Goal: Task Accomplishment & Management: Manage account settings

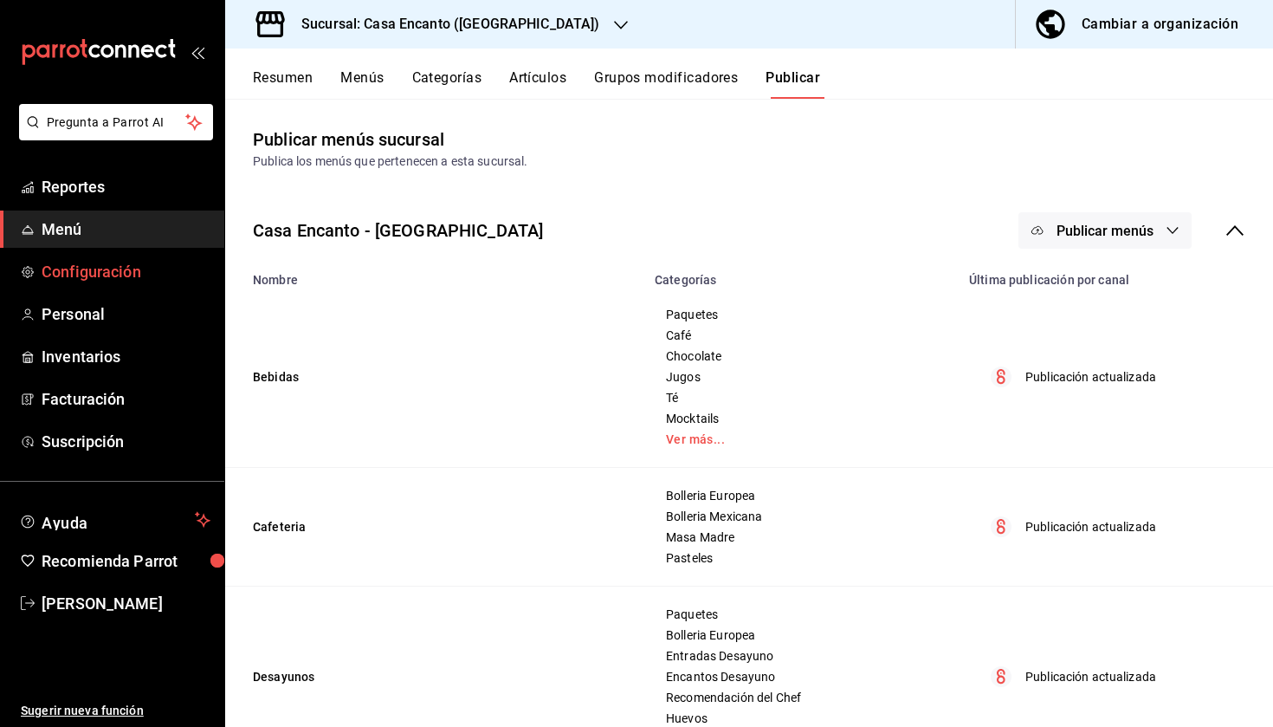
click at [118, 288] on link "Configuración" at bounding box center [112, 271] width 224 height 37
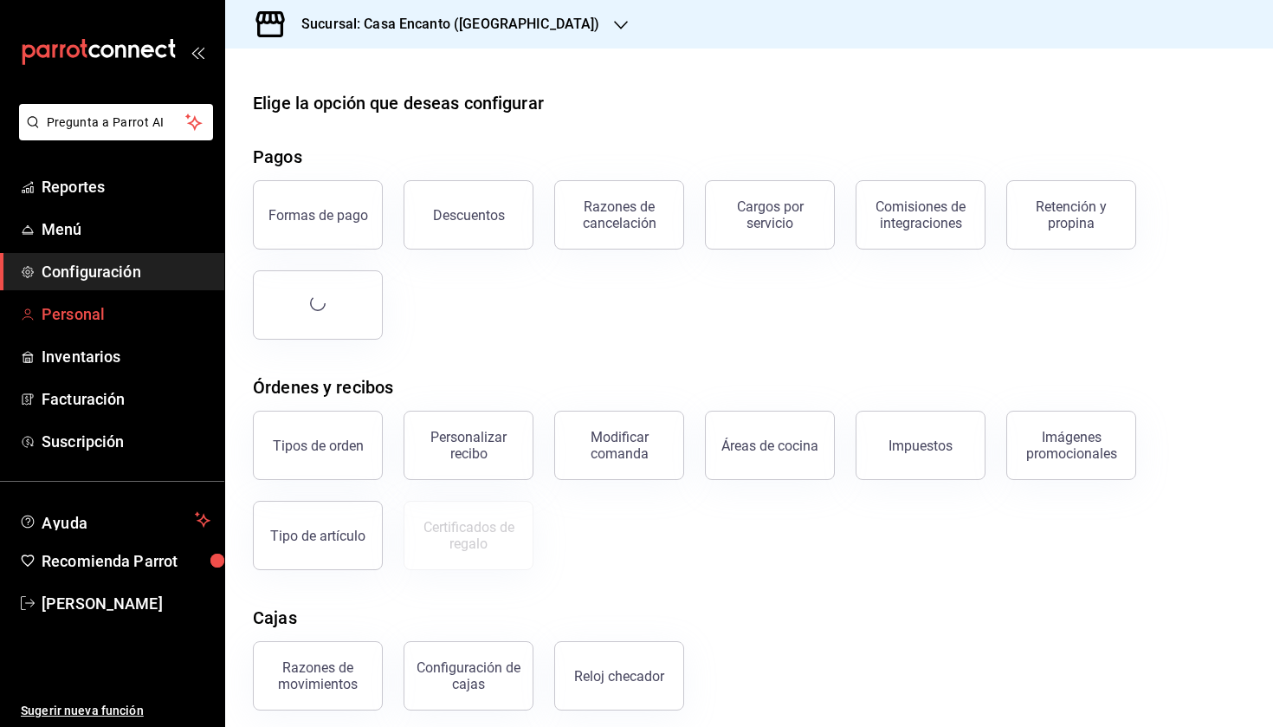
click at [111, 321] on span "Personal" at bounding box center [126, 313] width 169 height 23
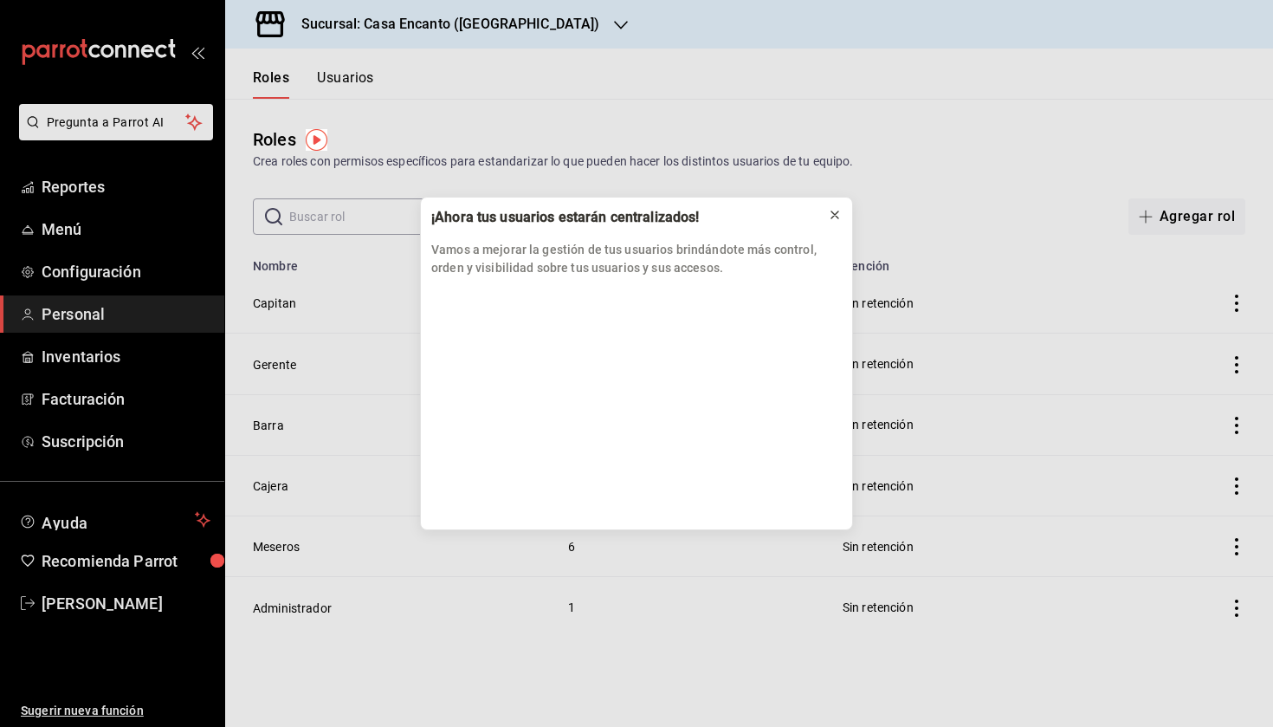
click at [840, 213] on icon at bounding box center [835, 215] width 14 height 14
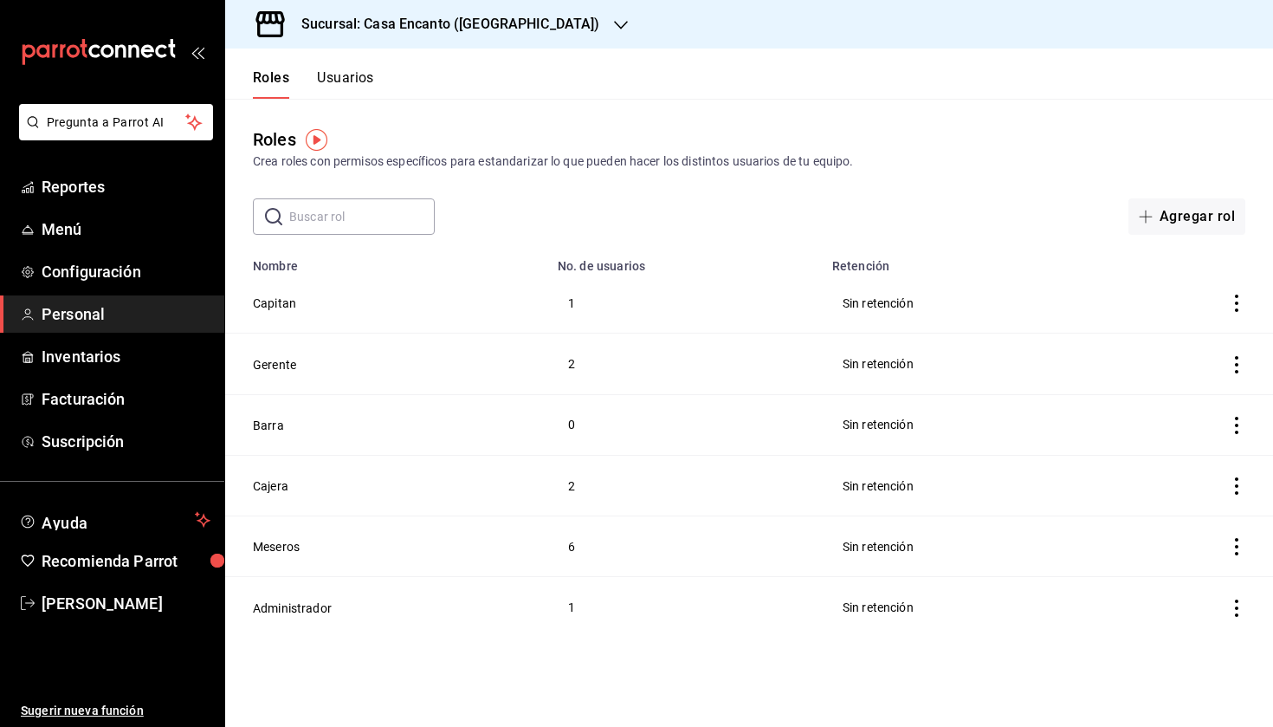
click at [359, 68] on div "Roles Usuarios" at bounding box center [299, 74] width 149 height 50
click at [359, 77] on button "Usuarios" at bounding box center [345, 83] width 57 height 29
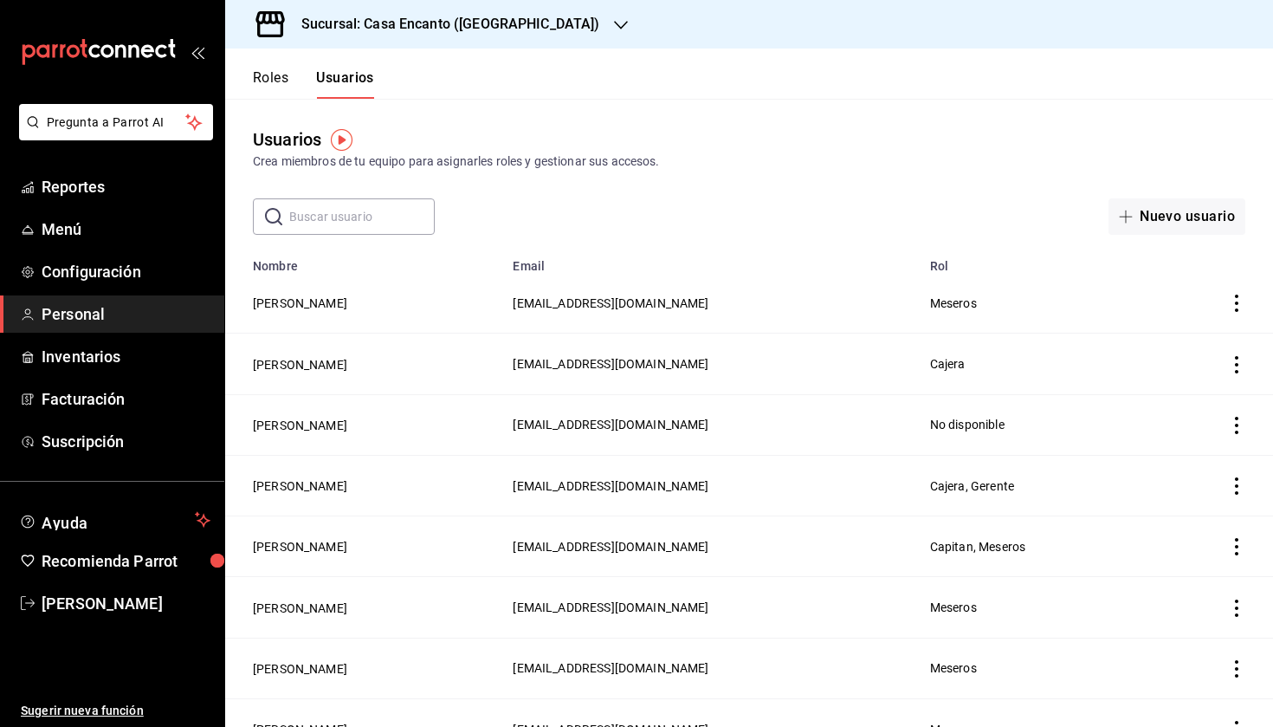
click at [1238, 306] on icon "actions" at bounding box center [1236, 302] width 17 height 17
click at [668, 300] on div at bounding box center [636, 363] width 1273 height 727
click at [307, 304] on button "Mario Lima" at bounding box center [300, 302] width 94 height 17
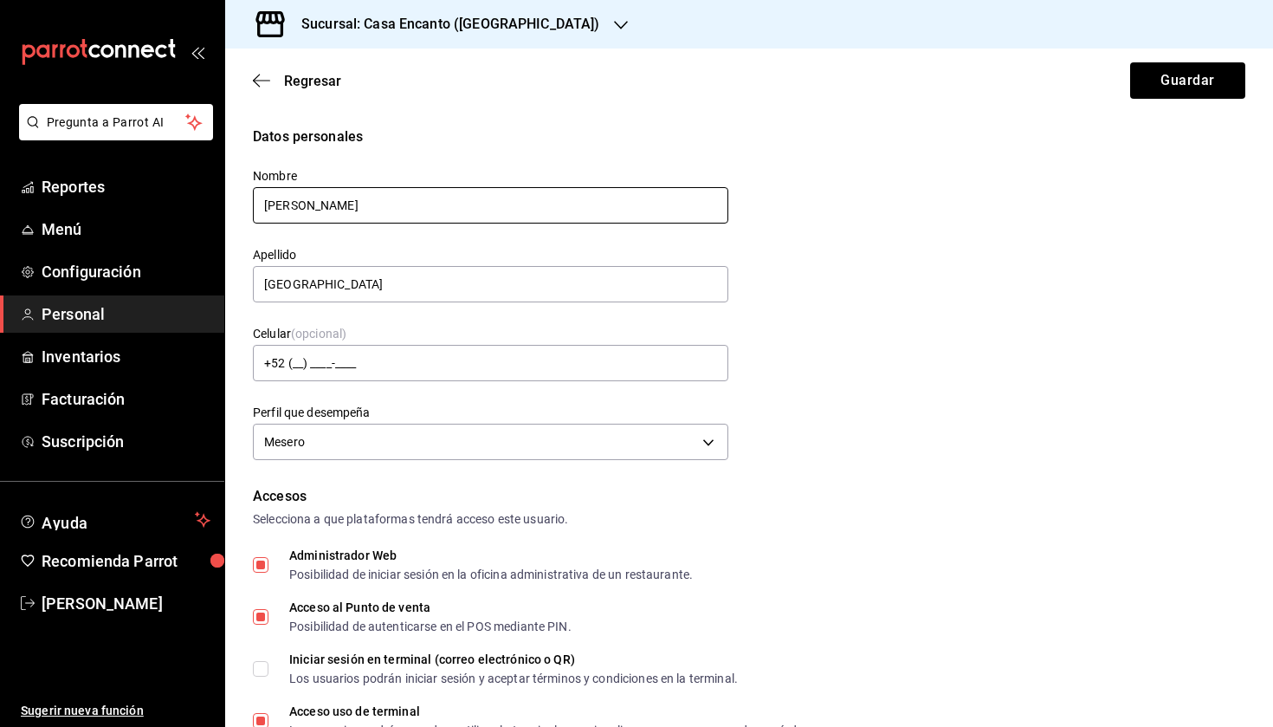
click at [356, 214] on input "Mario" at bounding box center [491, 205] width 476 height 36
type input "Fermin"
click at [422, 304] on div "Apellido Lima" at bounding box center [491, 276] width 476 height 58
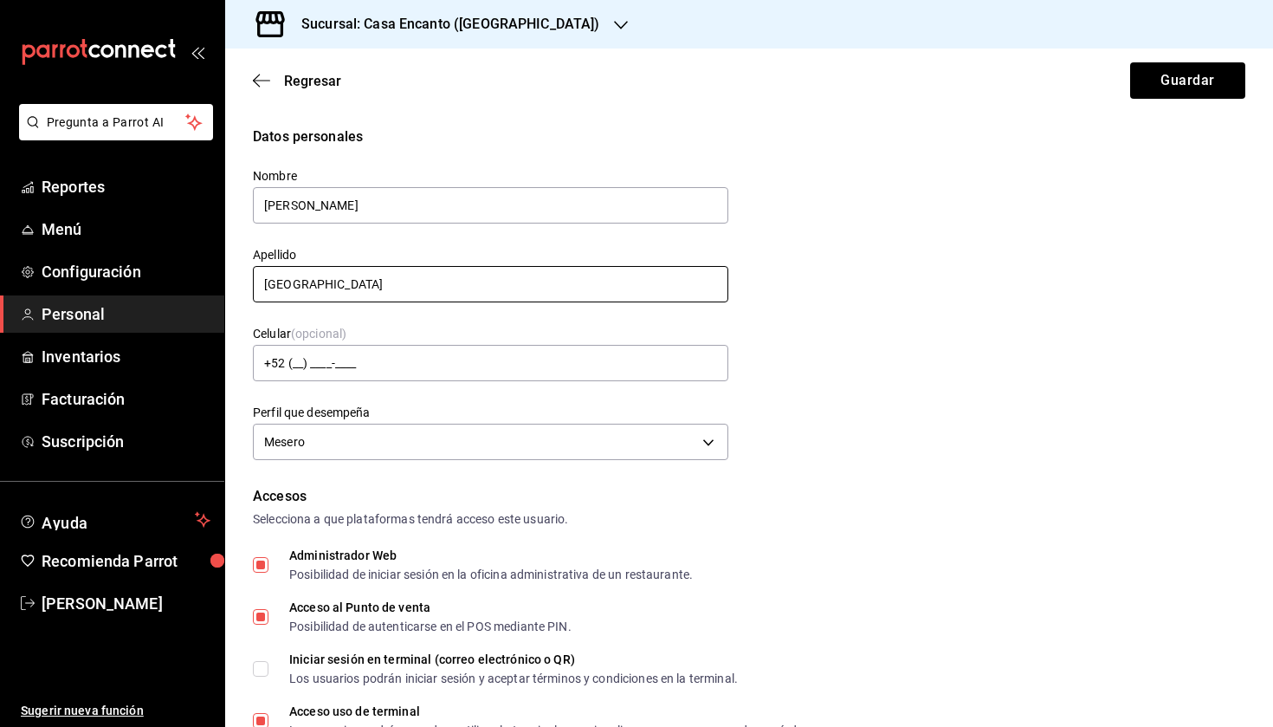
click at [402, 288] on input "Lima" at bounding box center [491, 284] width 476 height 36
type input "Reyes"
click at [879, 430] on div "Datos personales Nombre Fermin Apellido Reyes Celular (opcional) +52 (__) ____-…" at bounding box center [749, 295] width 993 height 339
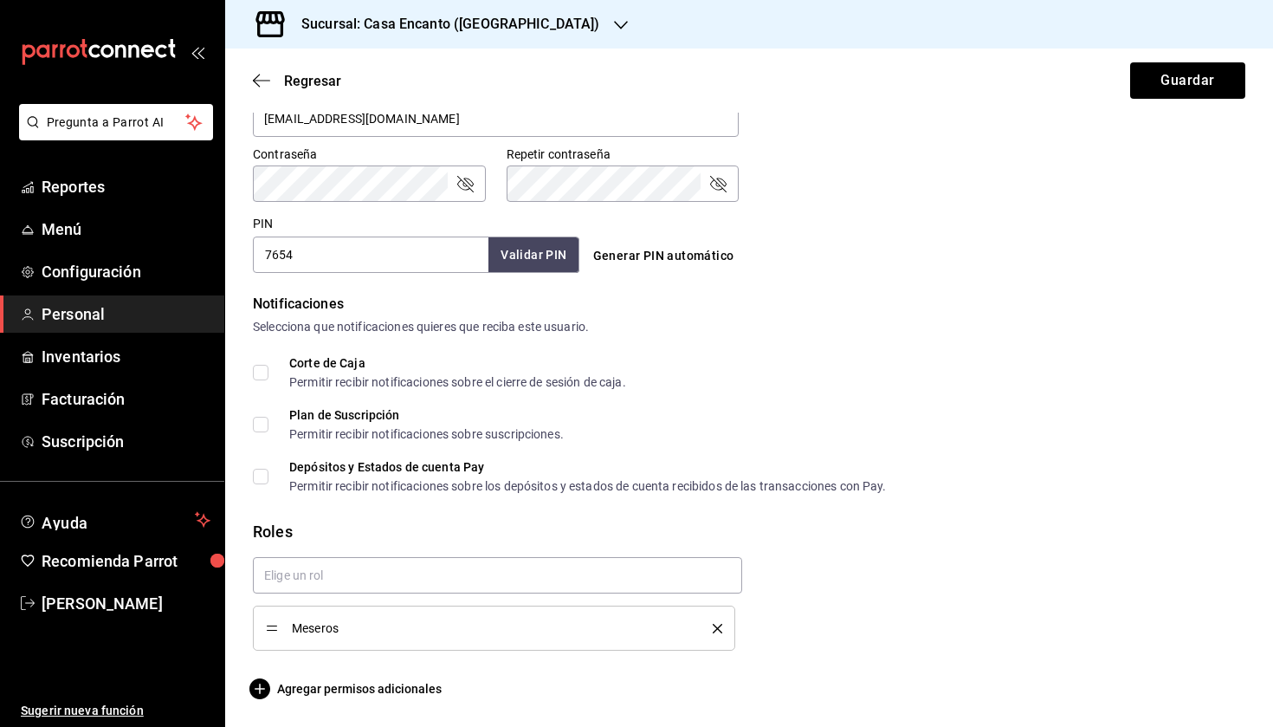
scroll to position [715, 0]
click at [1180, 86] on button "Guardar" at bounding box center [1187, 80] width 115 height 36
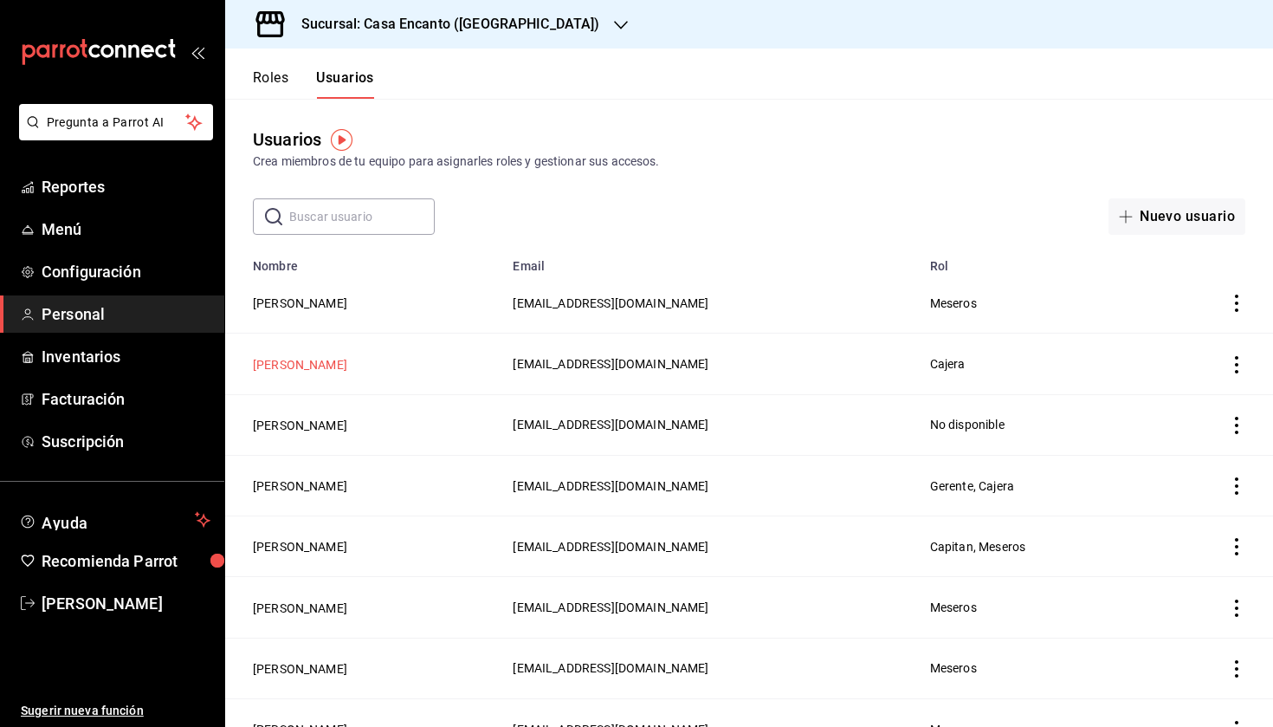
click at [314, 367] on button "Ruth Vazquez" at bounding box center [300, 364] width 94 height 17
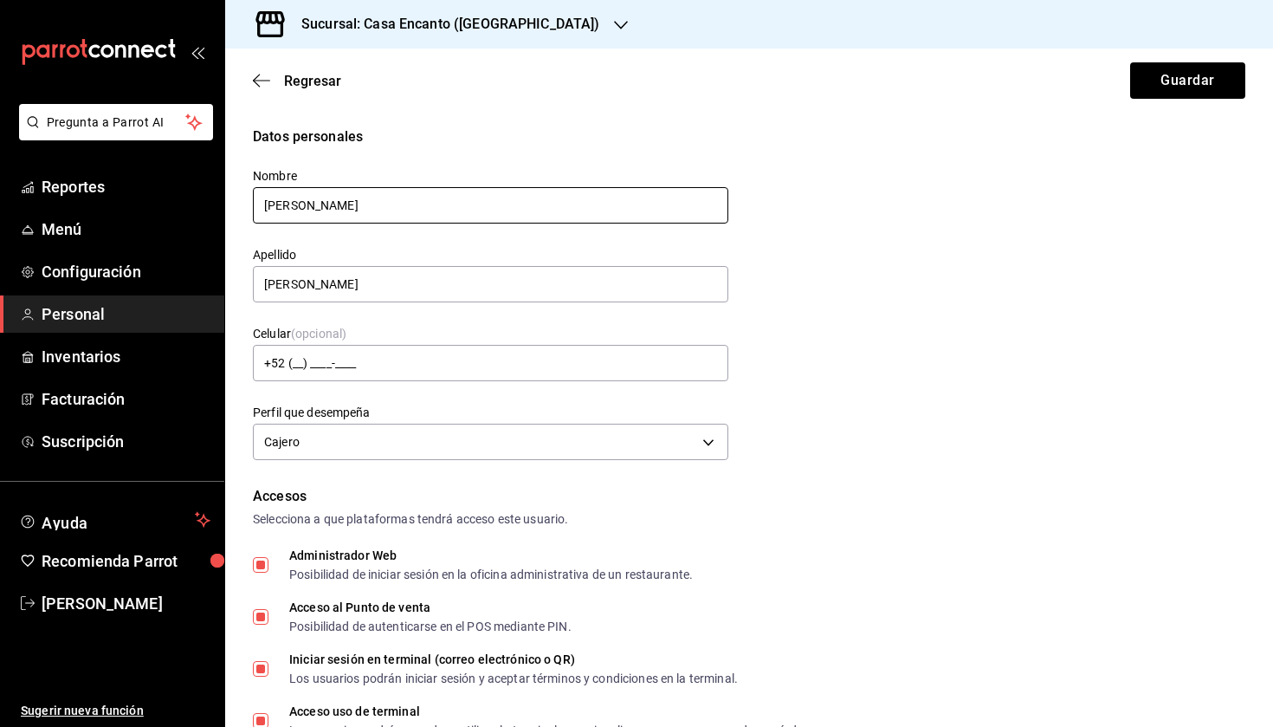
click at [361, 211] on input "Ruth" at bounding box center [491, 205] width 476 height 36
type input "Melani"
click at [340, 284] on input "Vazquez" at bounding box center [491, 284] width 476 height 36
type input "l"
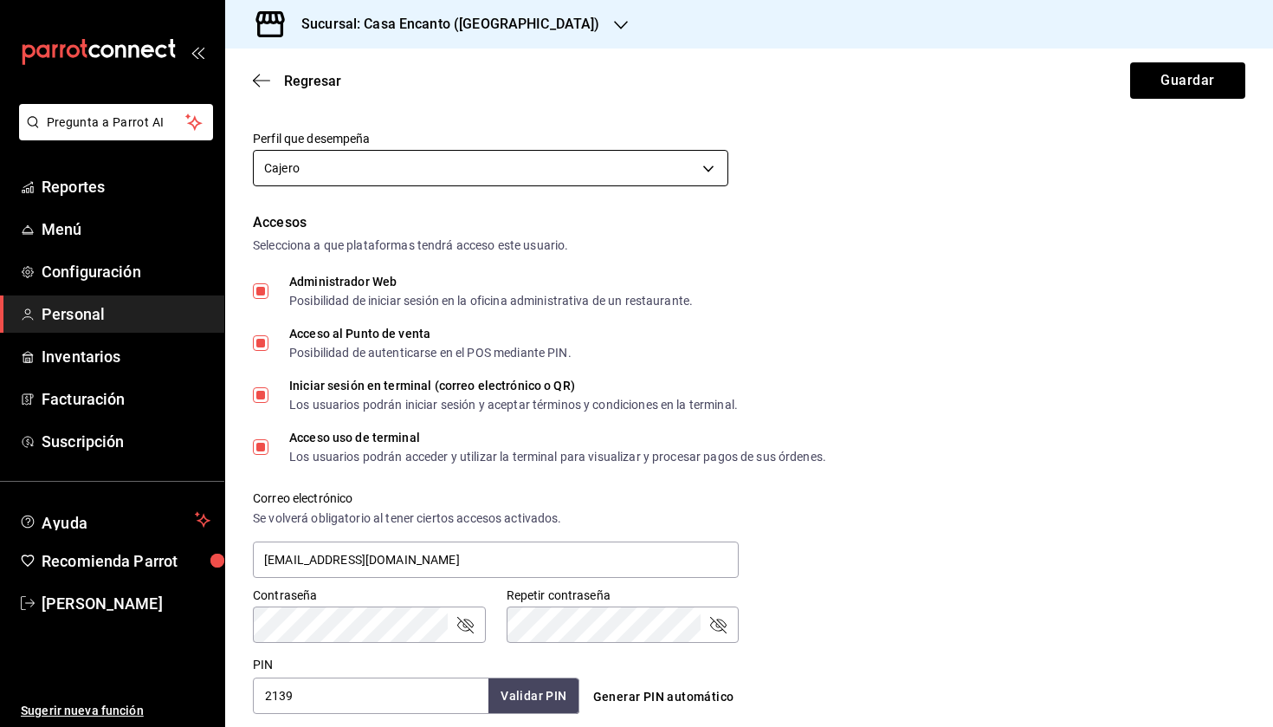
scroll to position [276, 0]
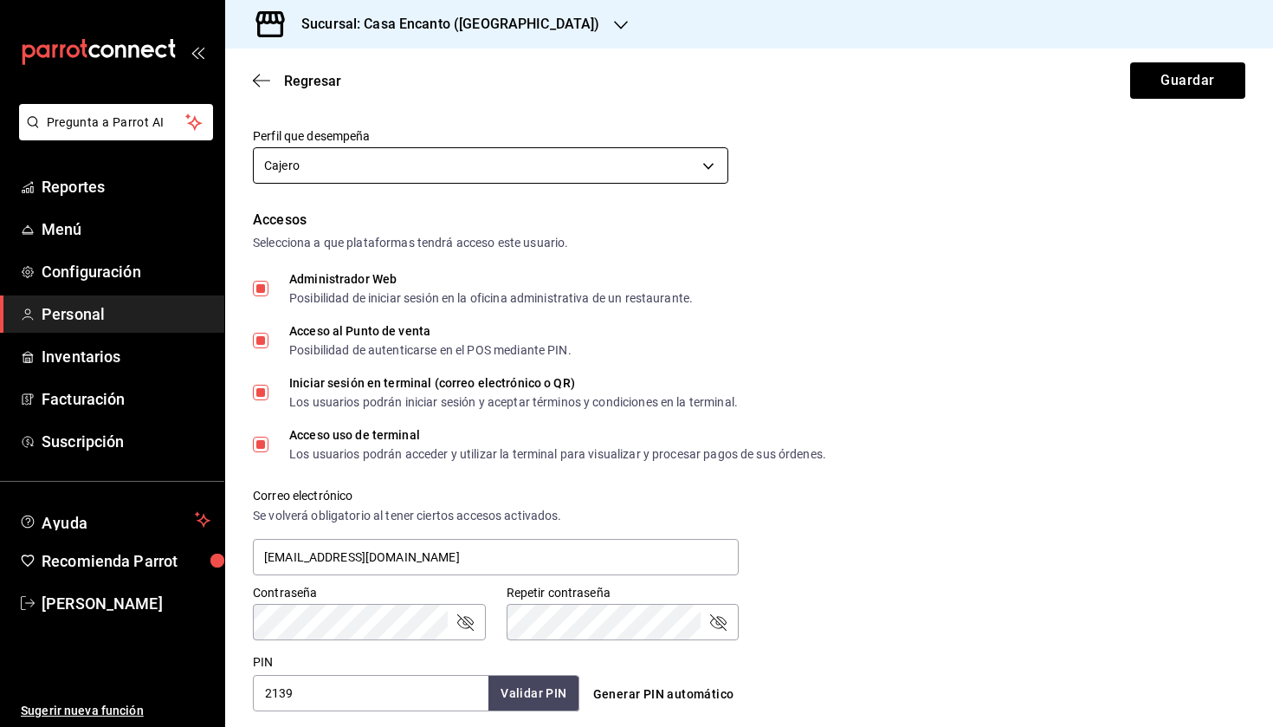
type input "Lira"
click at [393, 162] on body "Pregunta a Parrot AI Reportes Menú Configuración Personal Inventarios Facturaci…" at bounding box center [636, 363] width 1273 height 727
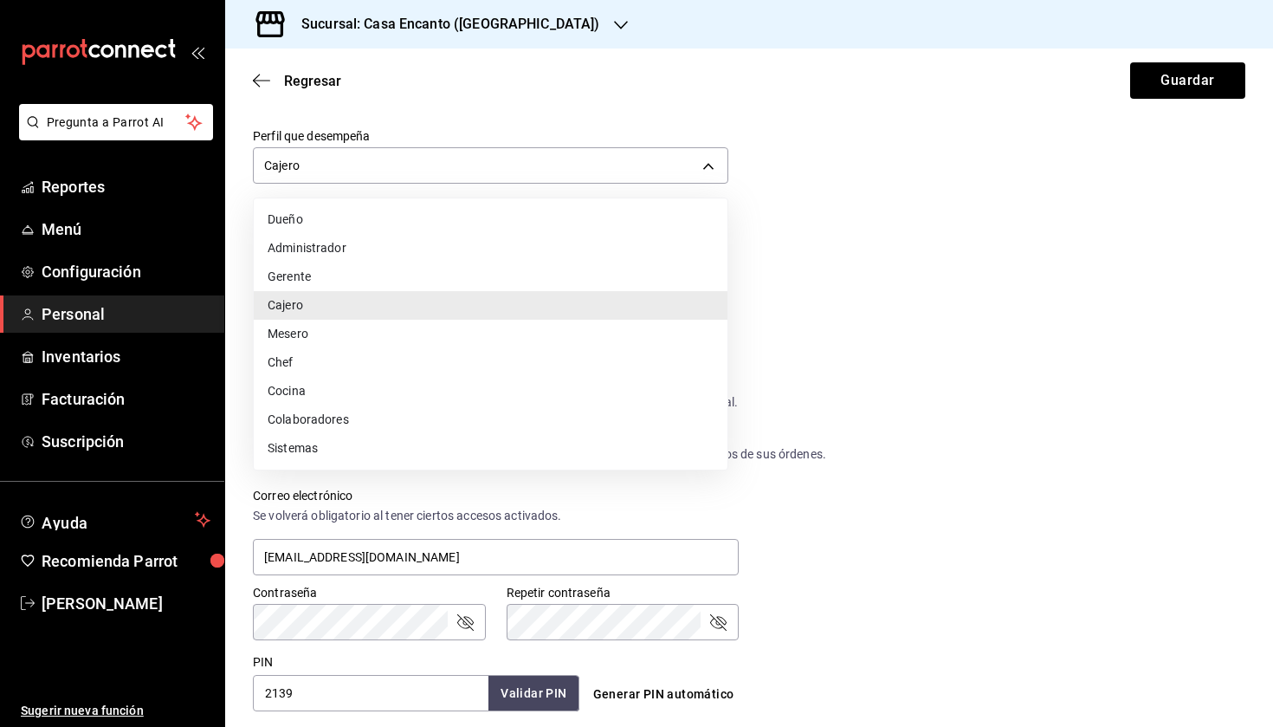
click at [388, 172] on div at bounding box center [636, 363] width 1273 height 727
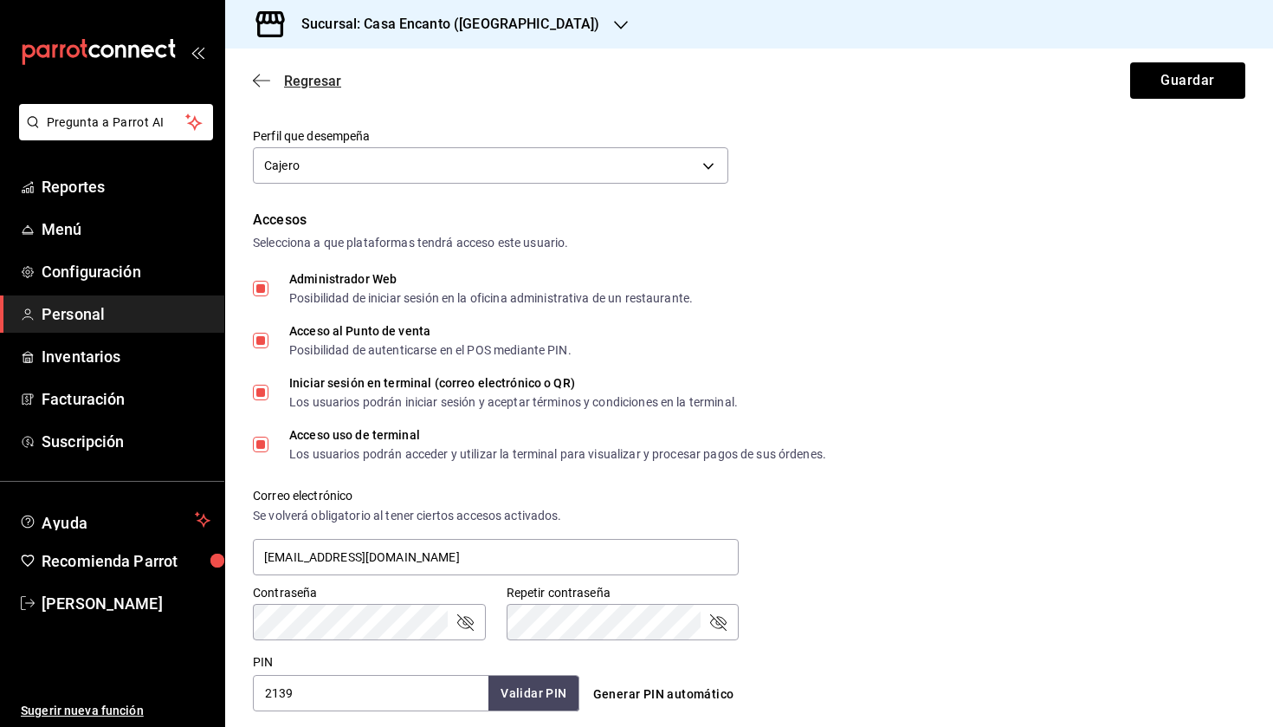
click at [301, 74] on span "Regresar" at bounding box center [312, 81] width 57 height 16
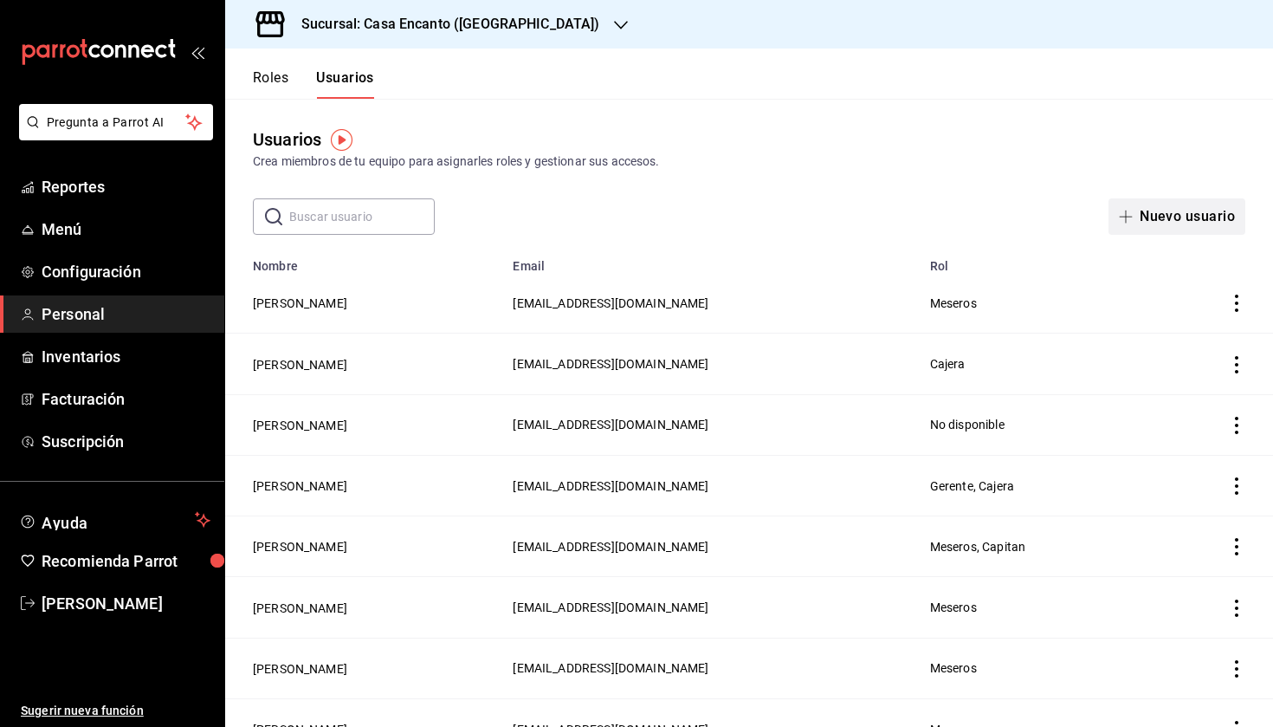
click at [1181, 209] on button "Nuevo usuario" at bounding box center [1177, 216] width 137 height 36
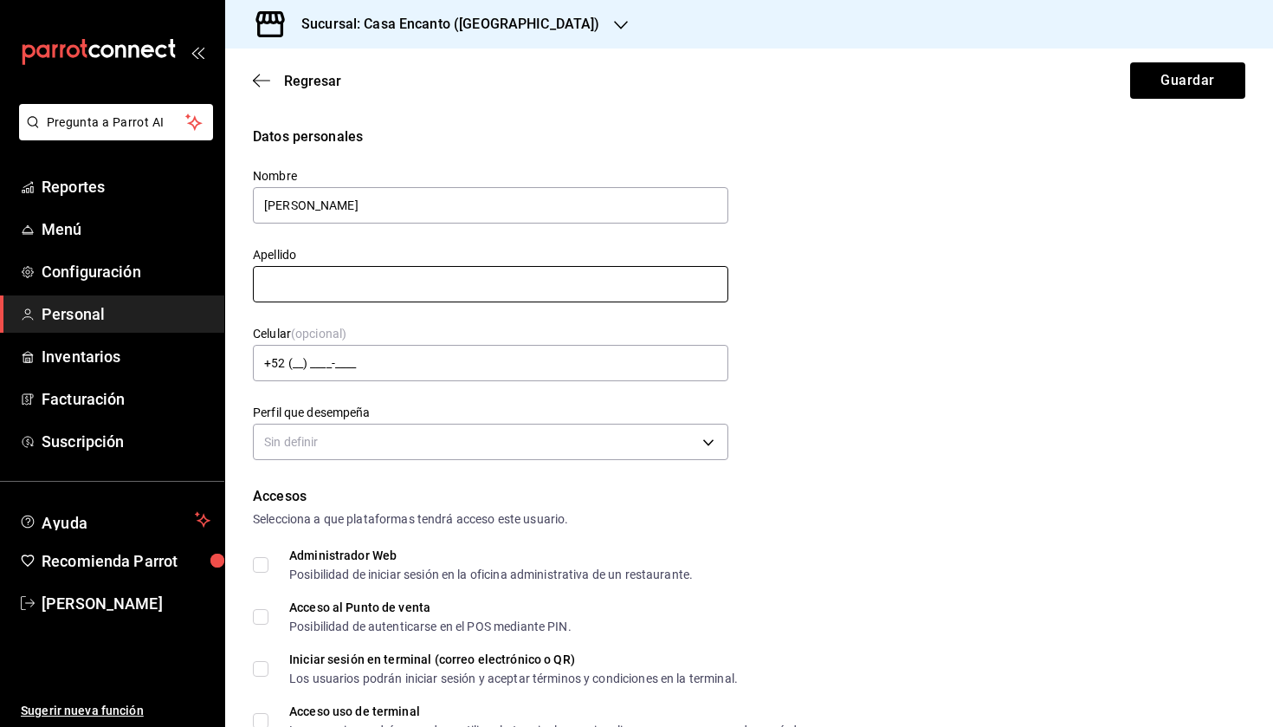
type input "Melani"
type input "R"
type input "Lira"
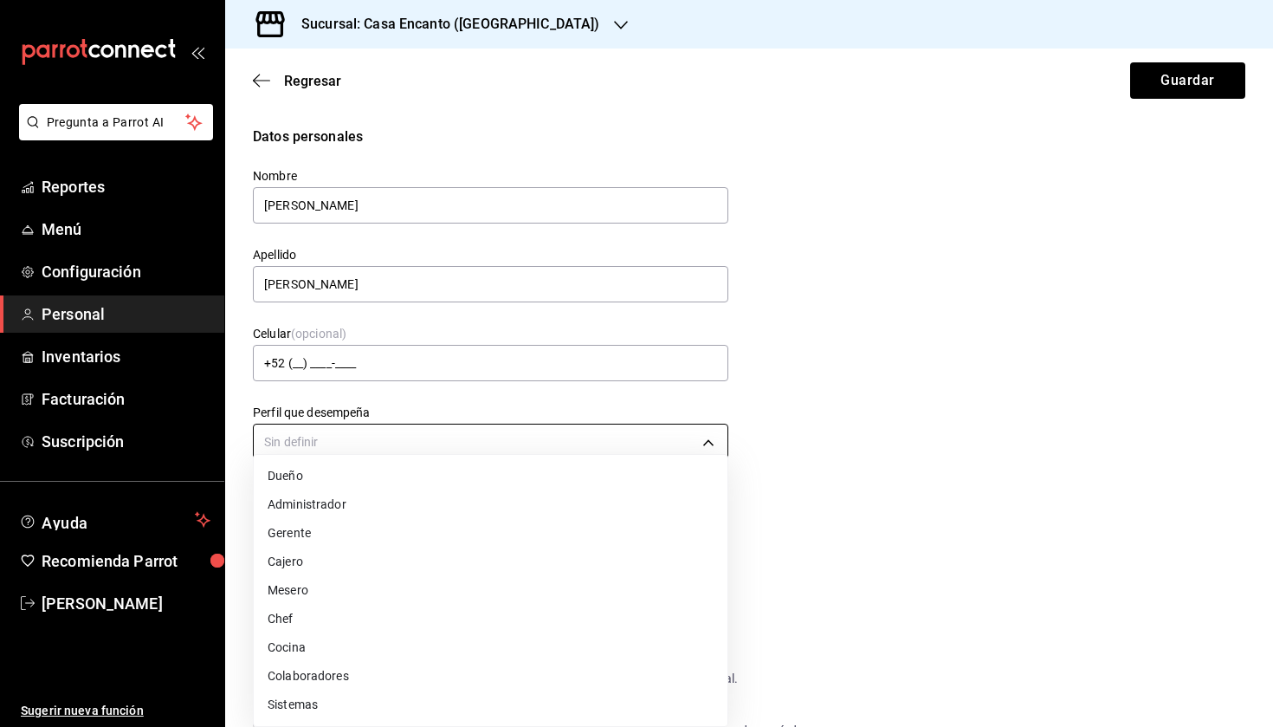
click at [328, 449] on body "Pregunta a Parrot AI Reportes Menú Configuración Personal Inventarios Facturaci…" at bounding box center [636, 363] width 1273 height 727
click at [916, 520] on div at bounding box center [636, 363] width 1273 height 727
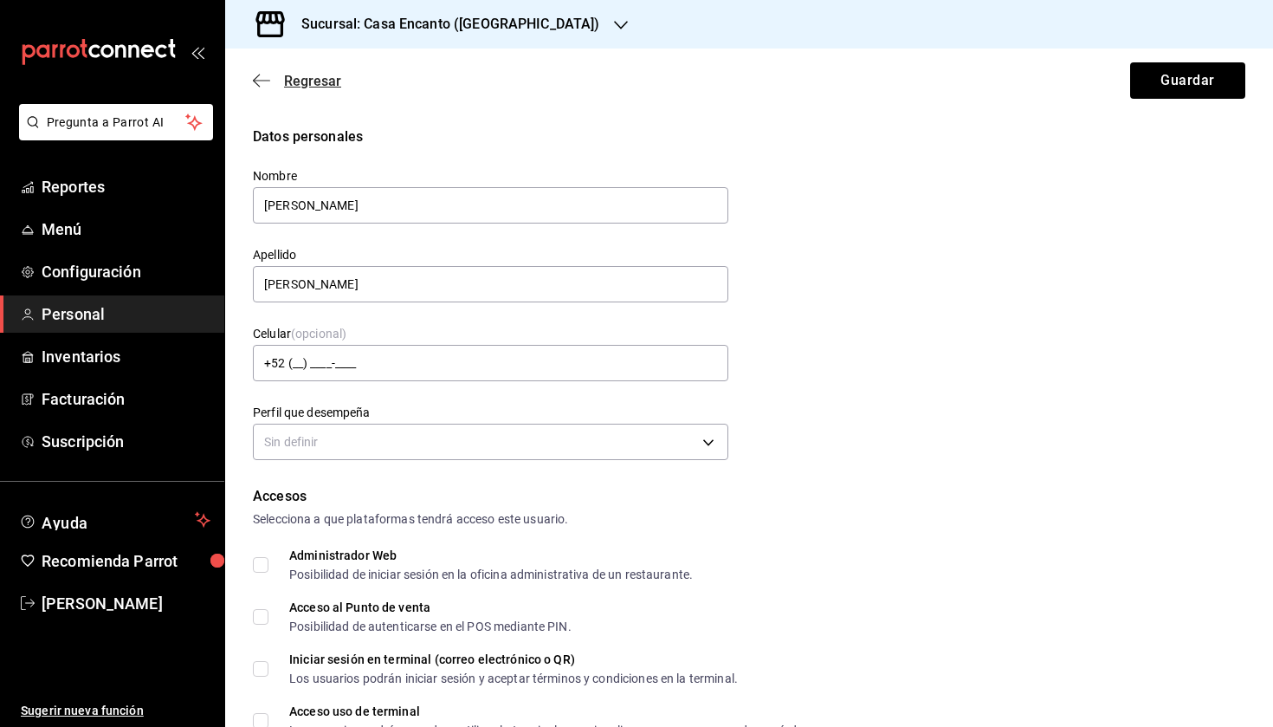
click at [309, 74] on span "Regresar" at bounding box center [312, 81] width 57 height 16
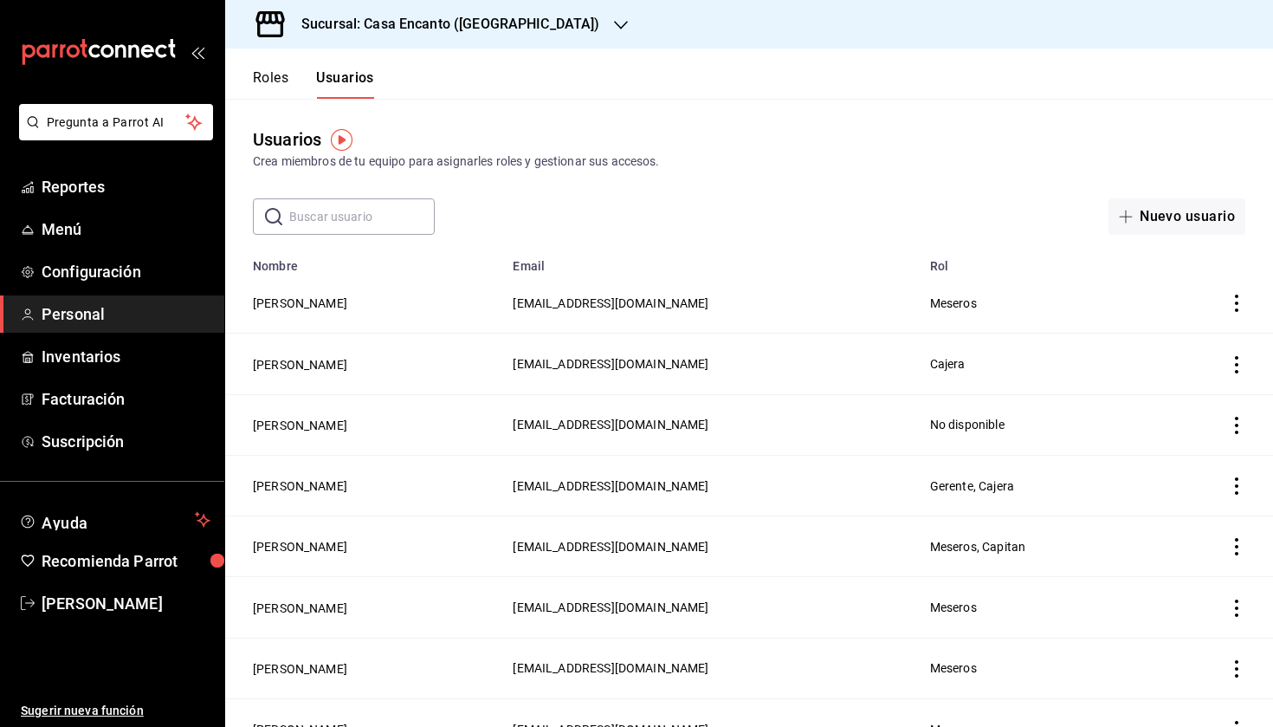
click at [273, 79] on button "Roles" at bounding box center [271, 83] width 36 height 29
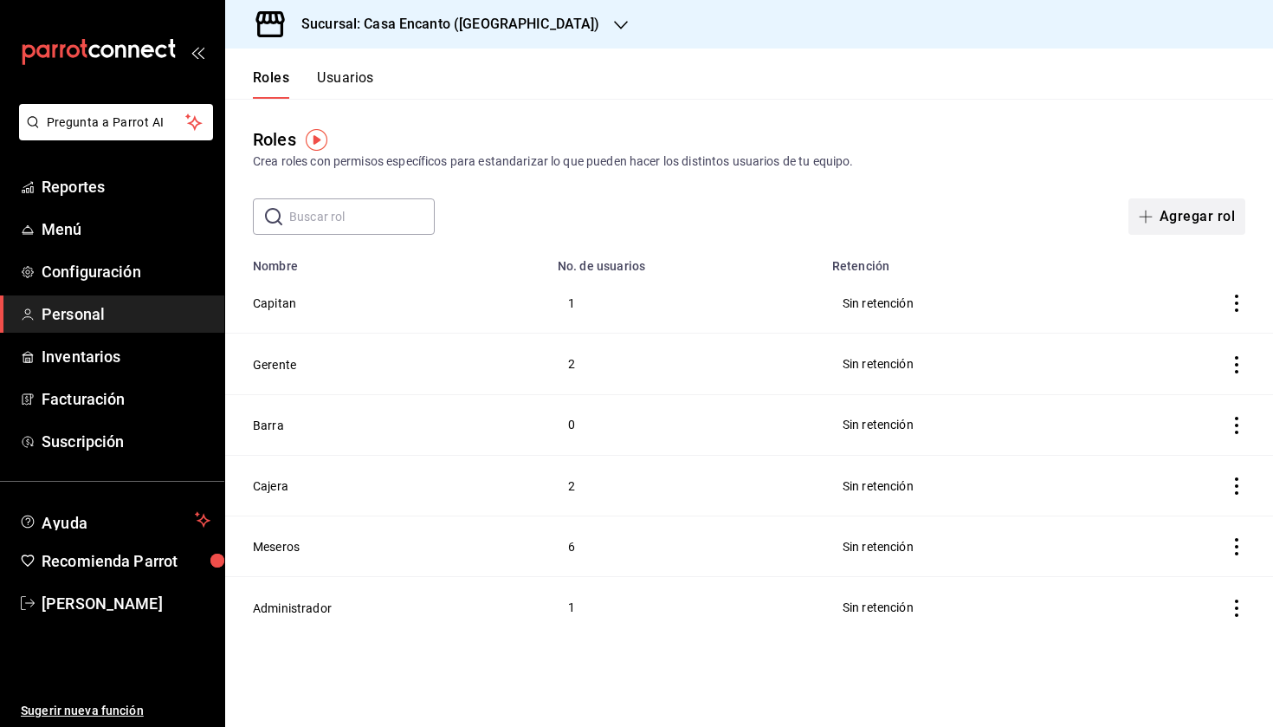
click at [1187, 216] on button "Agregar rol" at bounding box center [1187, 216] width 117 height 36
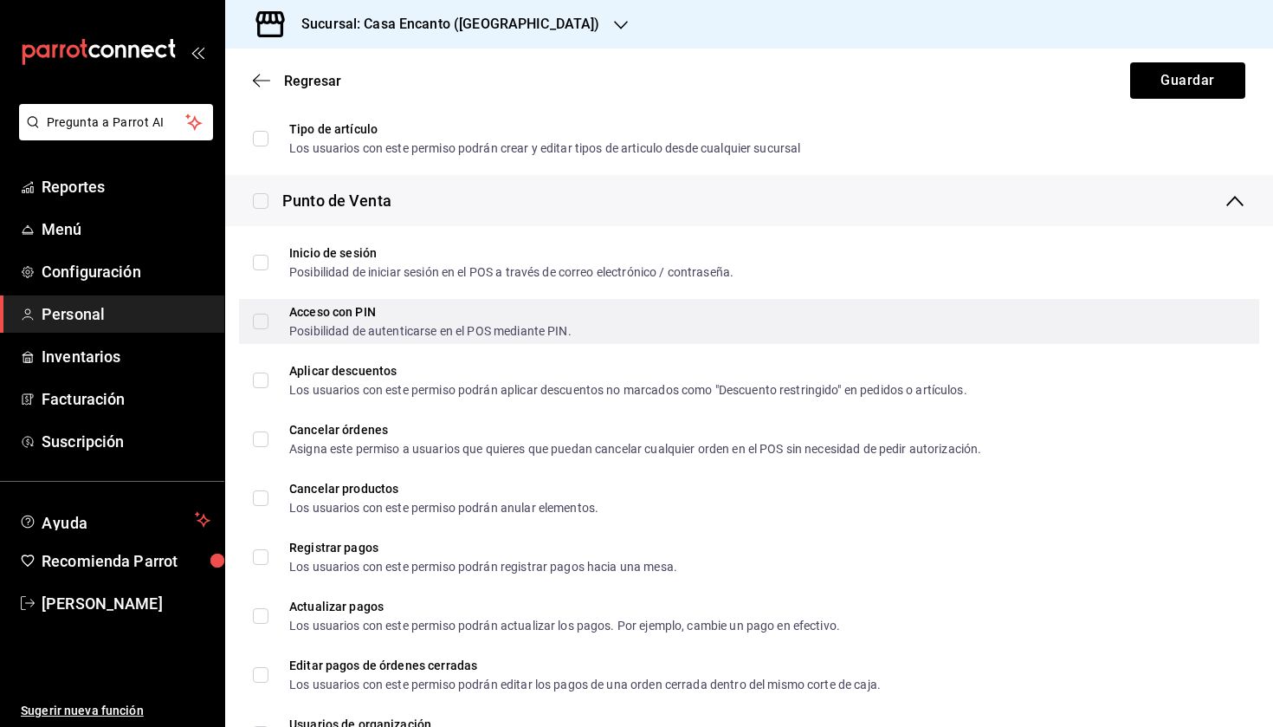
scroll to position [449, 0]
type input "Cajera Panadería"
click at [402, 320] on div "Acceso con PIN Posibilidad de autenticarse en el POS mediante PIN." at bounding box center [430, 319] width 282 height 31
click at [268, 320] on input "Acceso con PIN Posibilidad de autenticarse en el POS mediante PIN." at bounding box center [261, 320] width 16 height 16
click at [257, 319] on input "Acceso con PIN Posibilidad de autenticarse en el POS mediante PIN." at bounding box center [261, 320] width 16 height 16
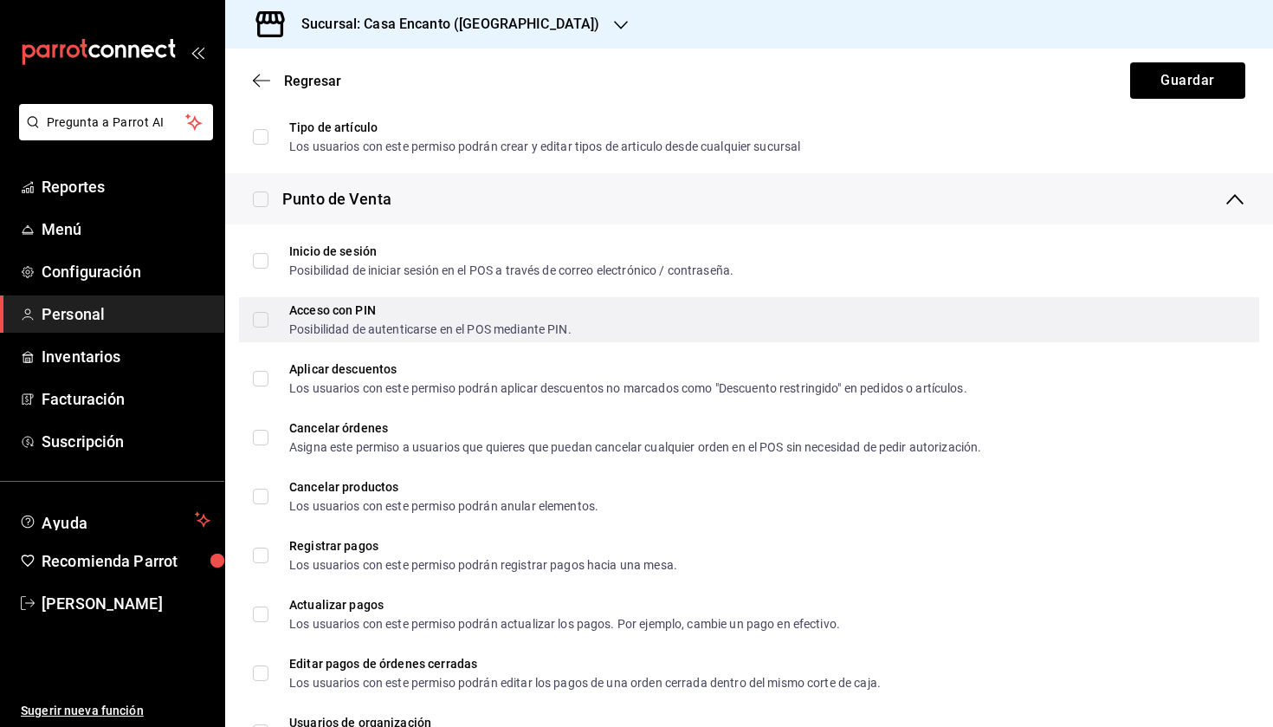
checkbox input "true"
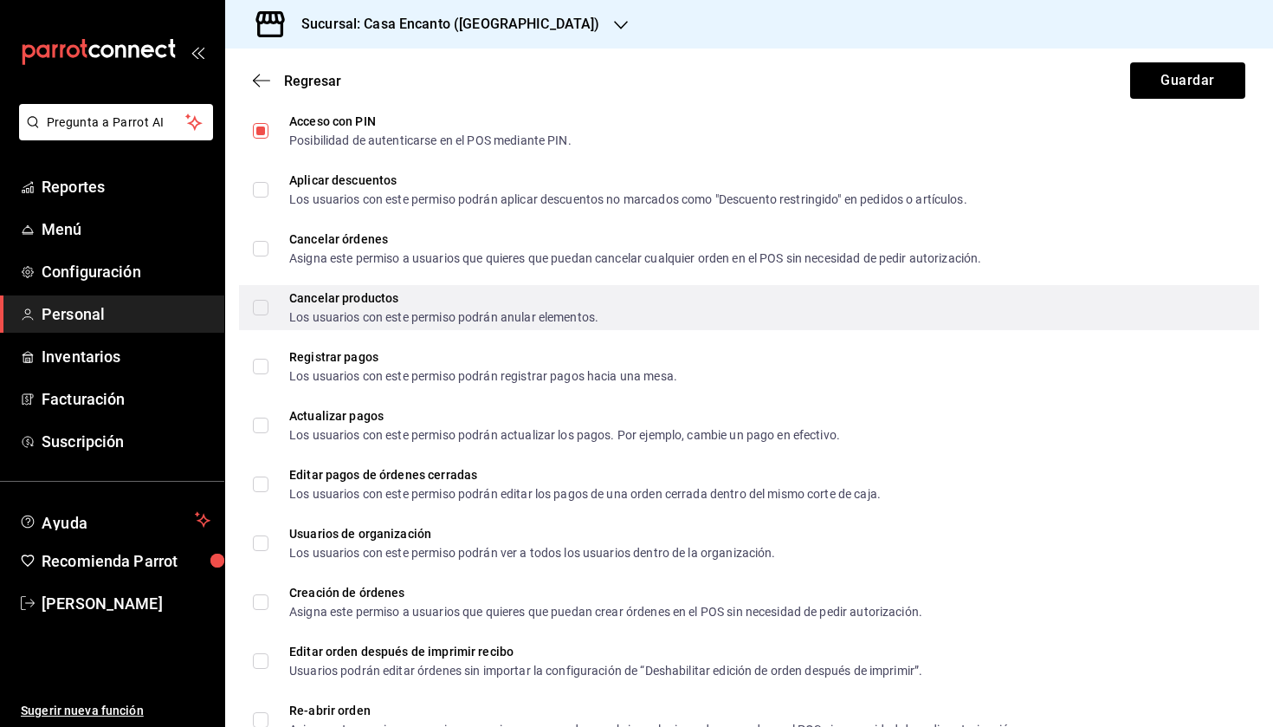
scroll to position [640, 0]
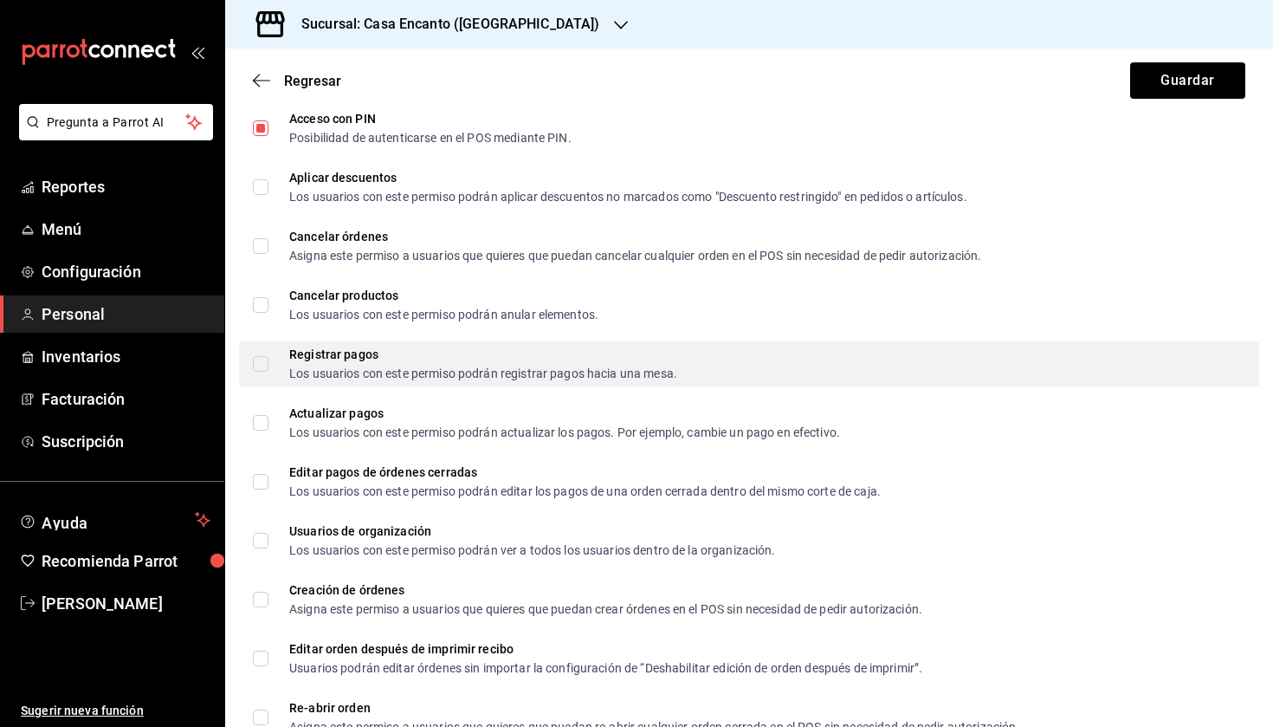
click at [254, 367] on input "Registrar pagos Los usuarios con este permiso podrán registrar pagos hacia una …" at bounding box center [261, 364] width 16 height 16
checkbox input "true"
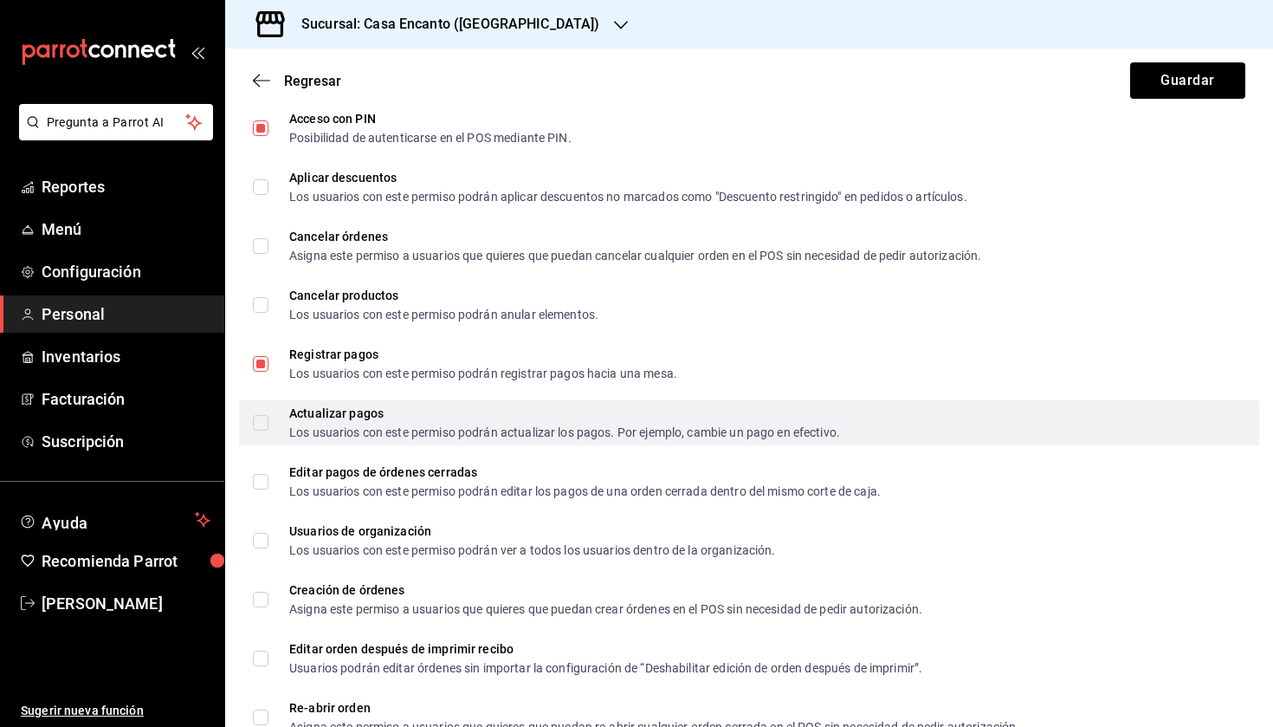
click at [261, 426] on input "Actualizar pagos Los usuarios con este permiso podrán actualizar los pagos. Por…" at bounding box center [261, 423] width 16 height 16
checkbox input "true"
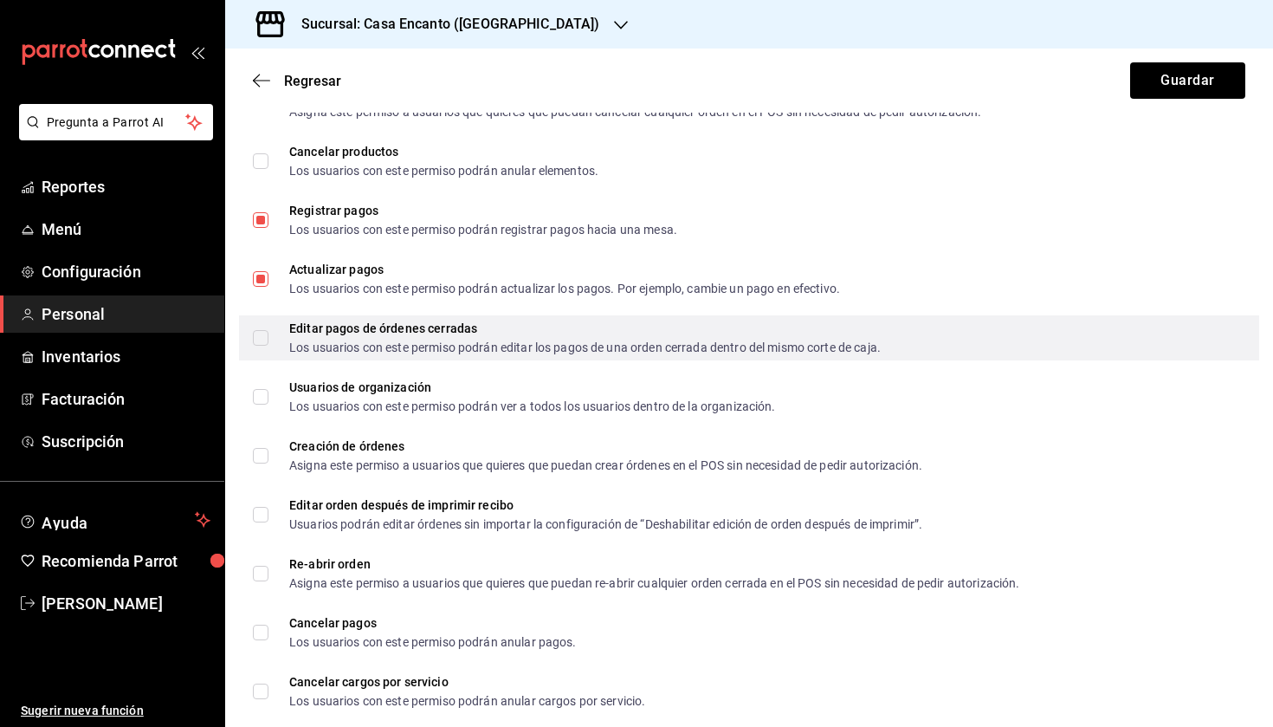
scroll to position [791, 0]
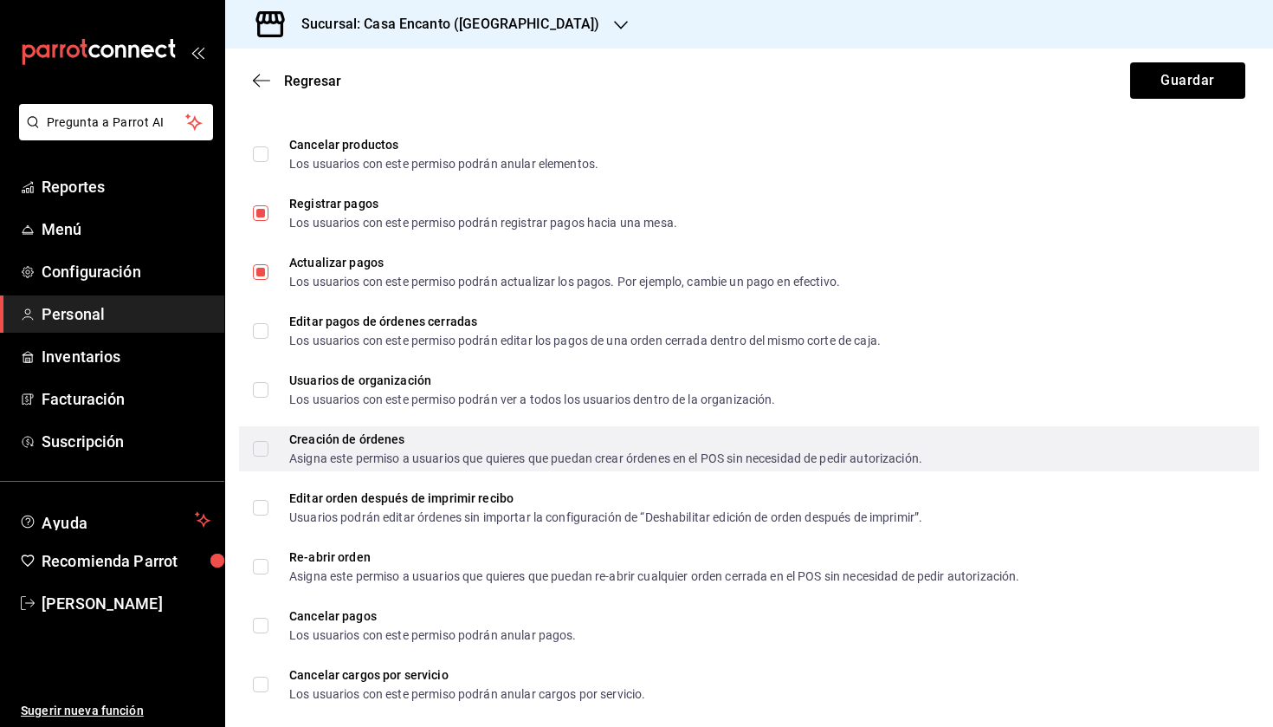
click at [256, 452] on input "Creación de órdenes Asigna este permiso a usuarios que quieres que puedan crear…" at bounding box center [261, 449] width 16 height 16
checkbox input "true"
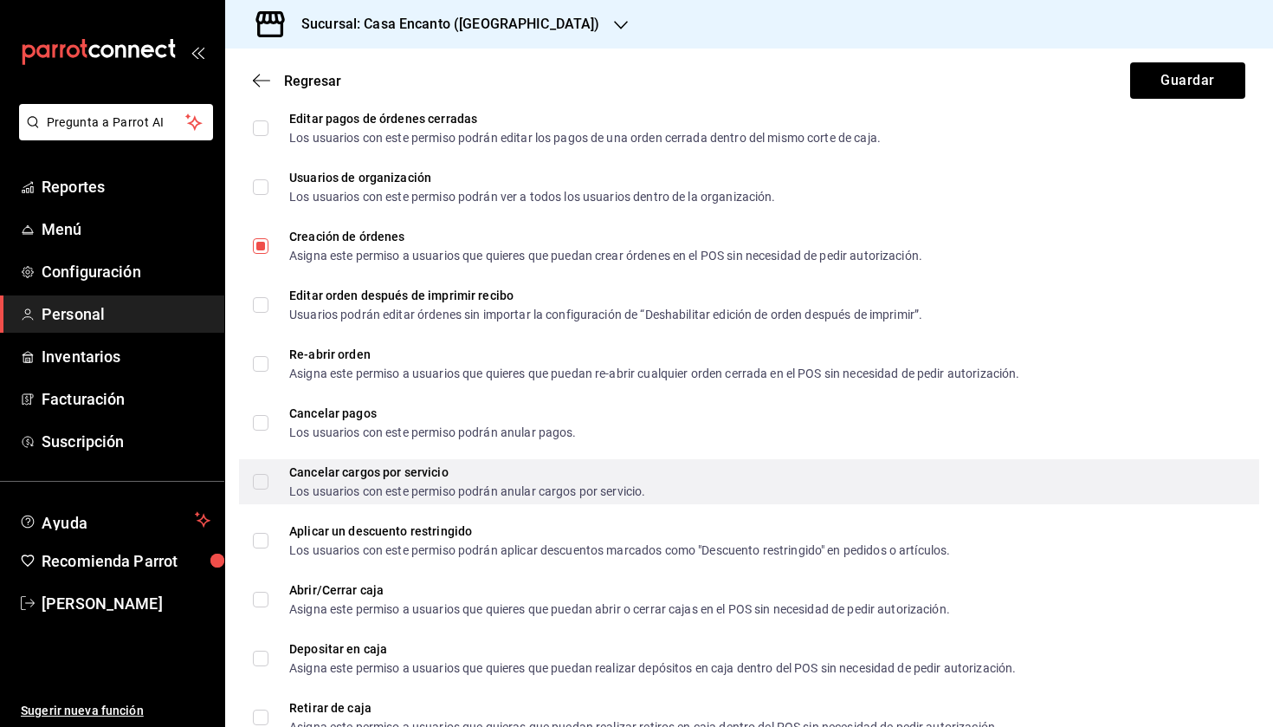
scroll to position [1080, 0]
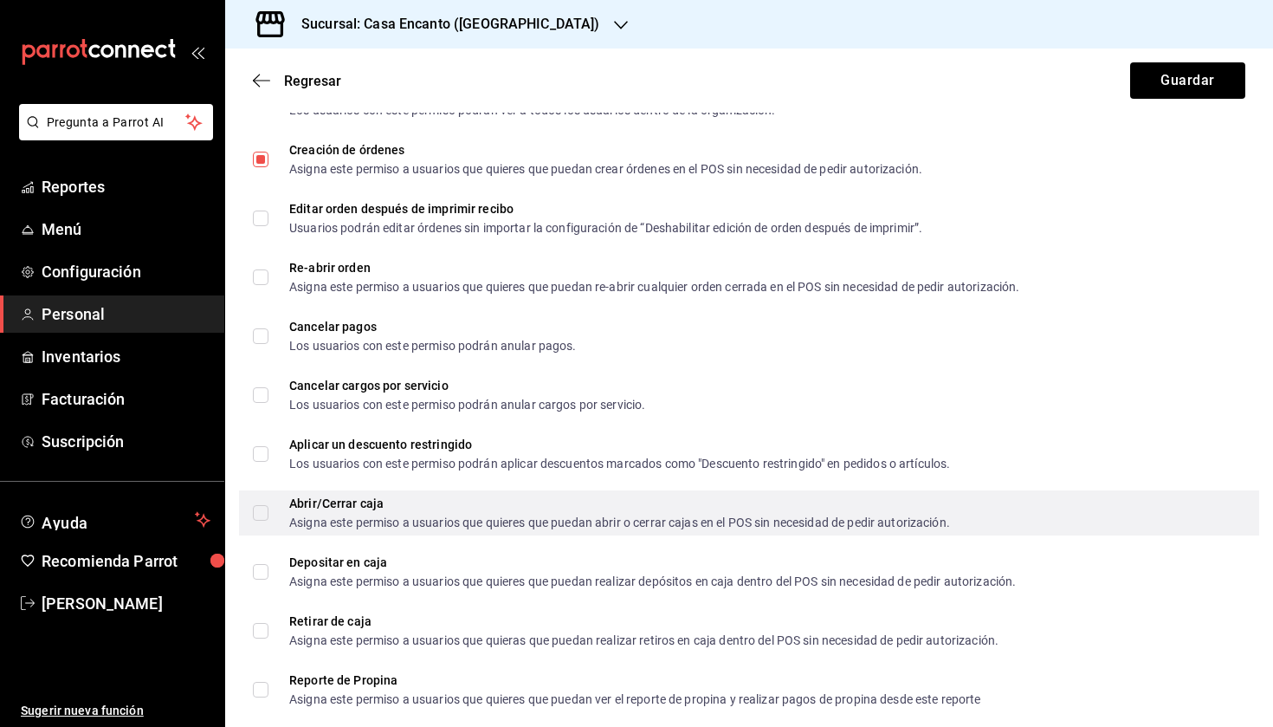
click at [330, 516] on div "Asigna este permiso a usuarios que quieres que puedan abrir o cerrar cajas en e…" at bounding box center [619, 522] width 661 height 12
click at [268, 516] on input "Abrir/Cerrar caja Asigna este permiso a usuarios que quieres que puedan abrir o…" at bounding box center [261, 513] width 16 height 16
click at [253, 509] on input "Abrir/Cerrar caja Asigna este permiso a usuarios que quieres que puedan abrir o…" at bounding box center [261, 513] width 16 height 16
checkbox input "true"
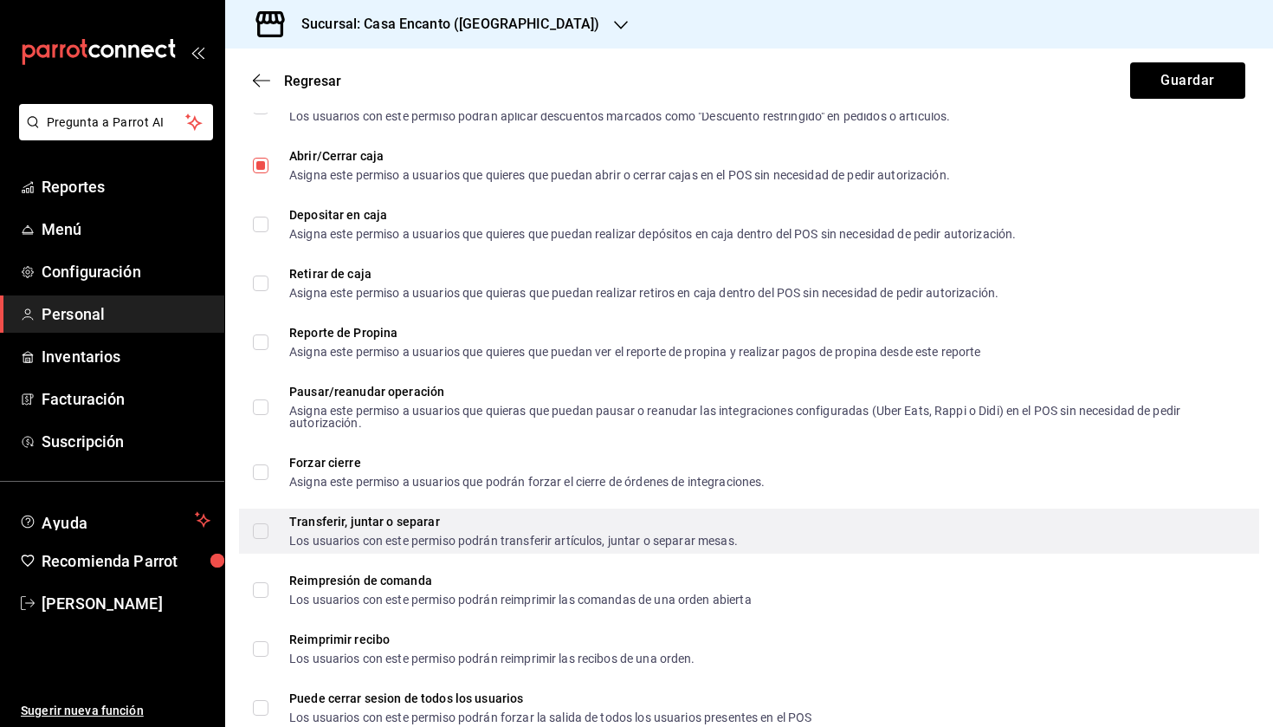
scroll to position [1446, 0]
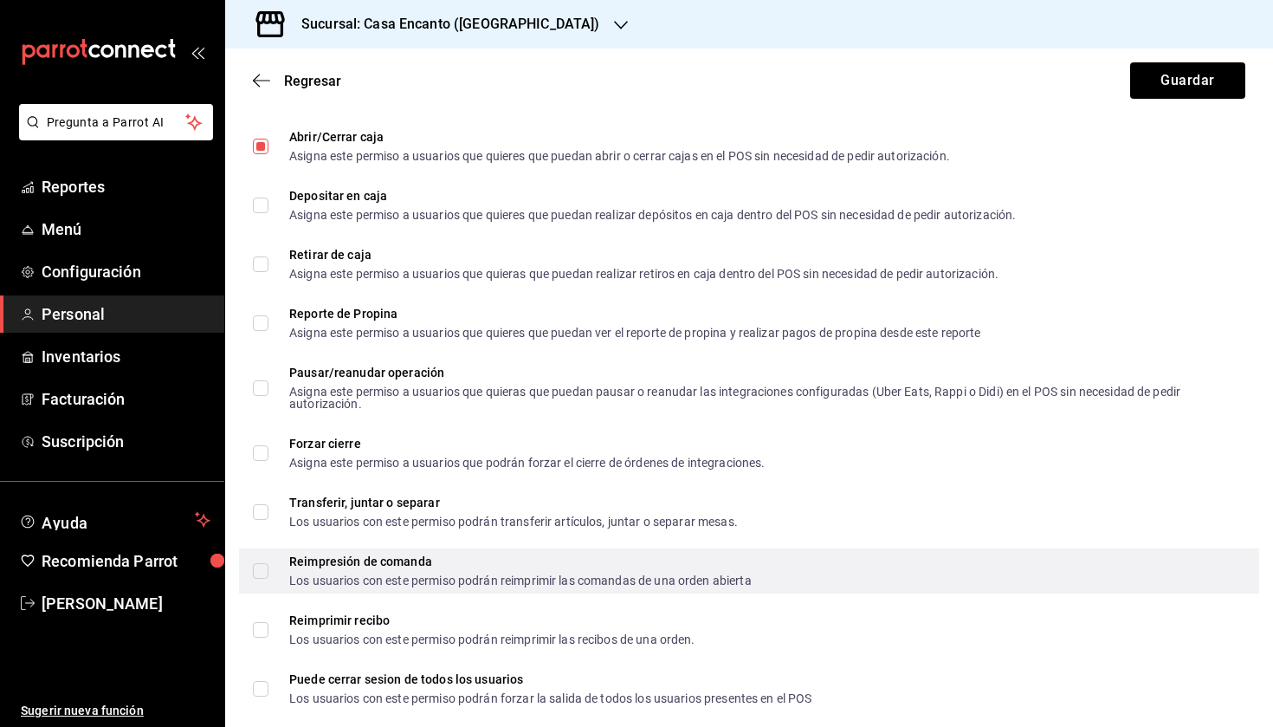
click at [262, 575] on input "Reimpresión de comanda Los usuarios con este permiso podrán reimprimir las coma…" at bounding box center [261, 571] width 16 height 16
checkbox input "true"
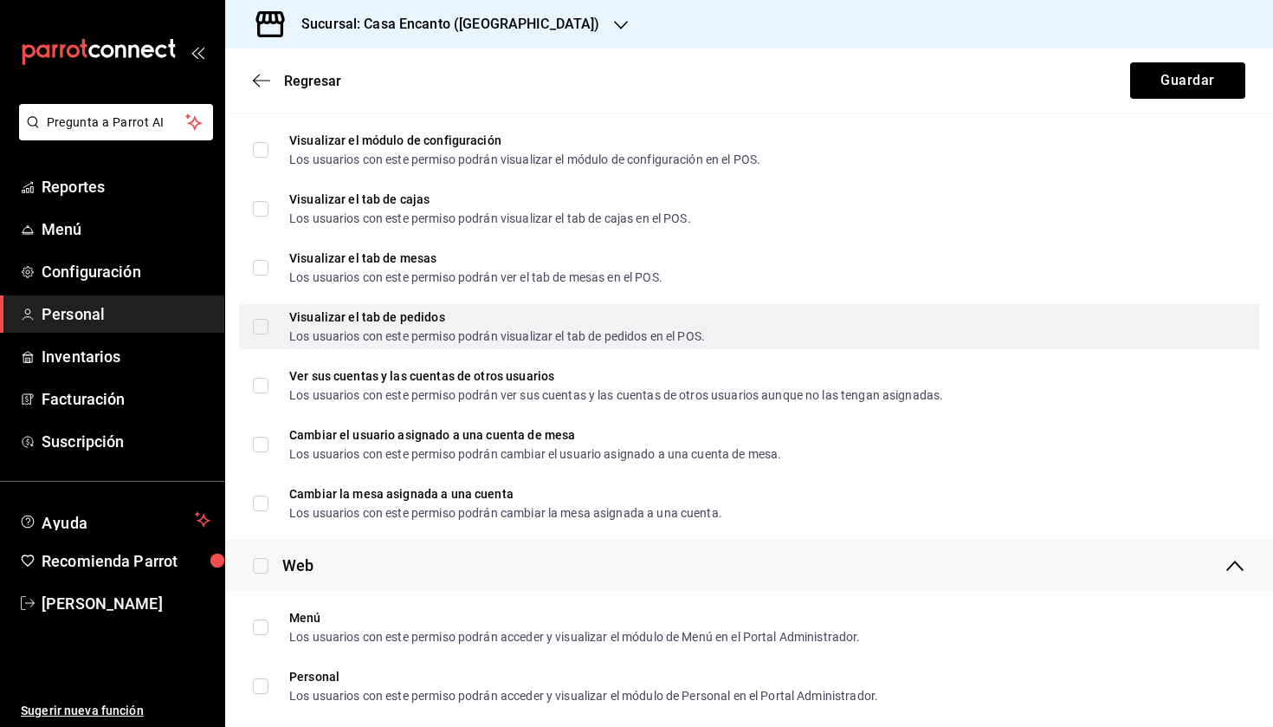
scroll to position [1999, 0]
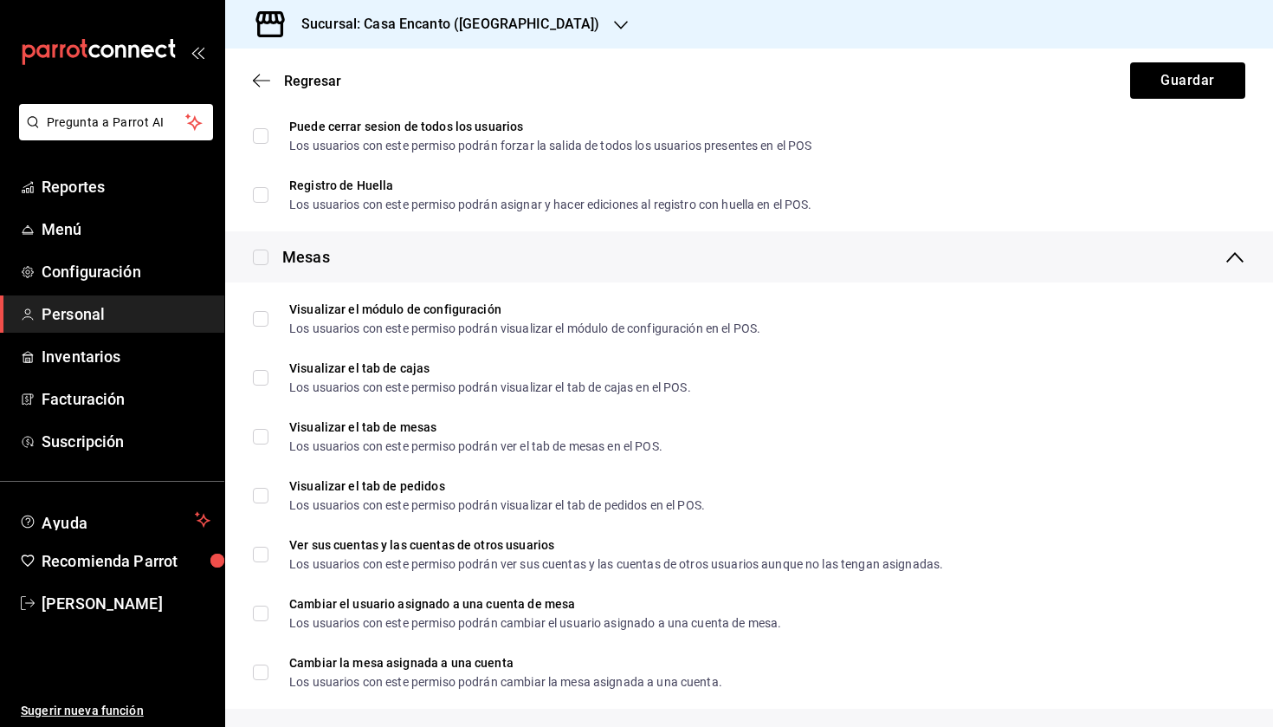
click at [471, 256] on div "Mesas" at bounding box center [749, 256] width 1048 height 51
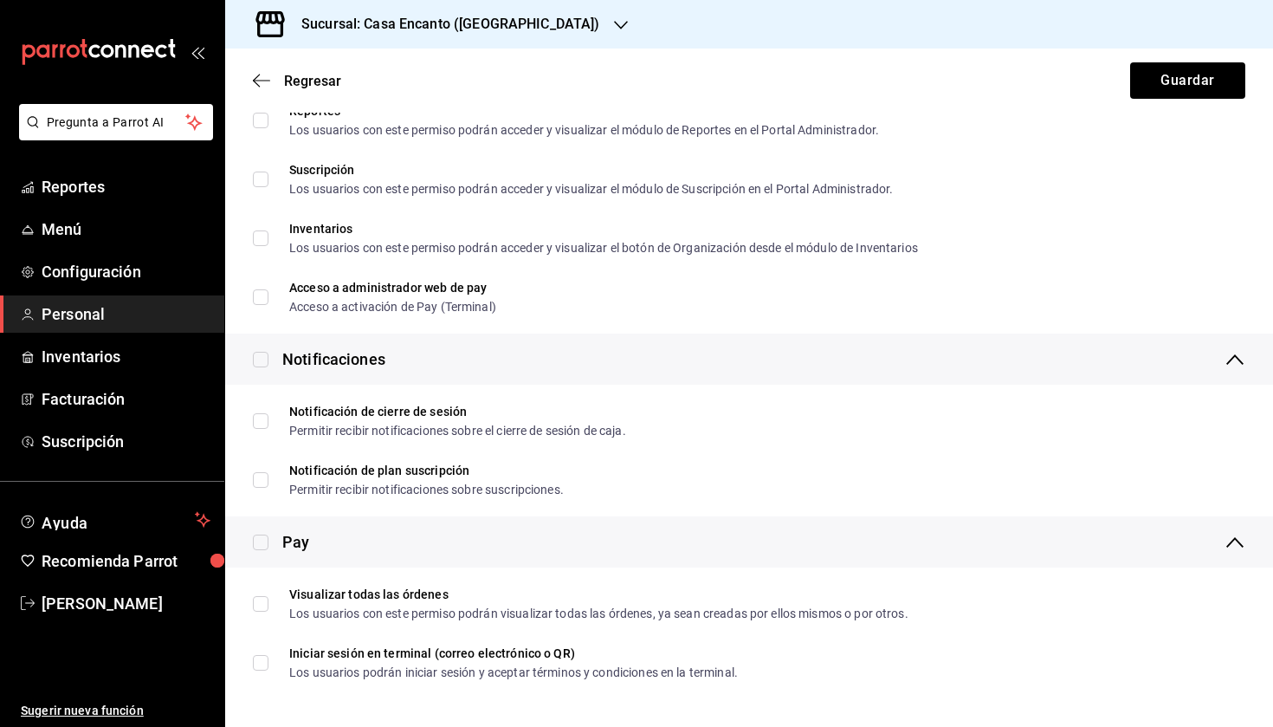
scroll to position [0, 0]
click at [431, 537] on div "Pay" at bounding box center [749, 541] width 1048 height 51
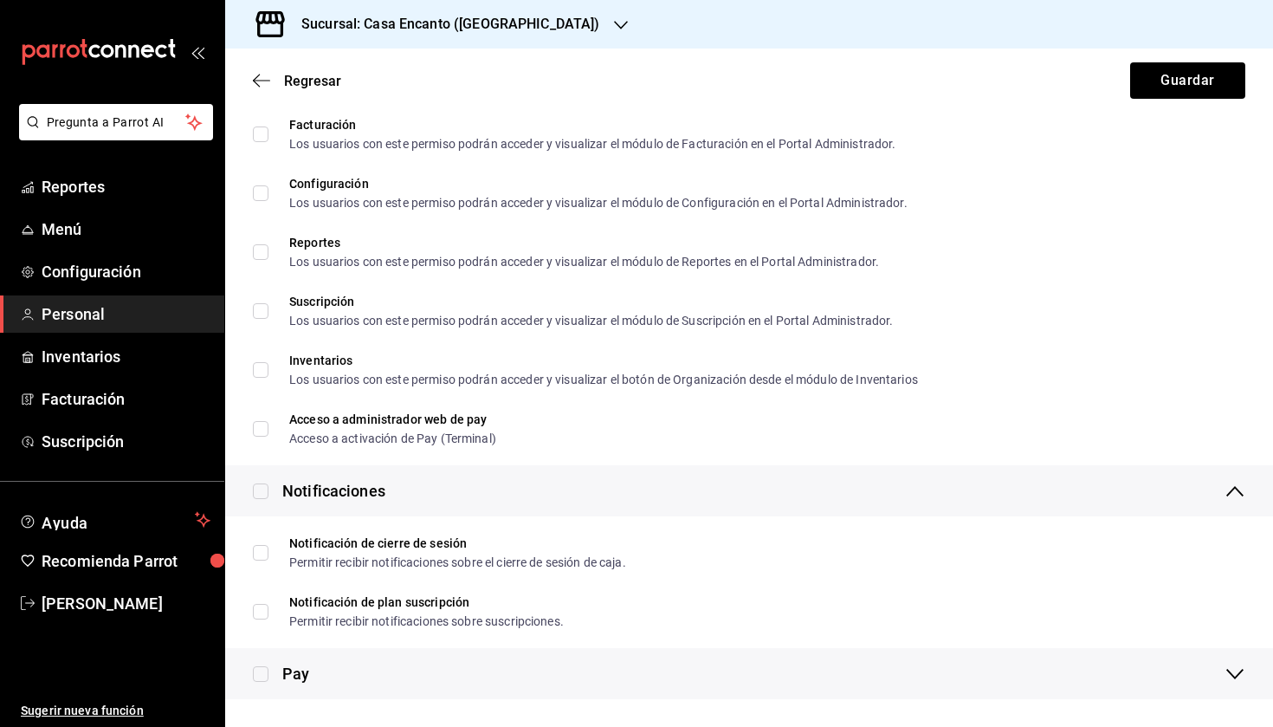
click at [427, 465] on div "Notificaciones" at bounding box center [749, 490] width 1048 height 51
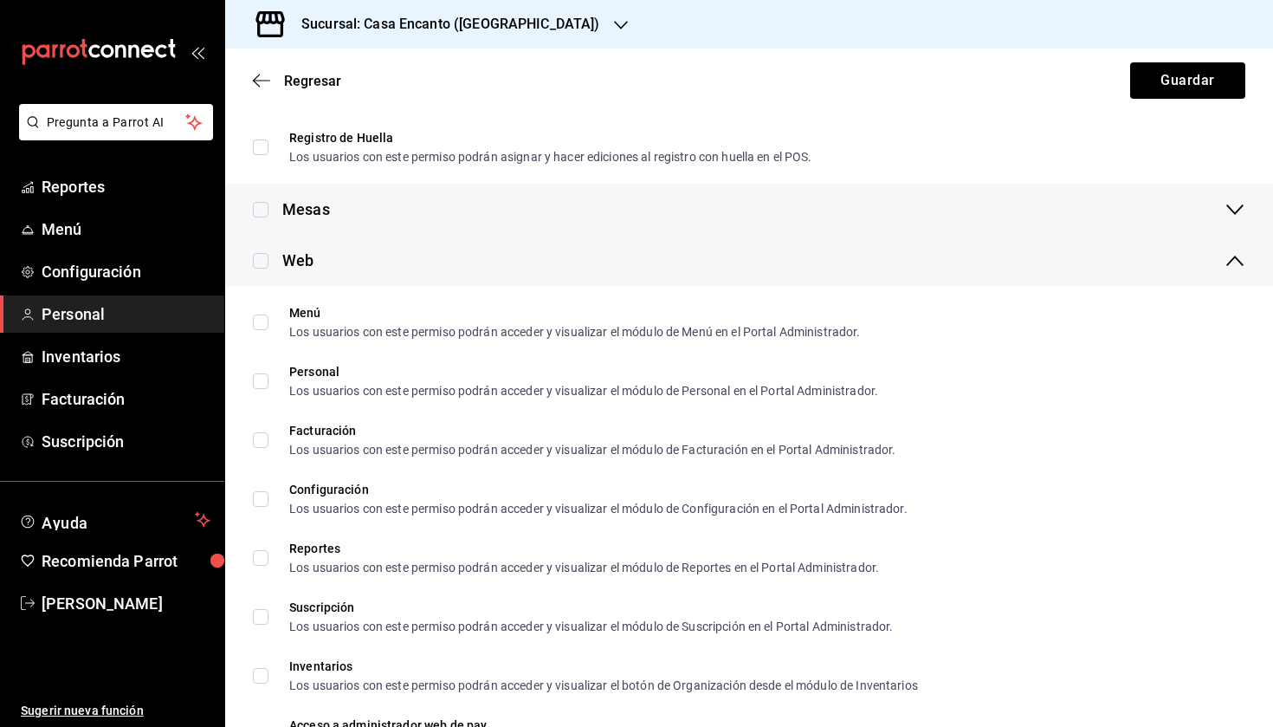
scroll to position [2041, 0]
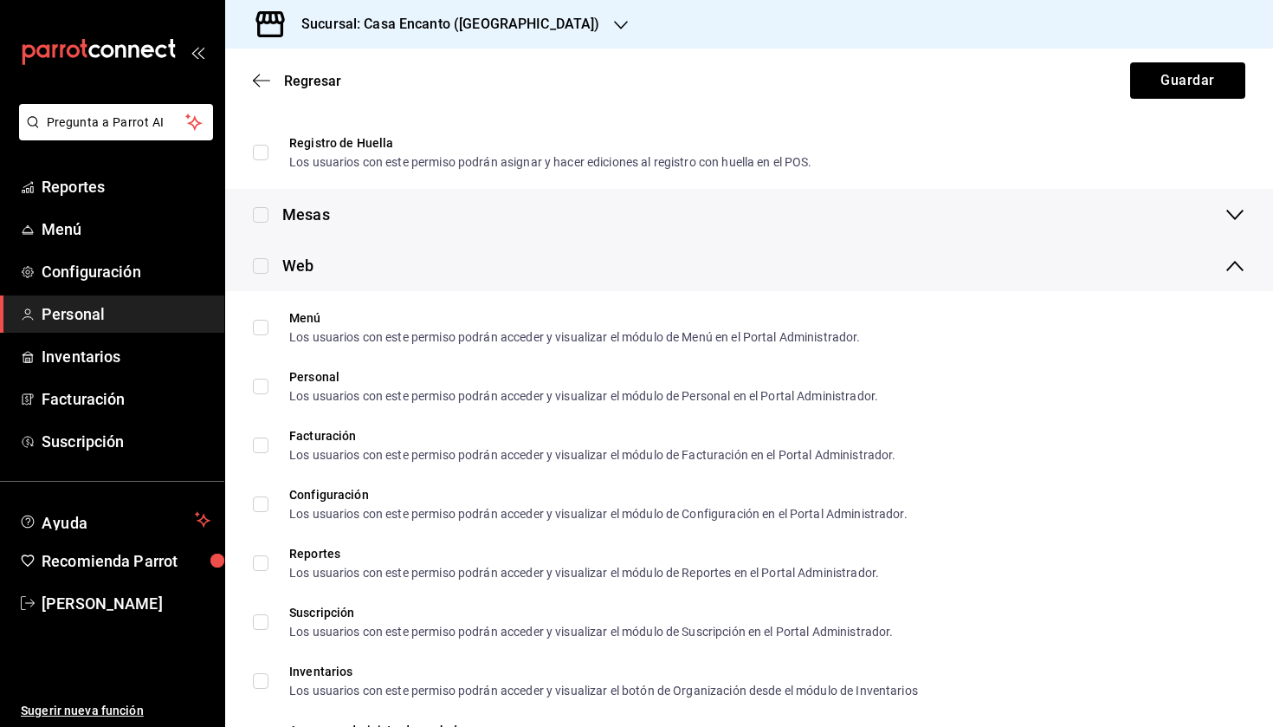
click at [409, 263] on div "Web" at bounding box center [749, 265] width 1048 height 51
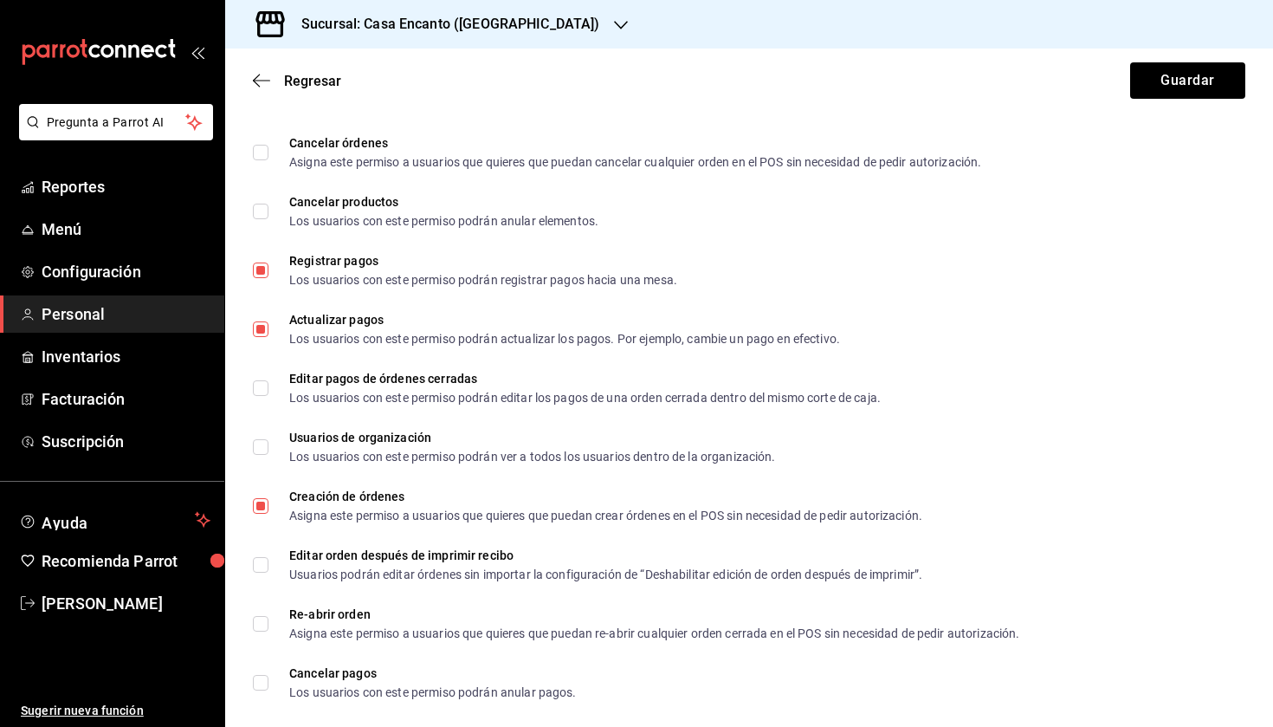
scroll to position [641, 0]
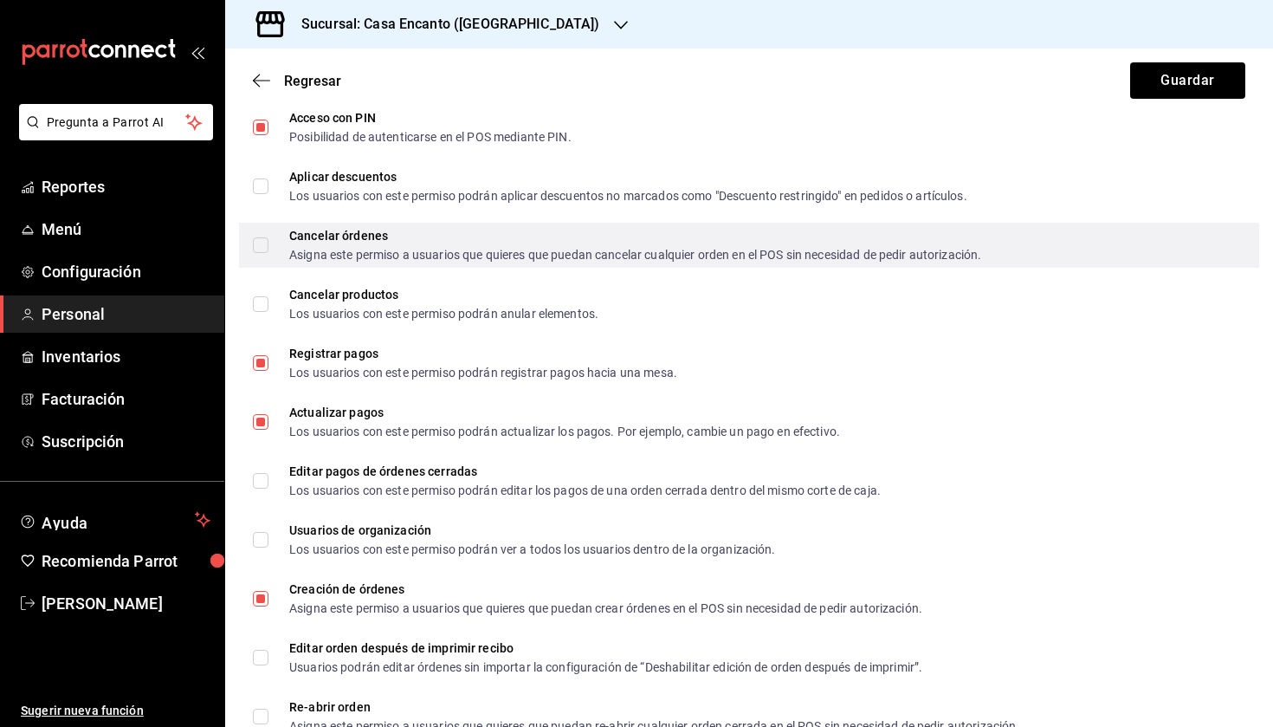
click at [494, 255] on div "Asigna este permiso a usuarios que quieres que puedan cancelar cualquier orden …" at bounding box center [635, 255] width 692 height 12
click at [268, 253] on input "Cancelar órdenes Asigna este permiso a usuarios que quieres que puedan cancelar…" at bounding box center [261, 245] width 16 height 16
checkbox input "false"
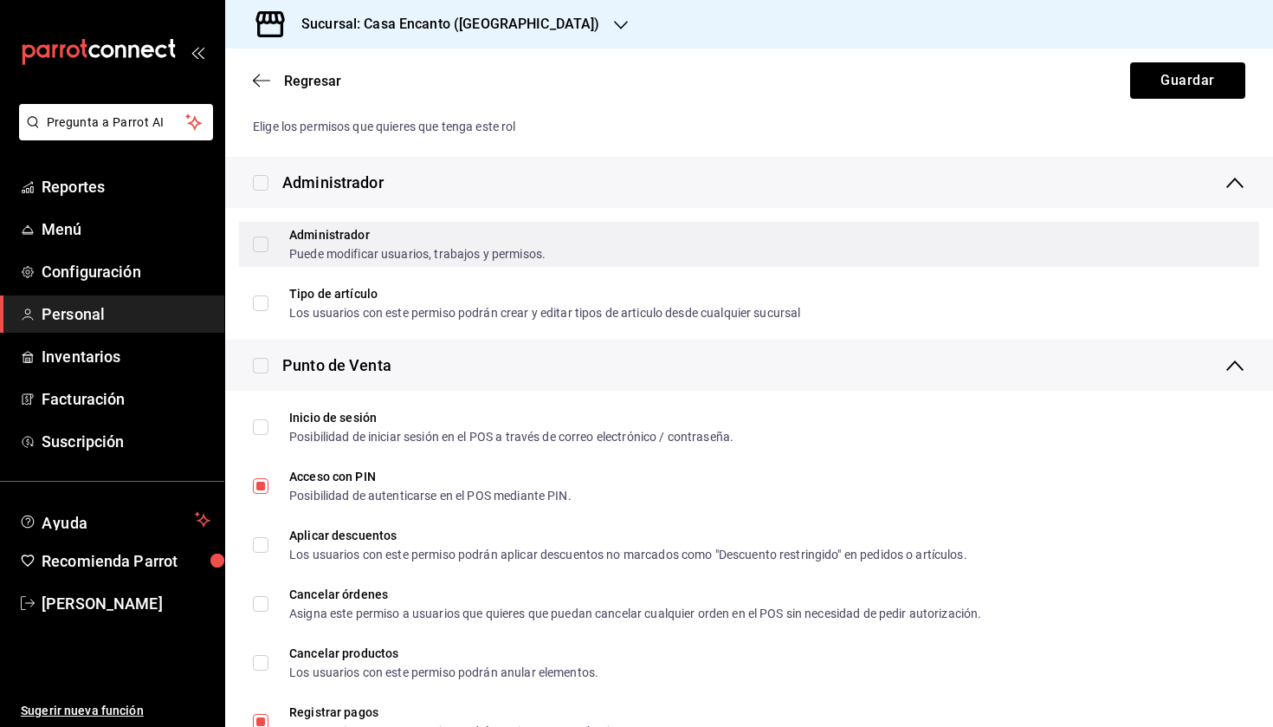
click at [469, 250] on div "Puede modificar usuarios, trabajos y permisos." at bounding box center [417, 254] width 256 height 12
click at [268, 250] on input "Administrador Puede modificar usuarios, trabajos y permisos." at bounding box center [261, 244] width 16 height 16
checkbox input "false"
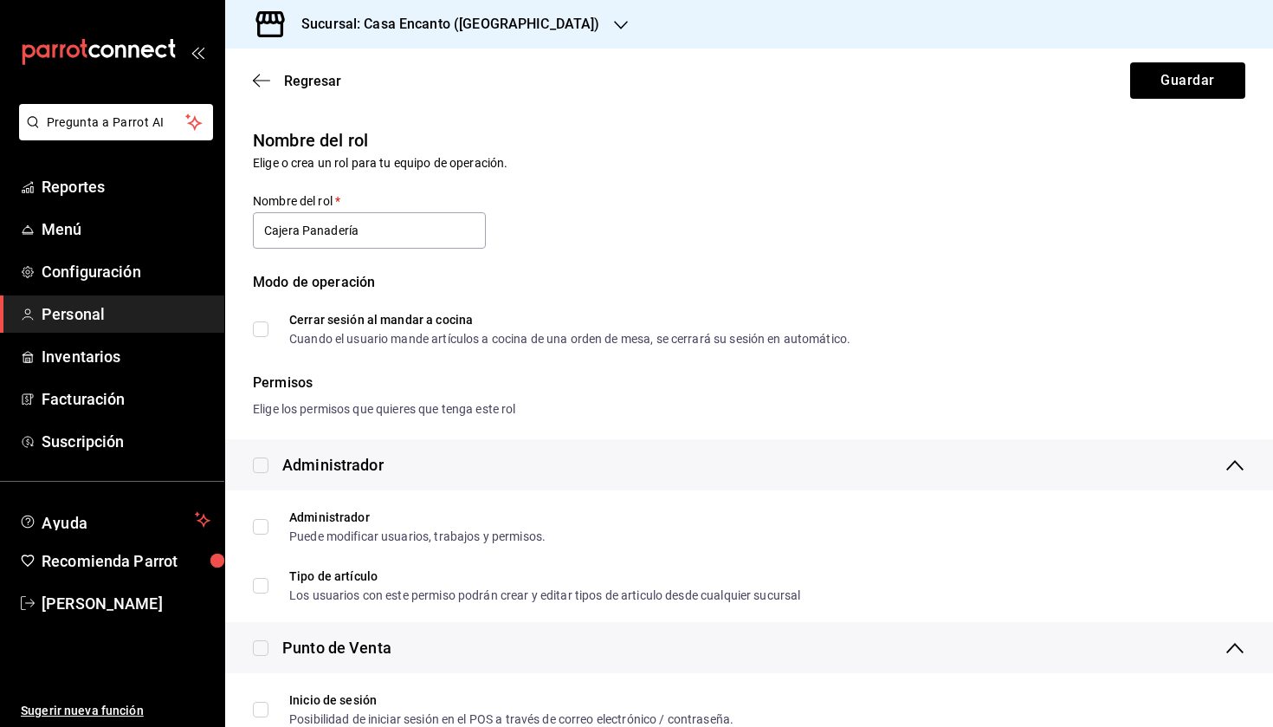
scroll to position [0, 0]
click at [1199, 80] on button "Guardar" at bounding box center [1187, 80] width 115 height 36
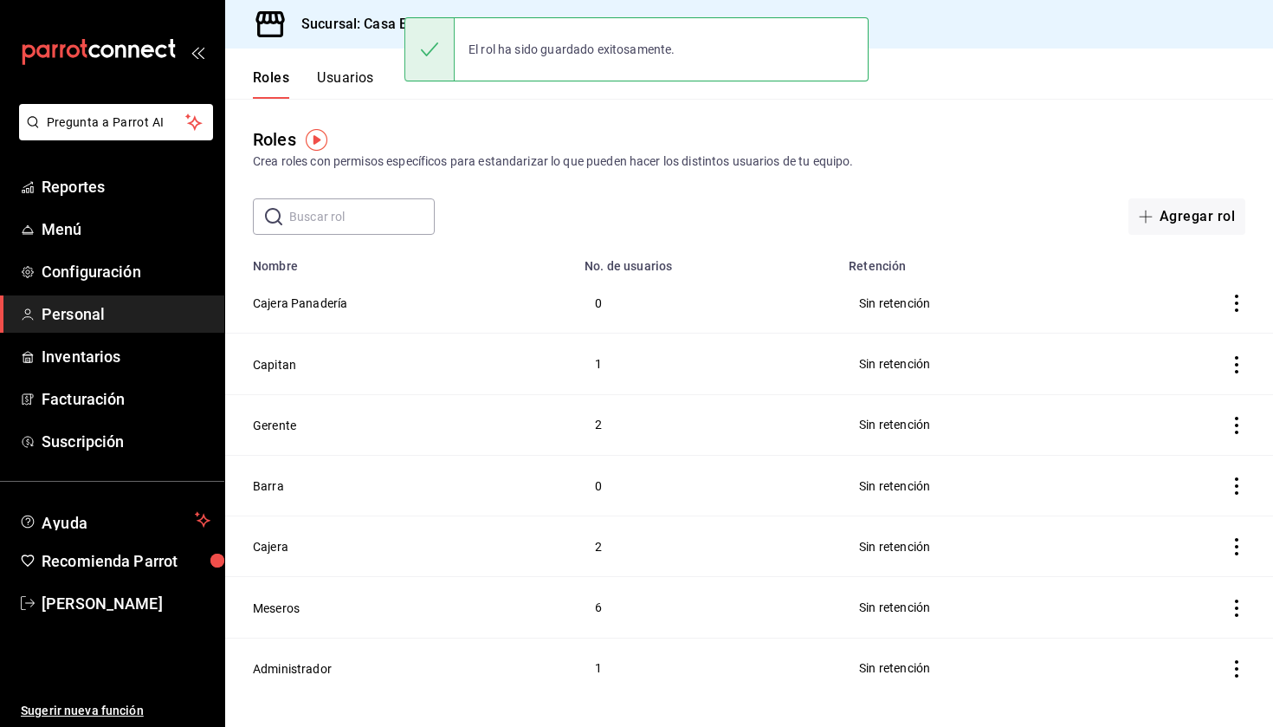
click at [343, 75] on button "Usuarios" at bounding box center [345, 83] width 57 height 29
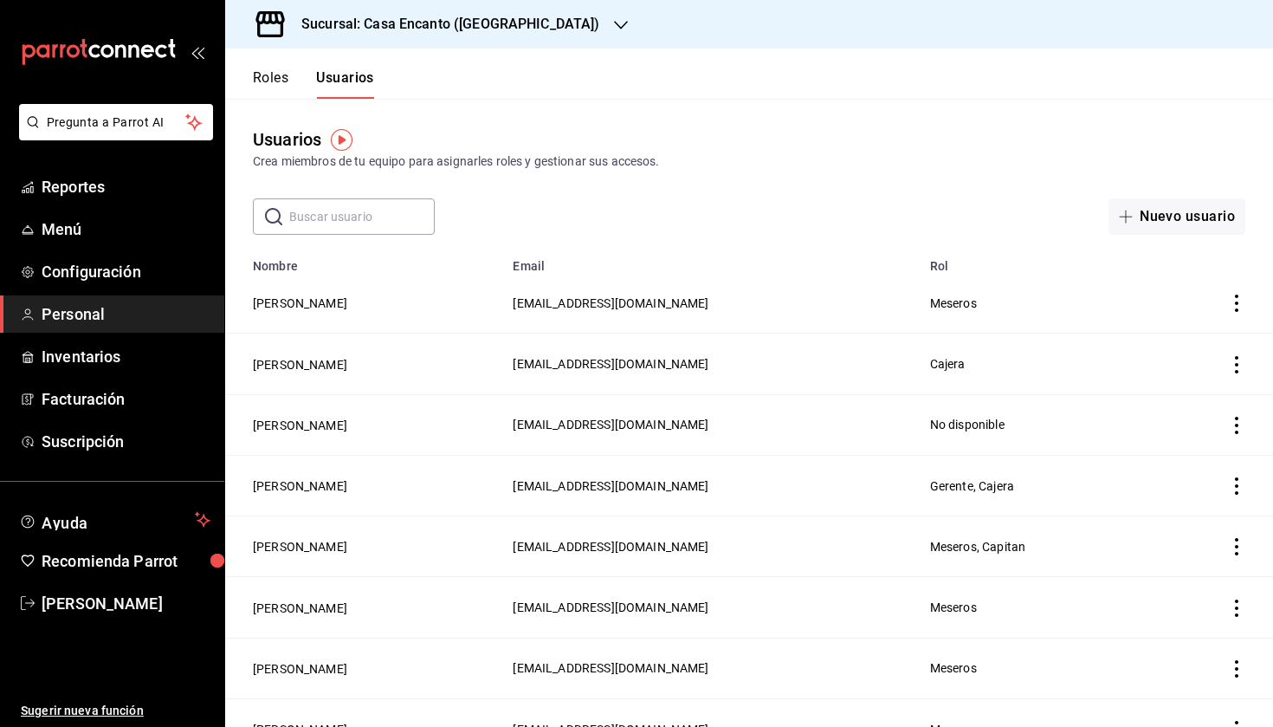
click at [1236, 367] on icon "actions" at bounding box center [1236, 364] width 17 height 17
click at [1182, 398] on span "Eliminar" at bounding box center [1158, 388] width 75 height 21
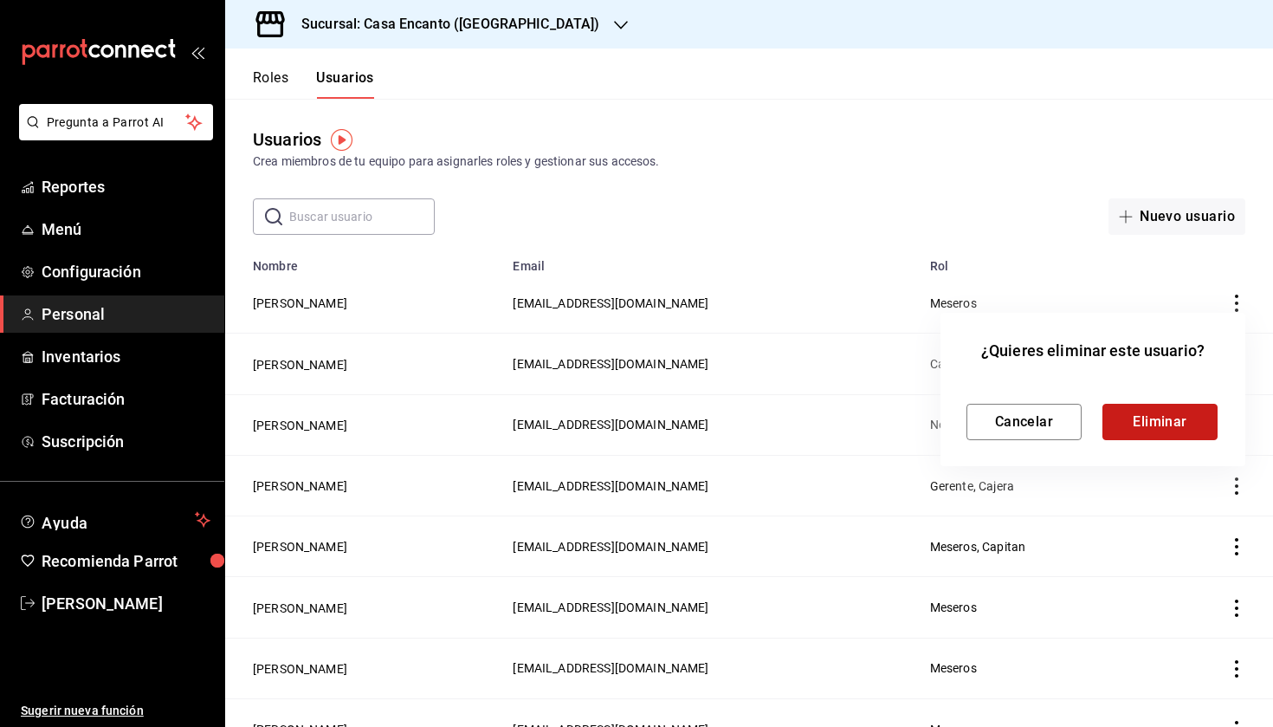
click at [1142, 430] on button "Eliminar" at bounding box center [1160, 422] width 115 height 36
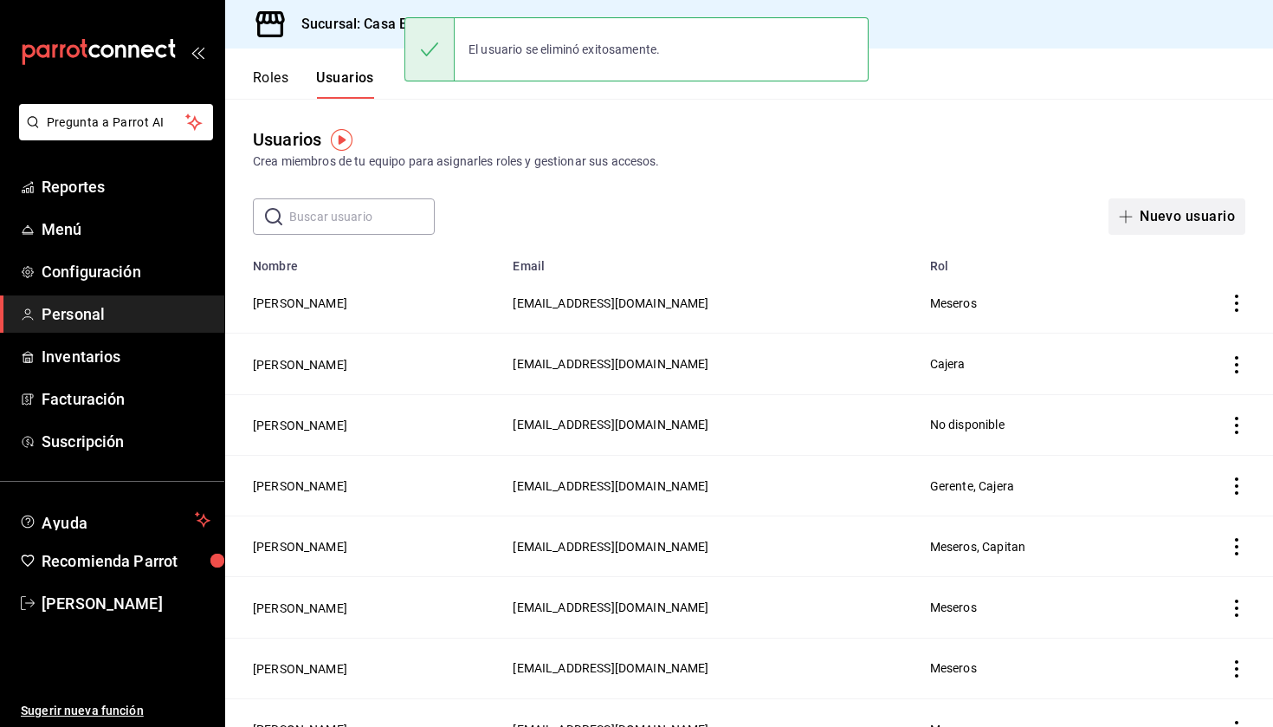
click at [1182, 215] on button "Nuevo usuario" at bounding box center [1177, 216] width 137 height 36
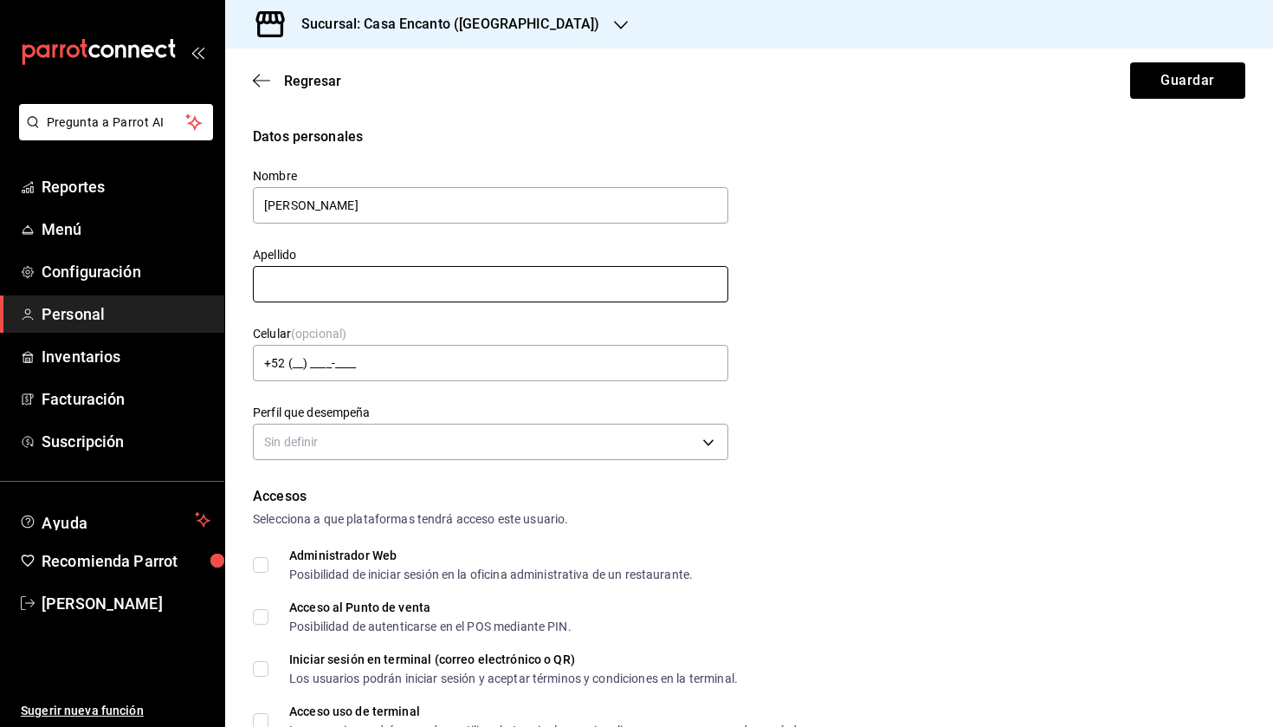
type input "Melani"
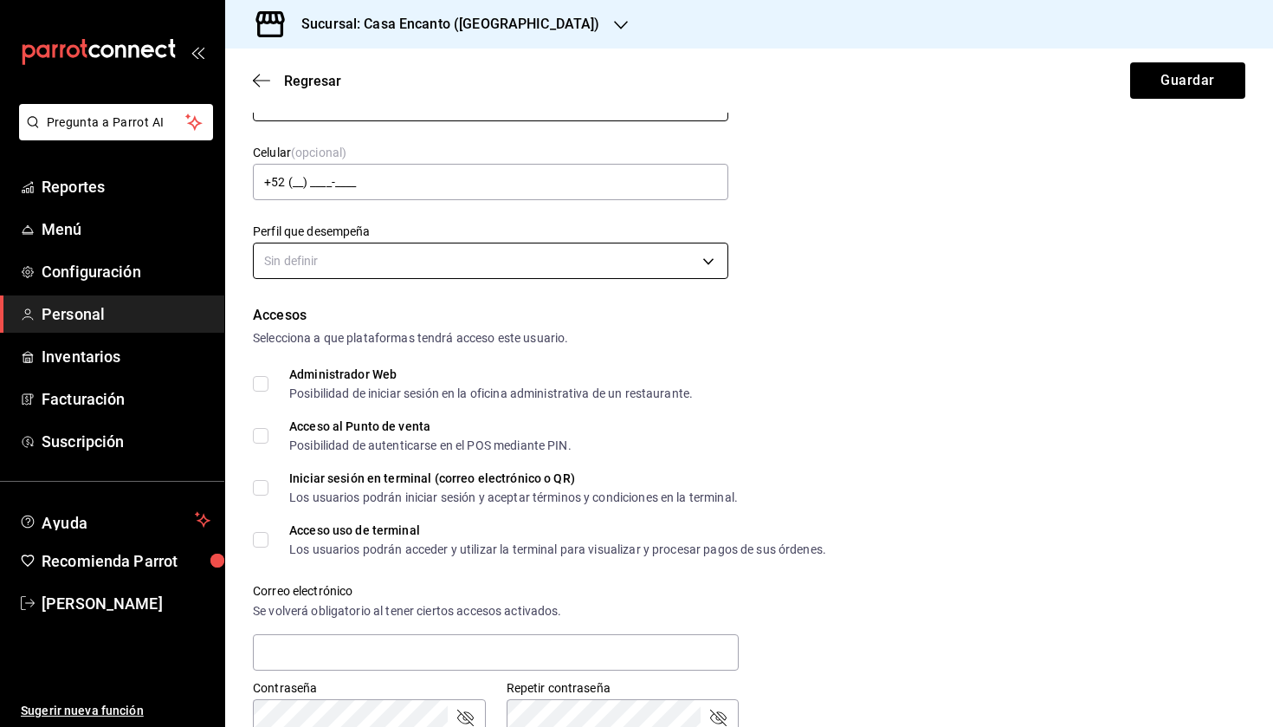
scroll to position [209, 0]
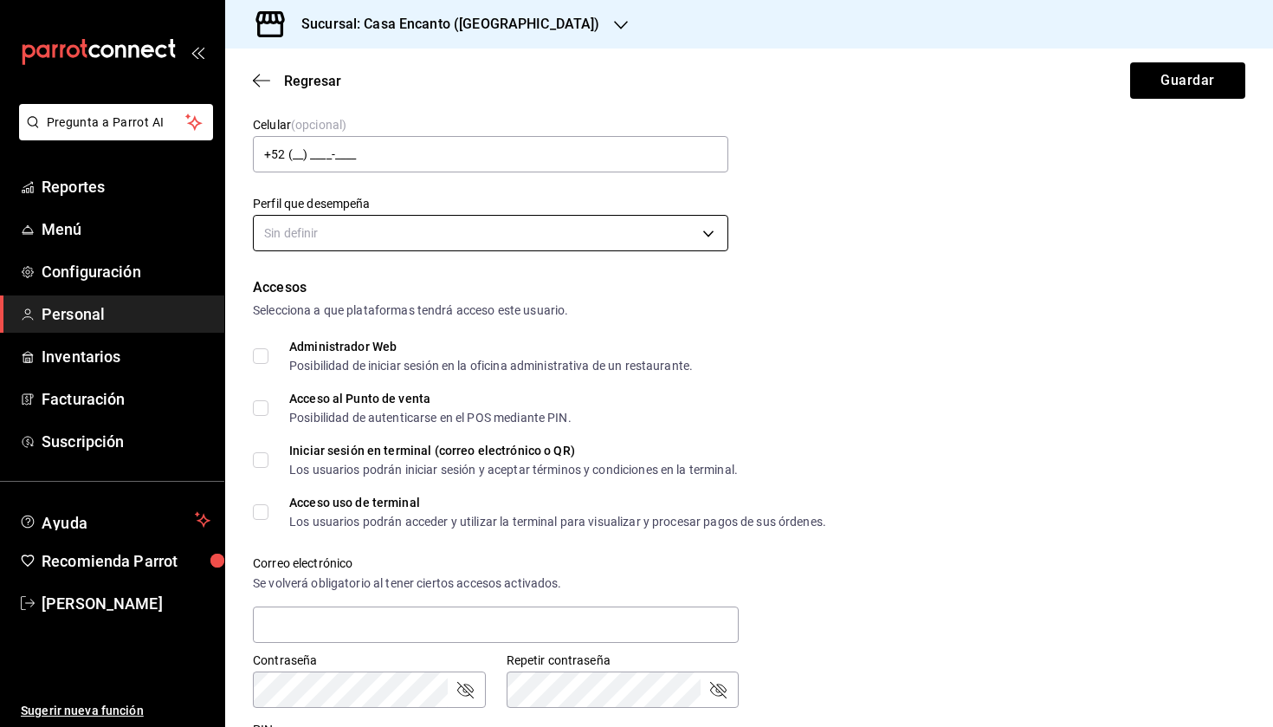
type input "Lira"
click at [366, 230] on body "Pregunta a Parrot AI Reportes Menú Configuración Personal Inventarios Facturaci…" at bounding box center [636, 363] width 1273 height 727
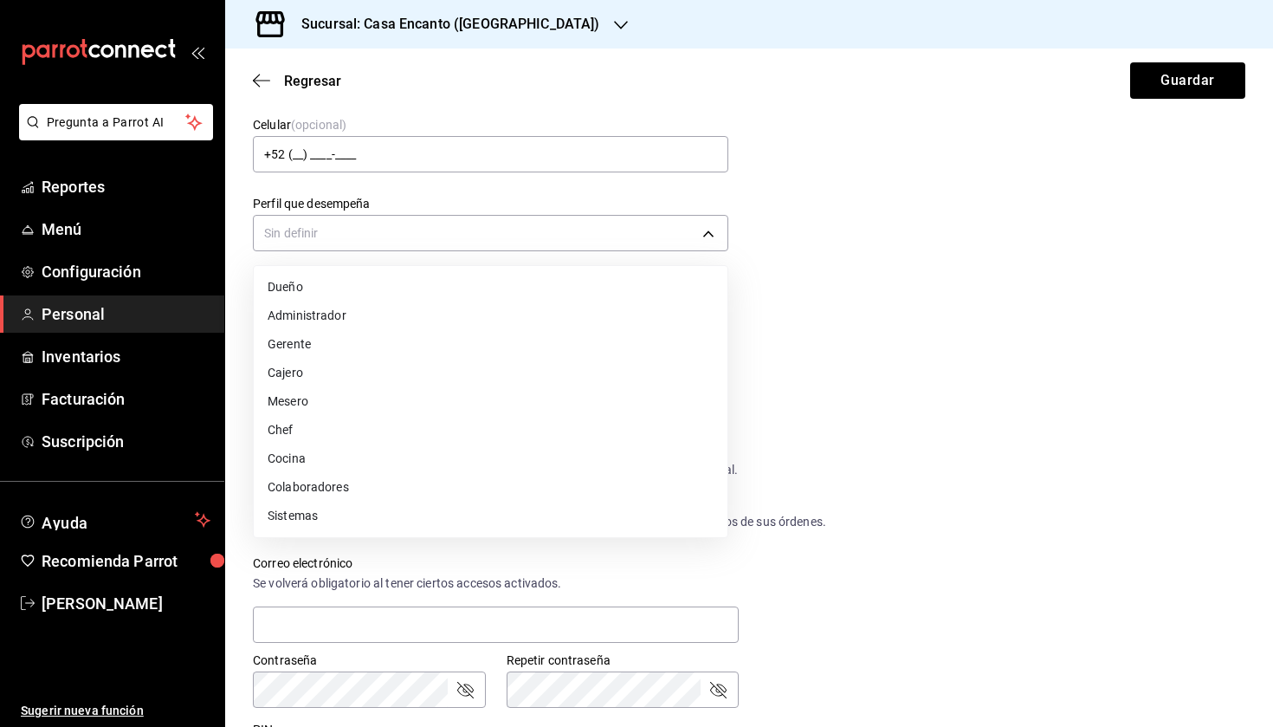
click at [383, 230] on div at bounding box center [636, 363] width 1273 height 727
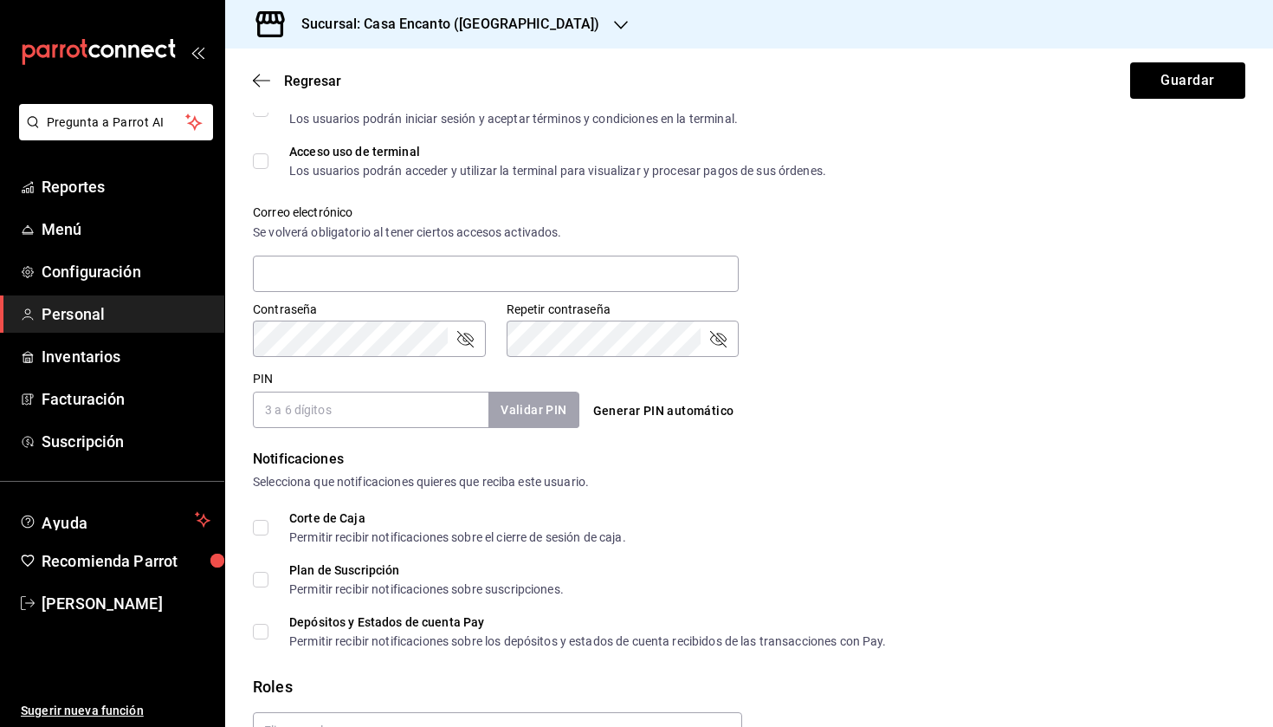
scroll to position [567, 0]
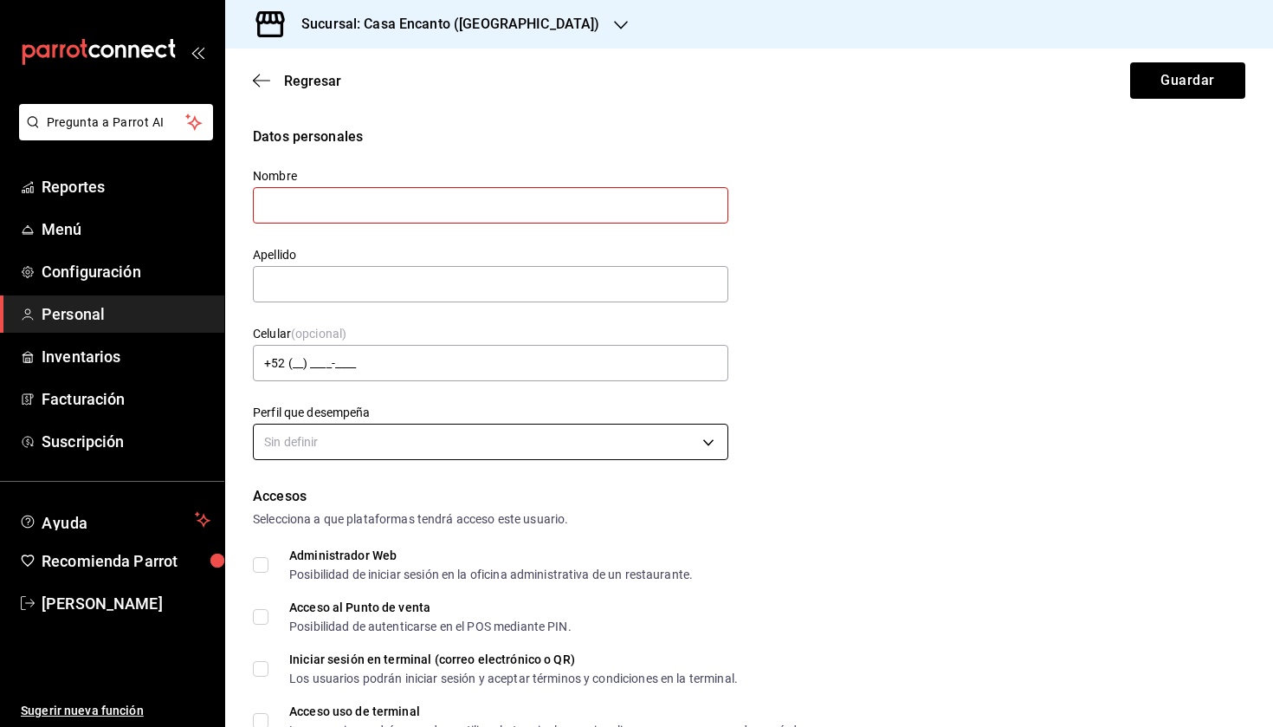
click at [315, 445] on body "Pregunta a Parrot AI Reportes Menú Configuración Personal Inventarios Facturaci…" at bounding box center [636, 363] width 1273 height 727
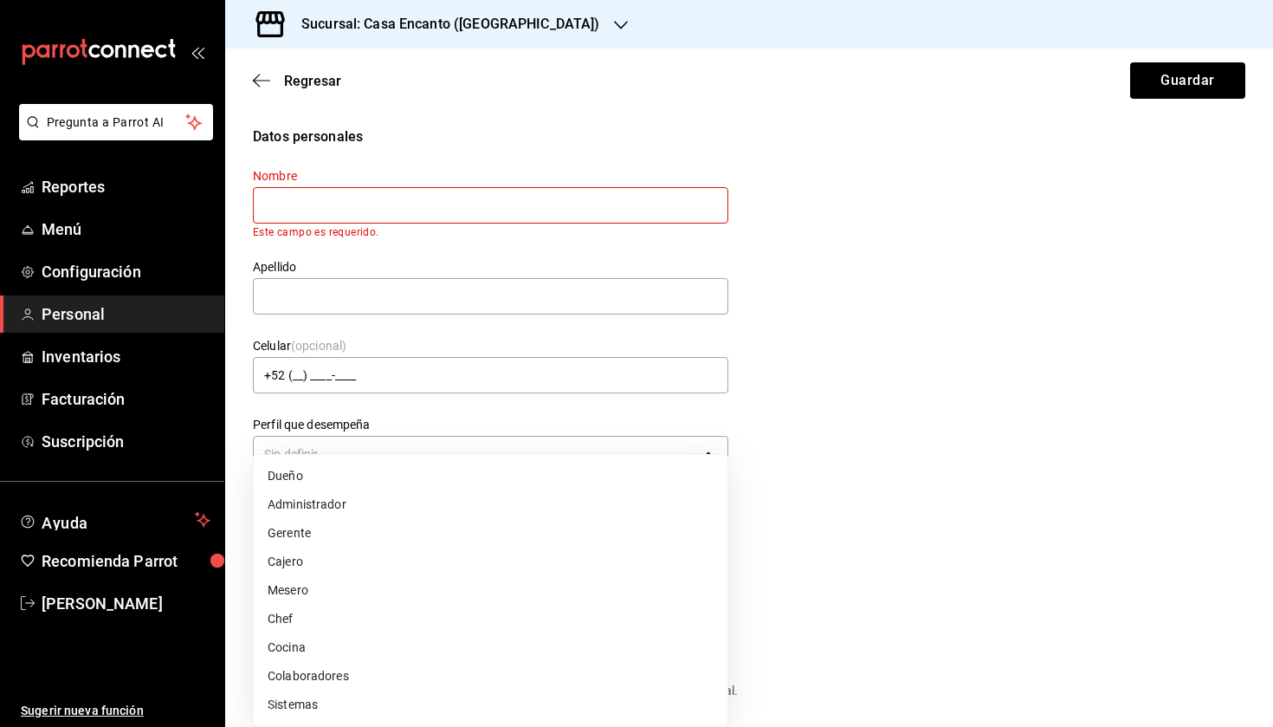
click at [358, 565] on li "Cajero" at bounding box center [491, 561] width 474 height 29
type input "CASHIER"
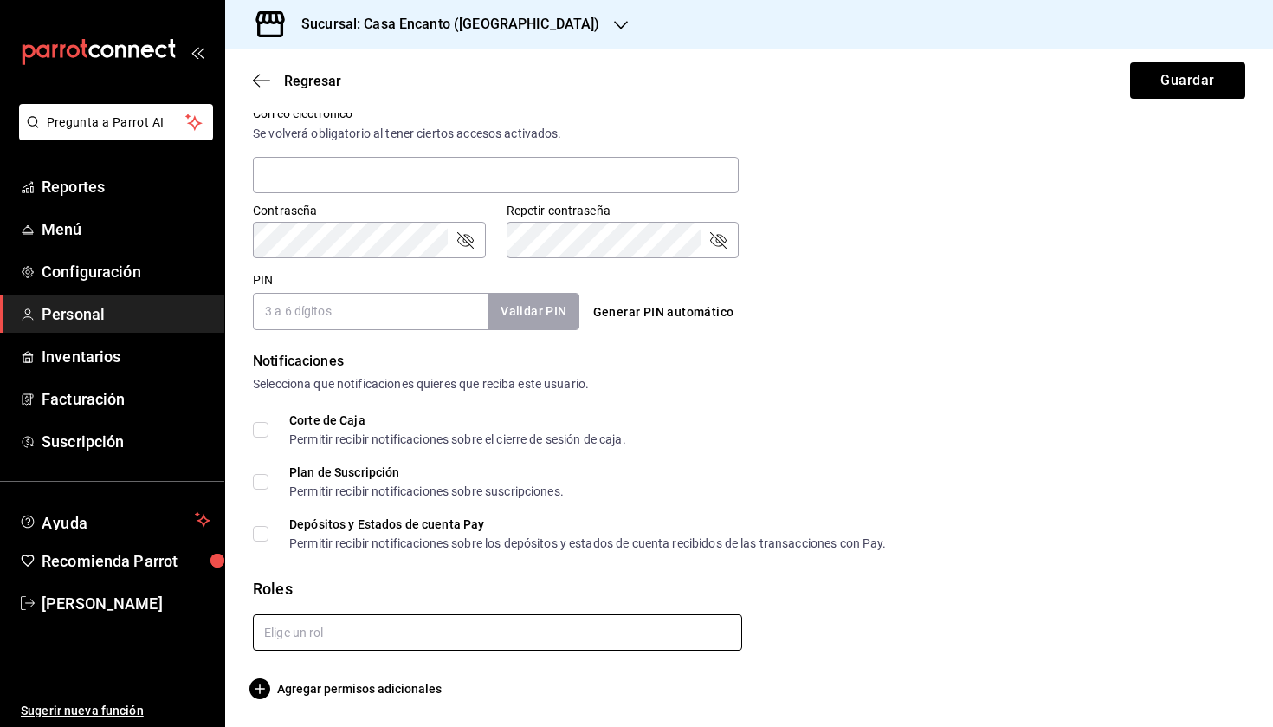
scroll to position [670, 0]
click at [345, 622] on input "text" at bounding box center [497, 633] width 489 height 36
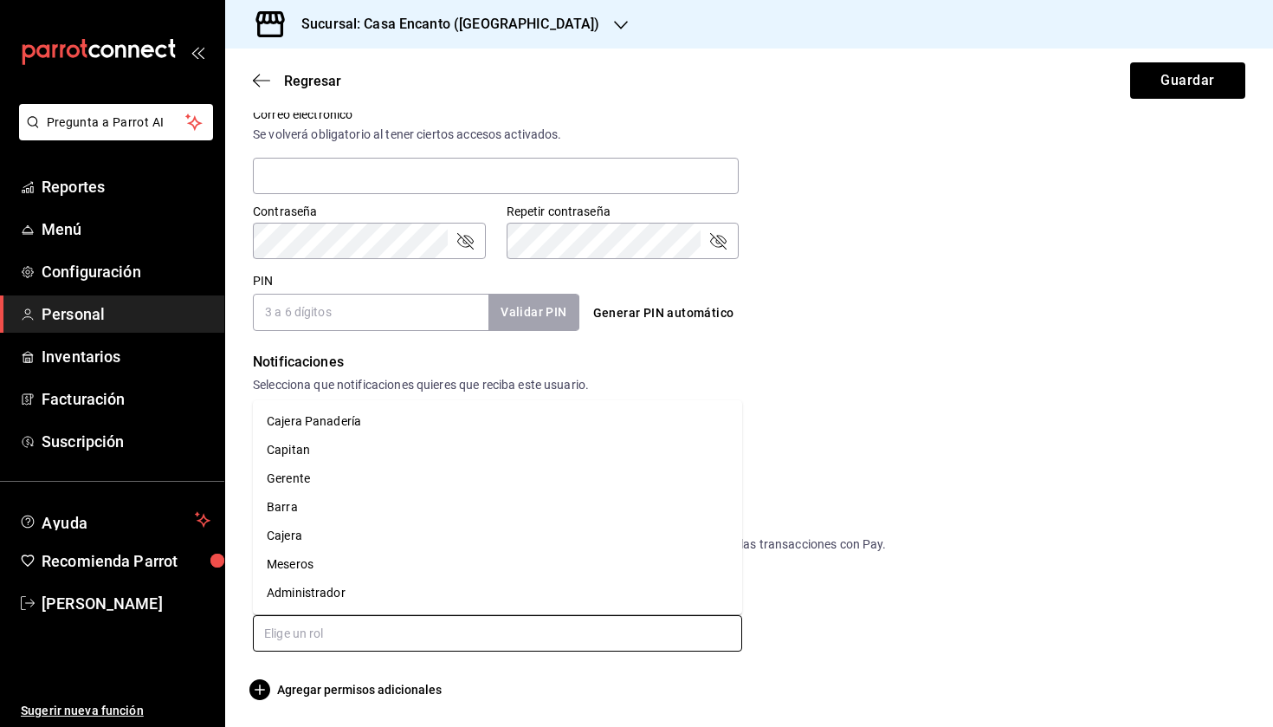
click at [361, 421] on li "Cajera Panadería" at bounding box center [497, 421] width 489 height 29
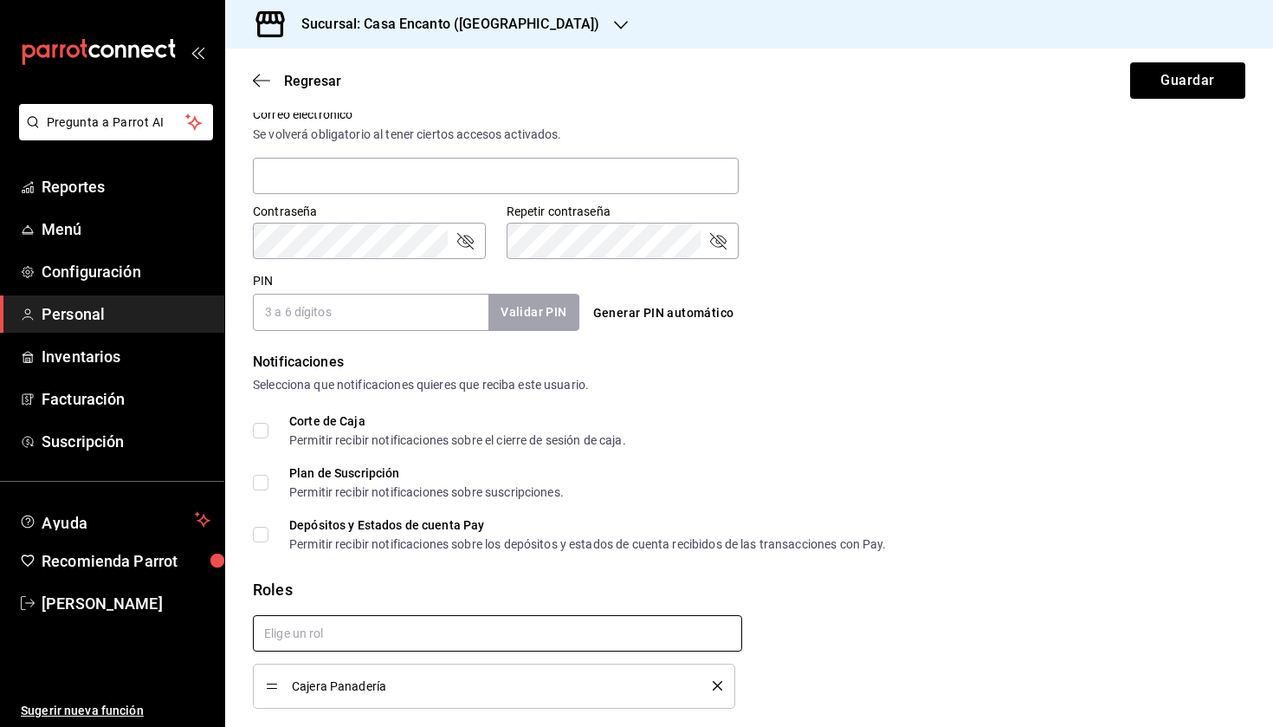
checkbox input "true"
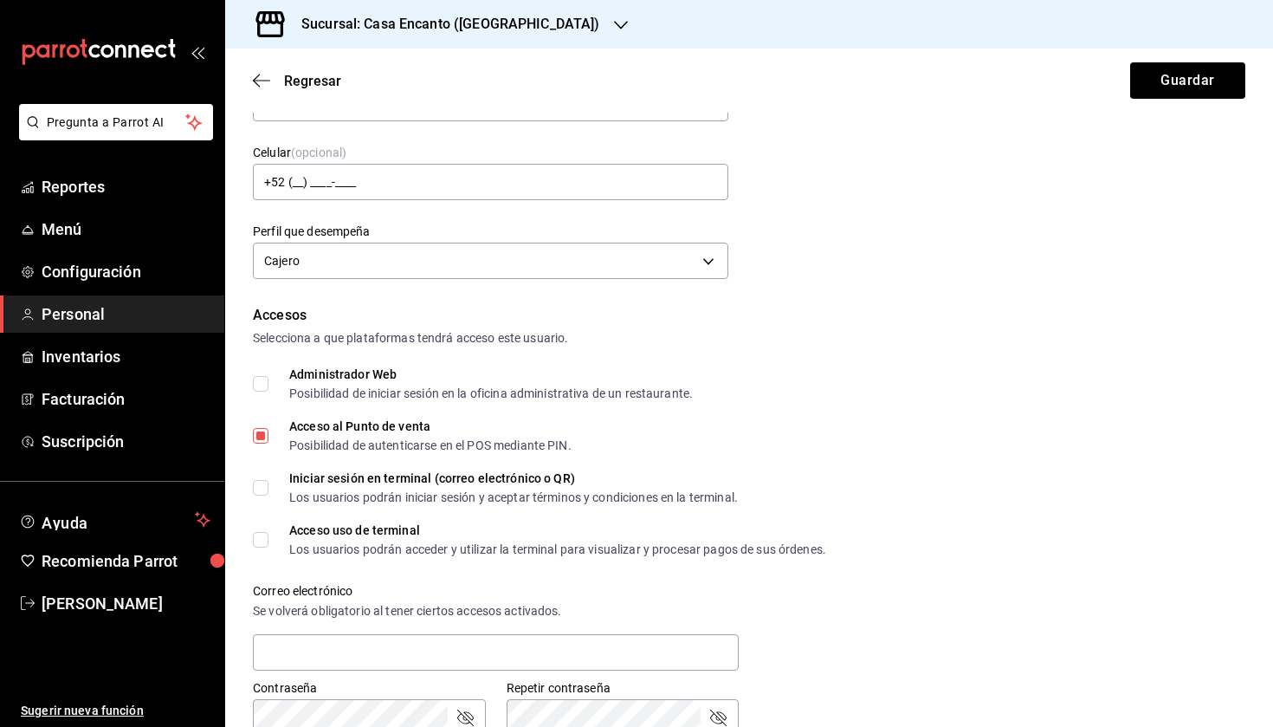
scroll to position [194, 0]
click at [463, 250] on body "Pregunta a Parrot AI Reportes Menú Configuración Personal Inventarios Facturaci…" at bounding box center [636, 363] width 1273 height 727
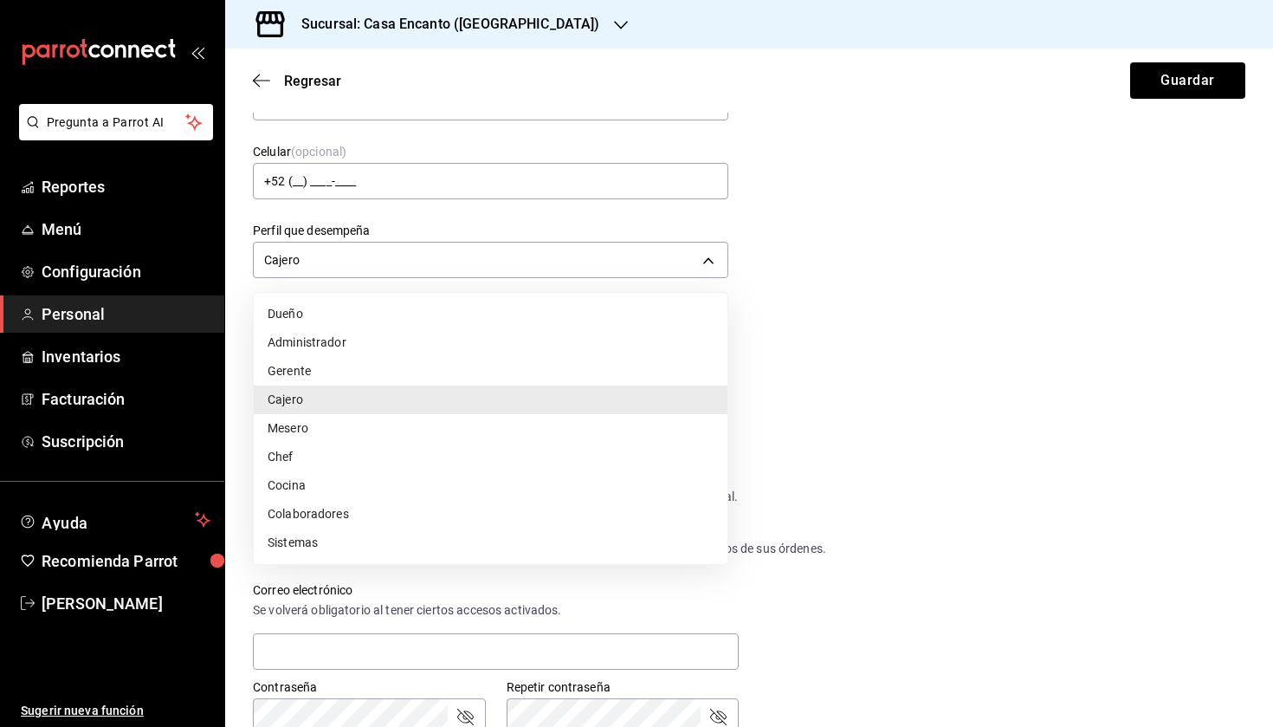
click at [407, 408] on li "Cajero" at bounding box center [491, 399] width 474 height 29
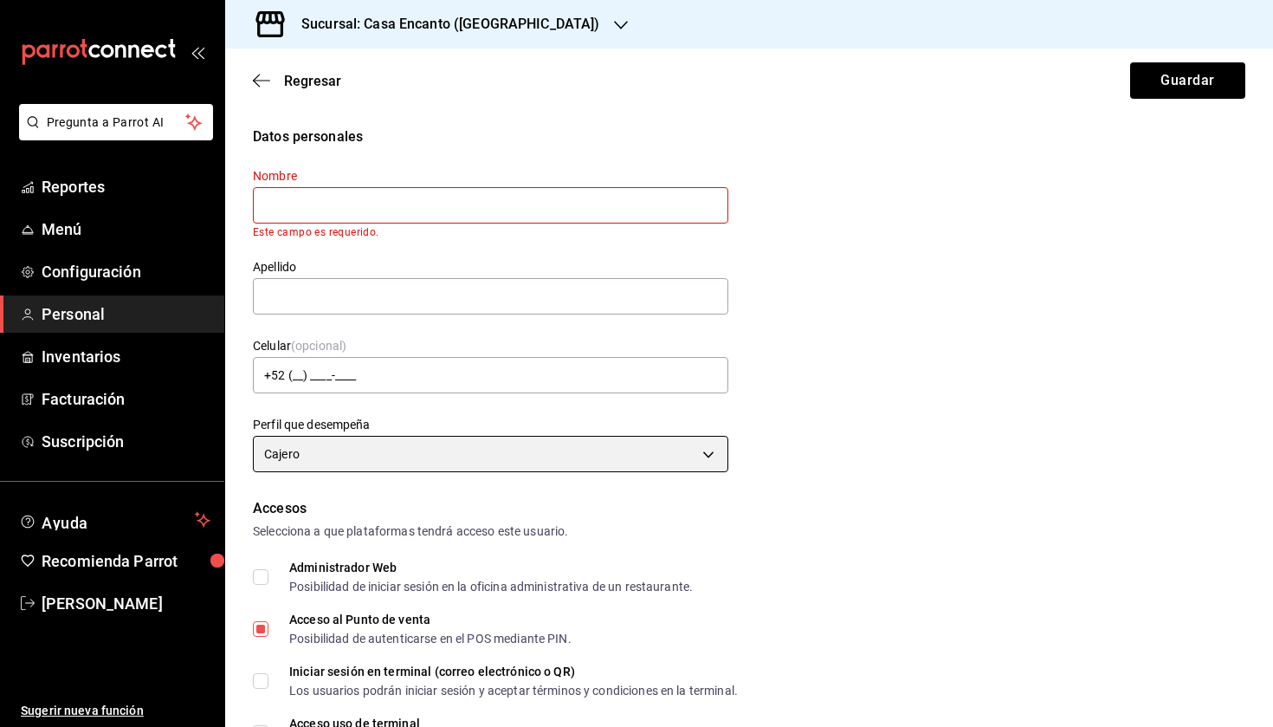
scroll to position [0, 0]
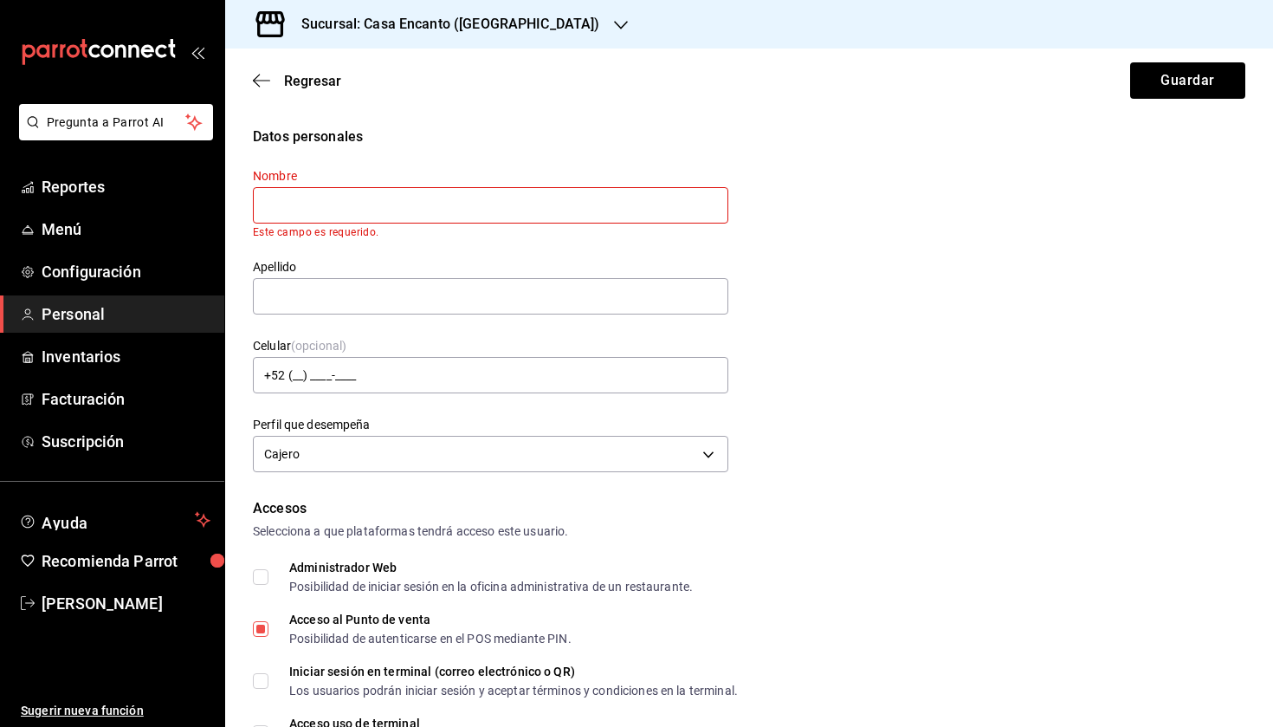
click at [371, 204] on input "text" at bounding box center [491, 205] width 476 height 36
type input "[PERSON_NAME]"
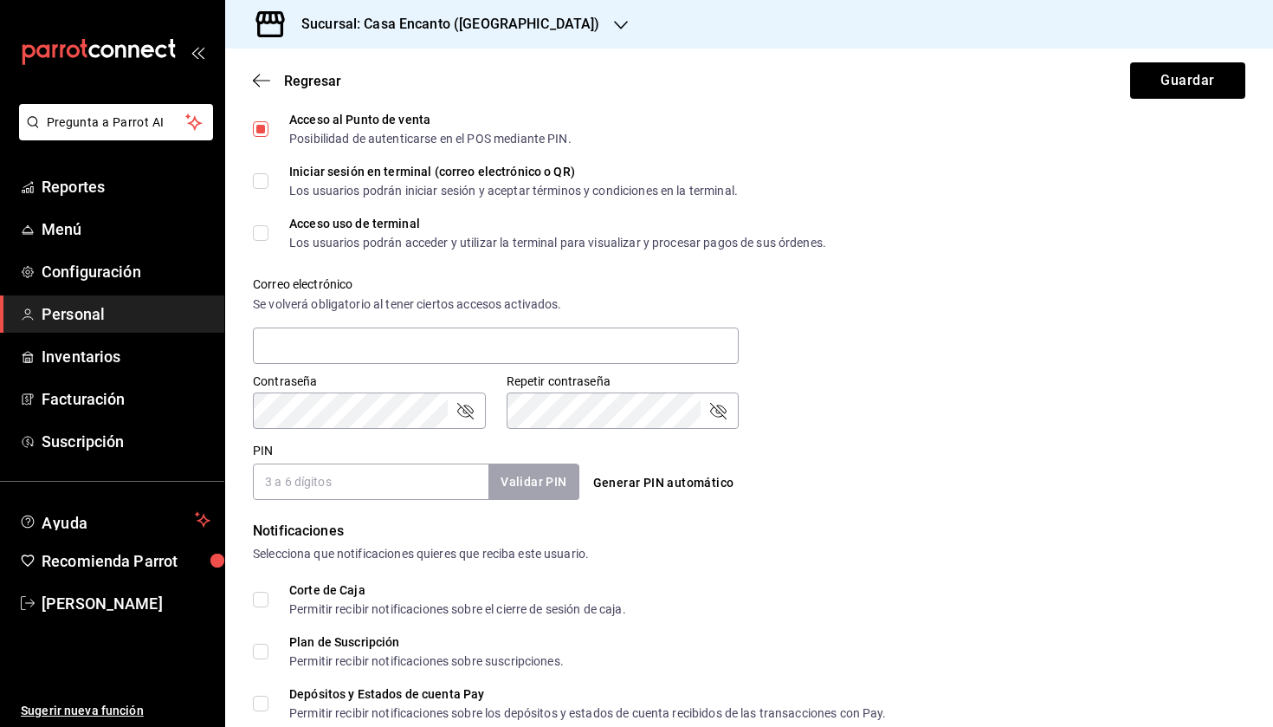
scroll to position [496, 0]
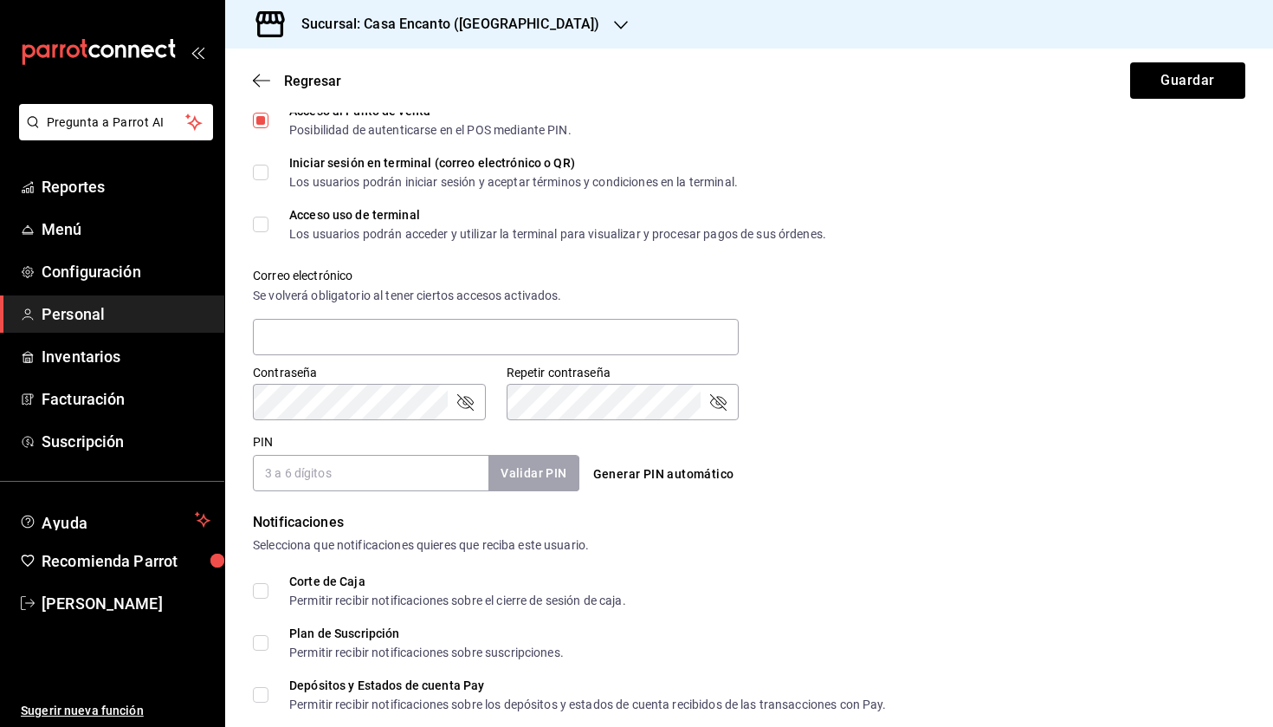
type input "[PERSON_NAME]"
click at [327, 318] on div "Correo electrónico Se volverá obligatorio al tener ciertos accesos activados." at bounding box center [496, 313] width 486 height 90
click at [369, 348] on input "text" at bounding box center [496, 337] width 486 height 36
click at [483, 552] on div "Selecciona que notificaciones quieres que reciba este usuario." at bounding box center [749, 545] width 993 height 18
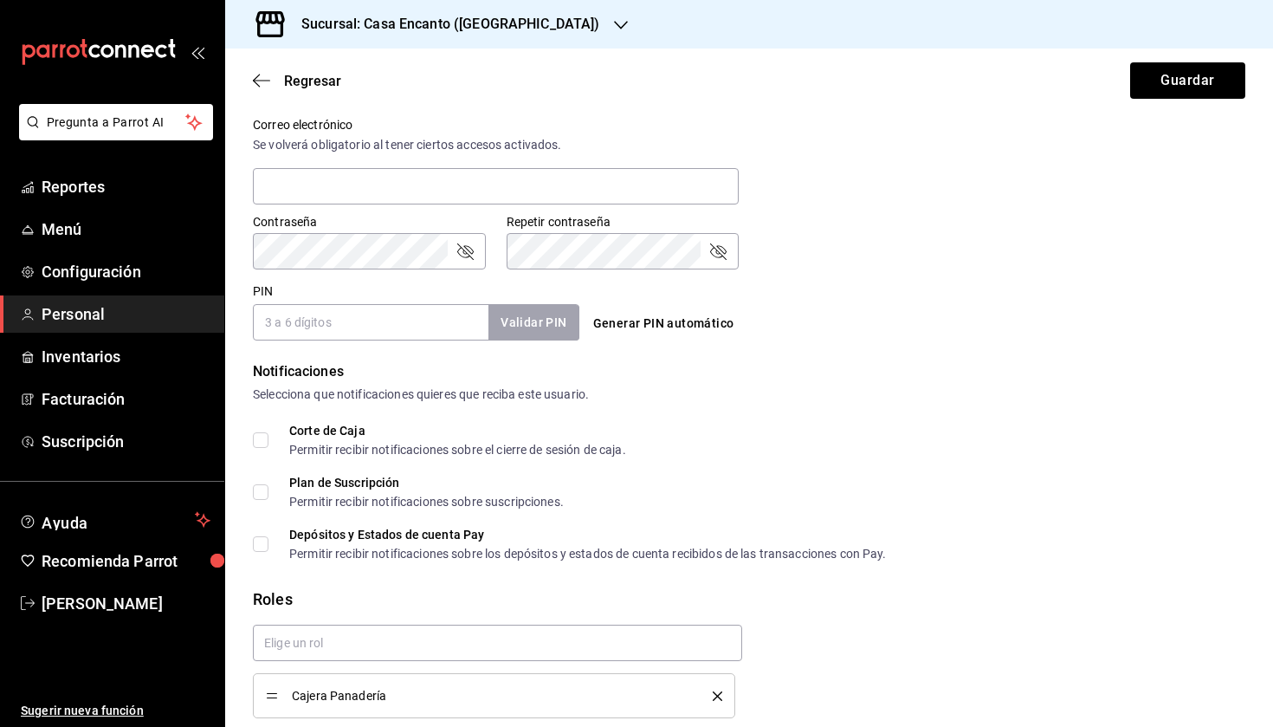
scroll to position [652, 0]
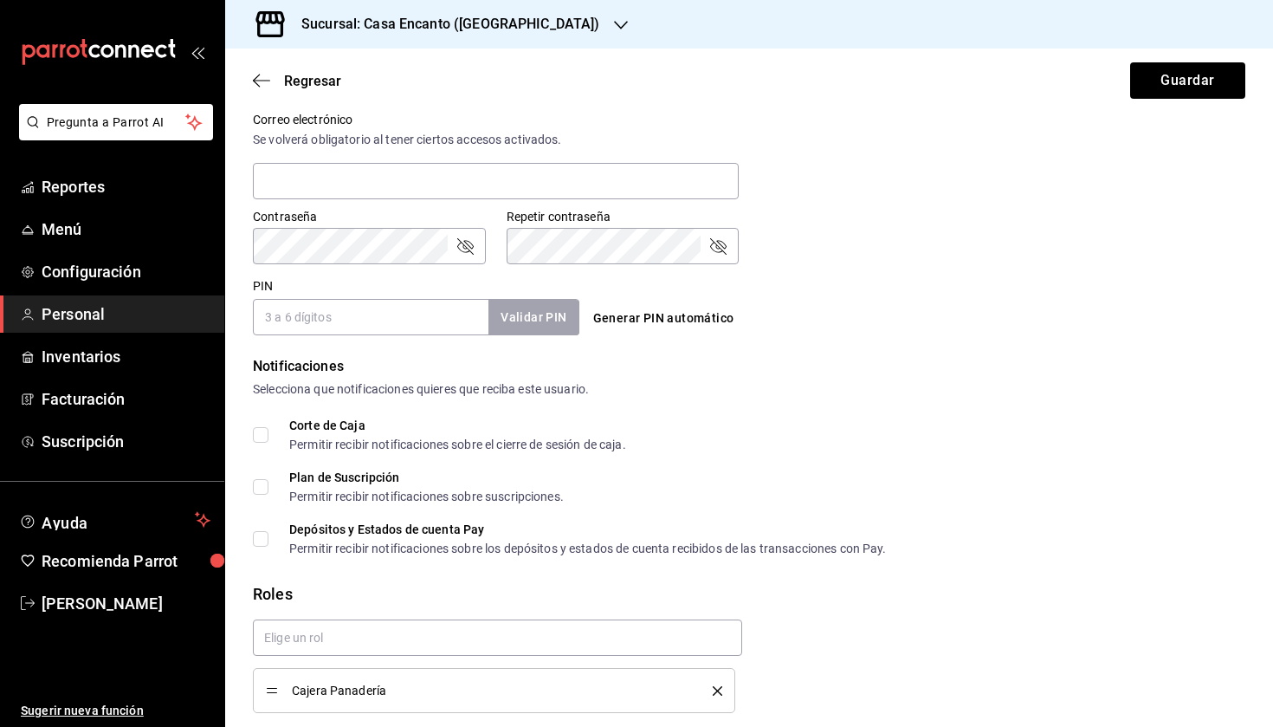
click at [344, 311] on input "PIN" at bounding box center [371, 317] width 236 height 36
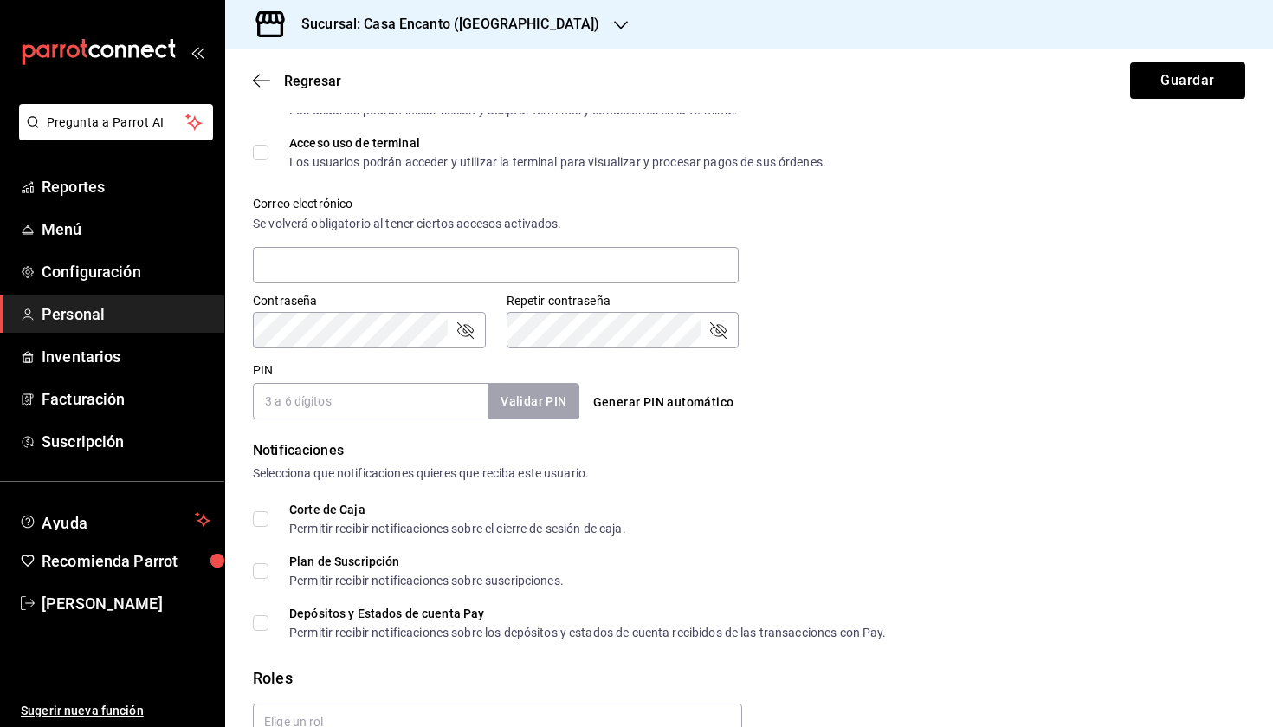
scroll to position [647, 0]
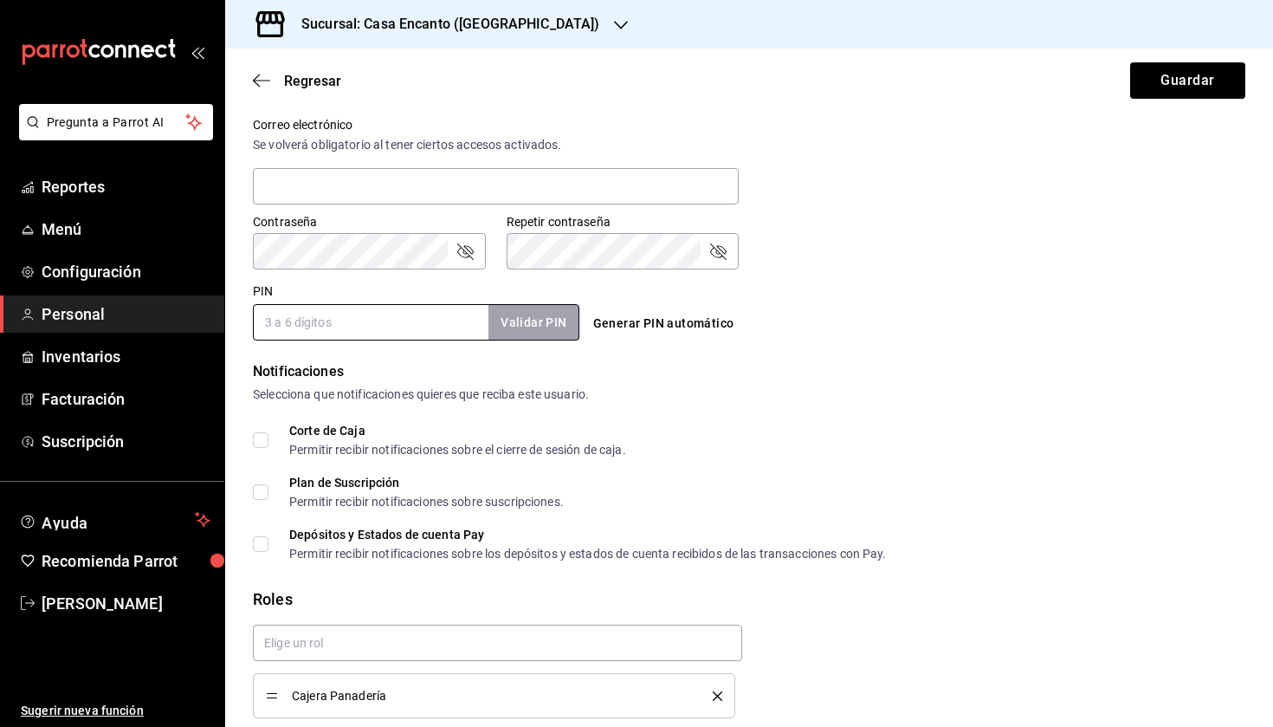
click at [995, 223] on div "Contraseña Contraseña Repetir contraseña Repetir contraseña" at bounding box center [738, 231] width 1013 height 76
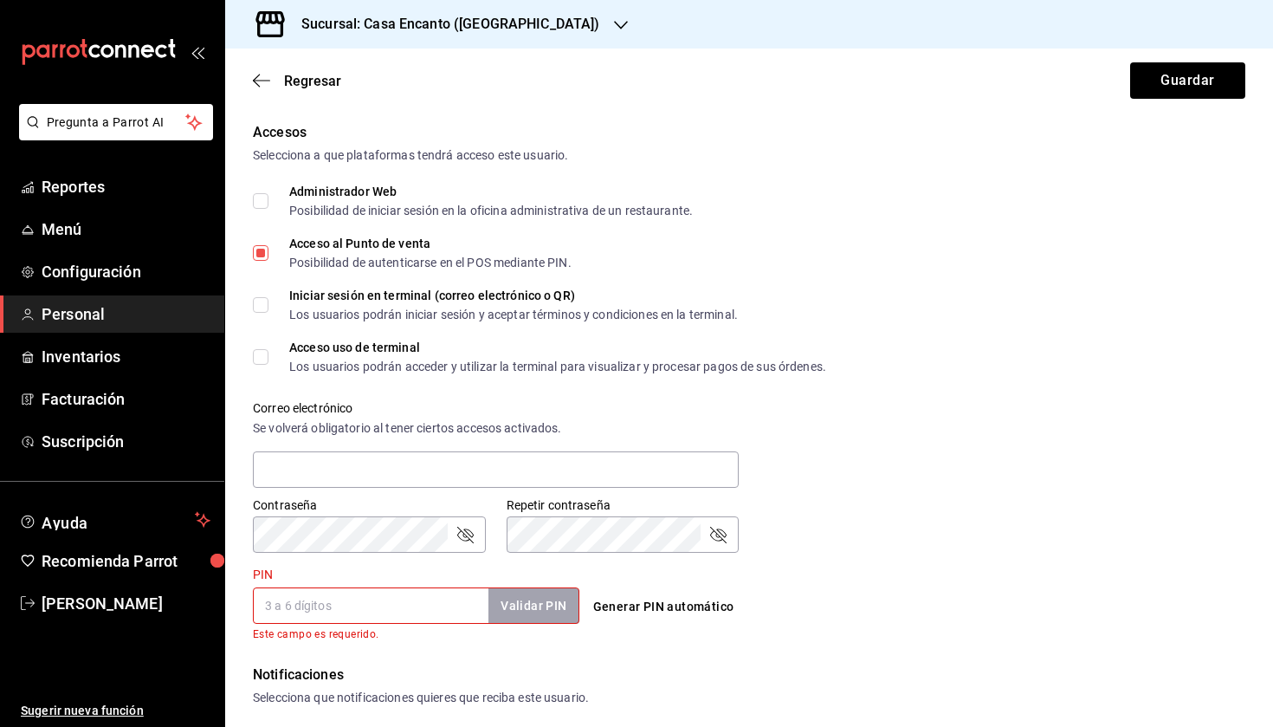
scroll to position [366, 0]
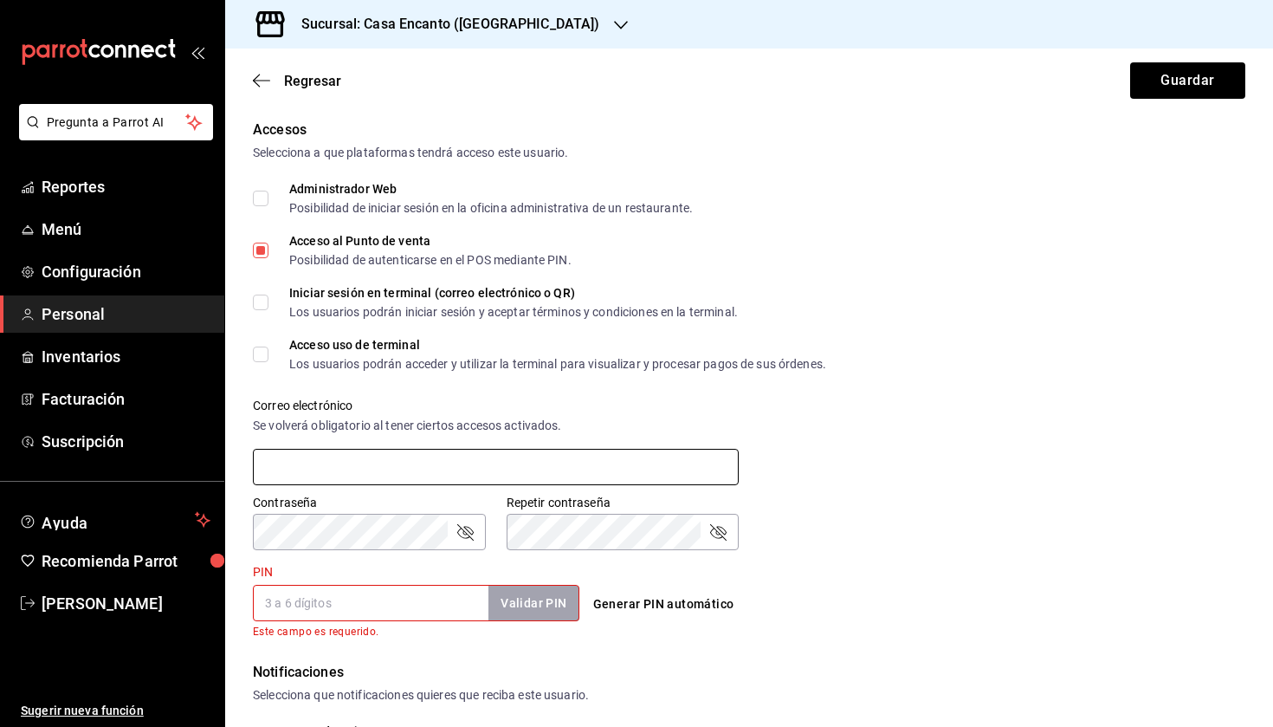
click at [337, 472] on input "text" at bounding box center [496, 467] width 486 height 36
type input "liraramirezmelanimargarita@gmail.com"
click at [333, 612] on input "PIN" at bounding box center [371, 603] width 236 height 36
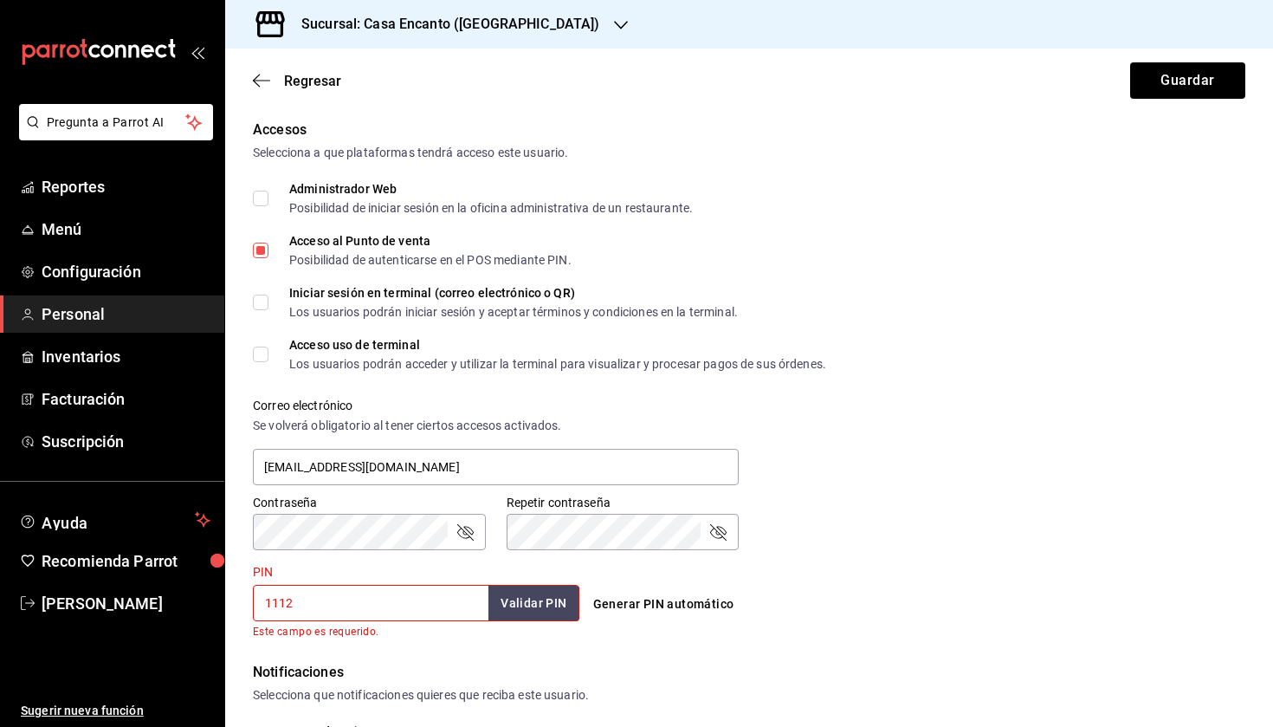
type input "1112"
click at [550, 607] on button "Validar PIN" at bounding box center [533, 603] width 92 height 37
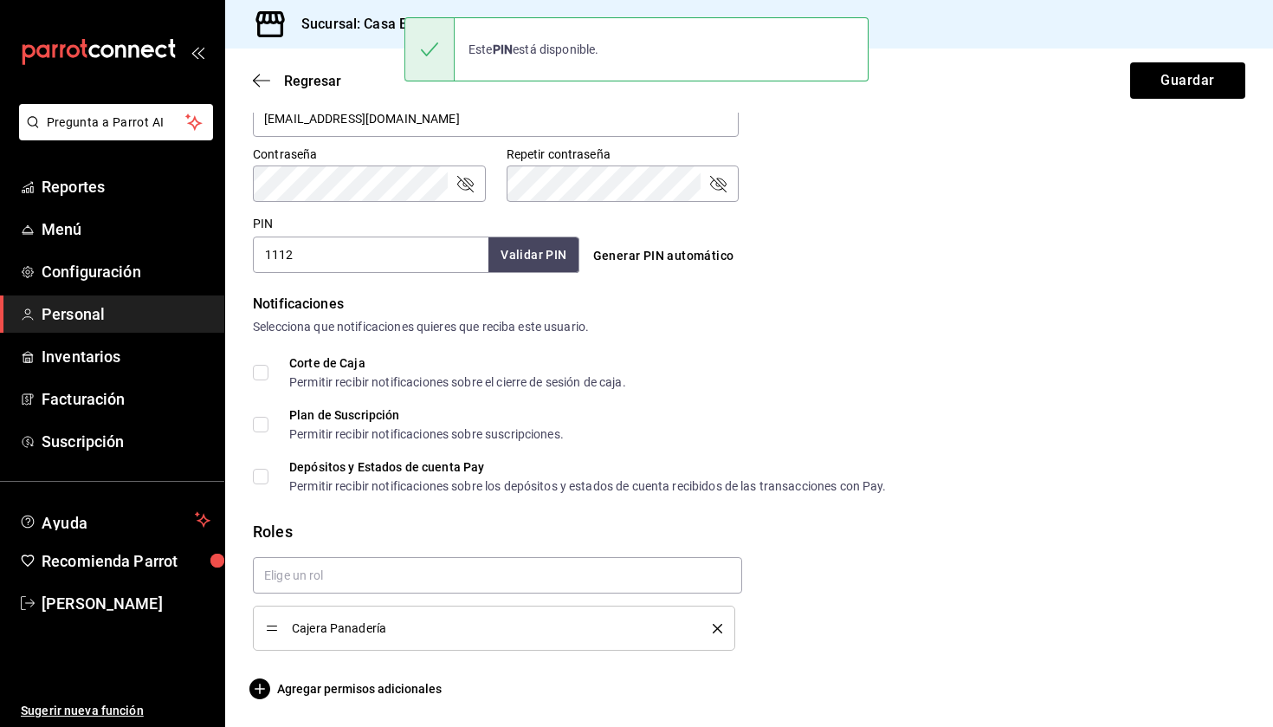
scroll to position [715, 0]
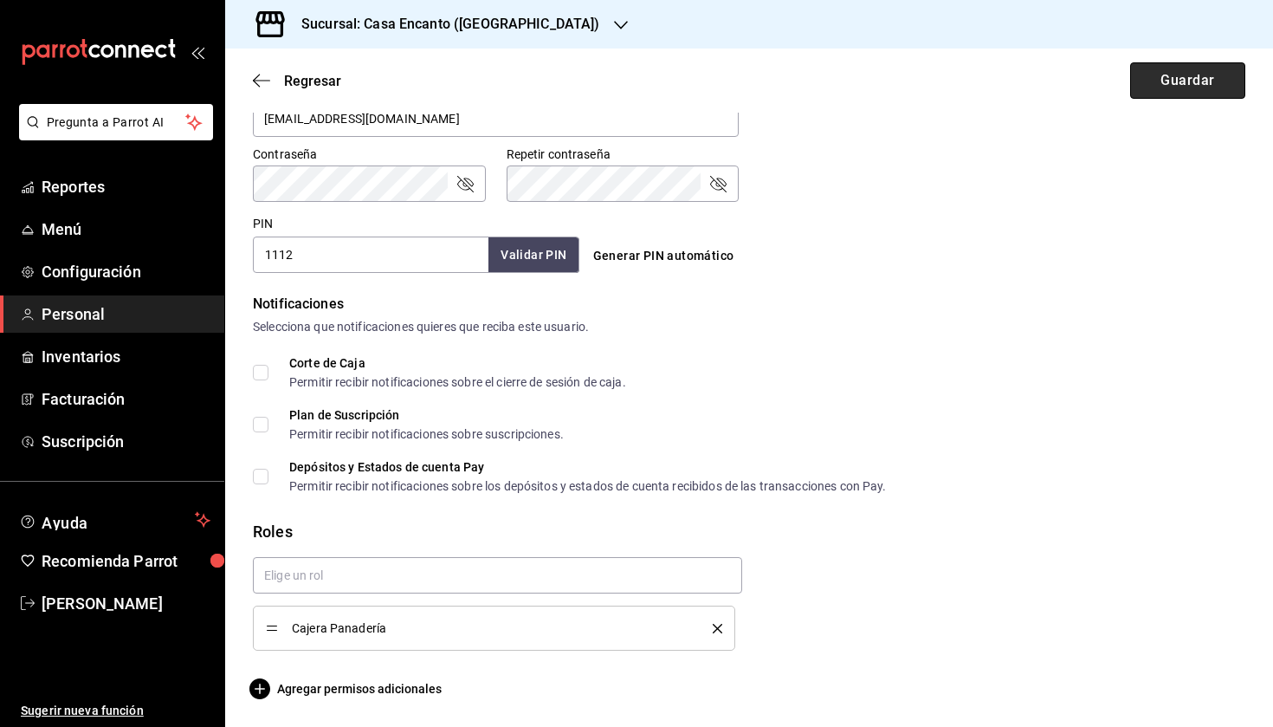
click at [1195, 80] on button "Guardar" at bounding box center [1187, 80] width 115 height 36
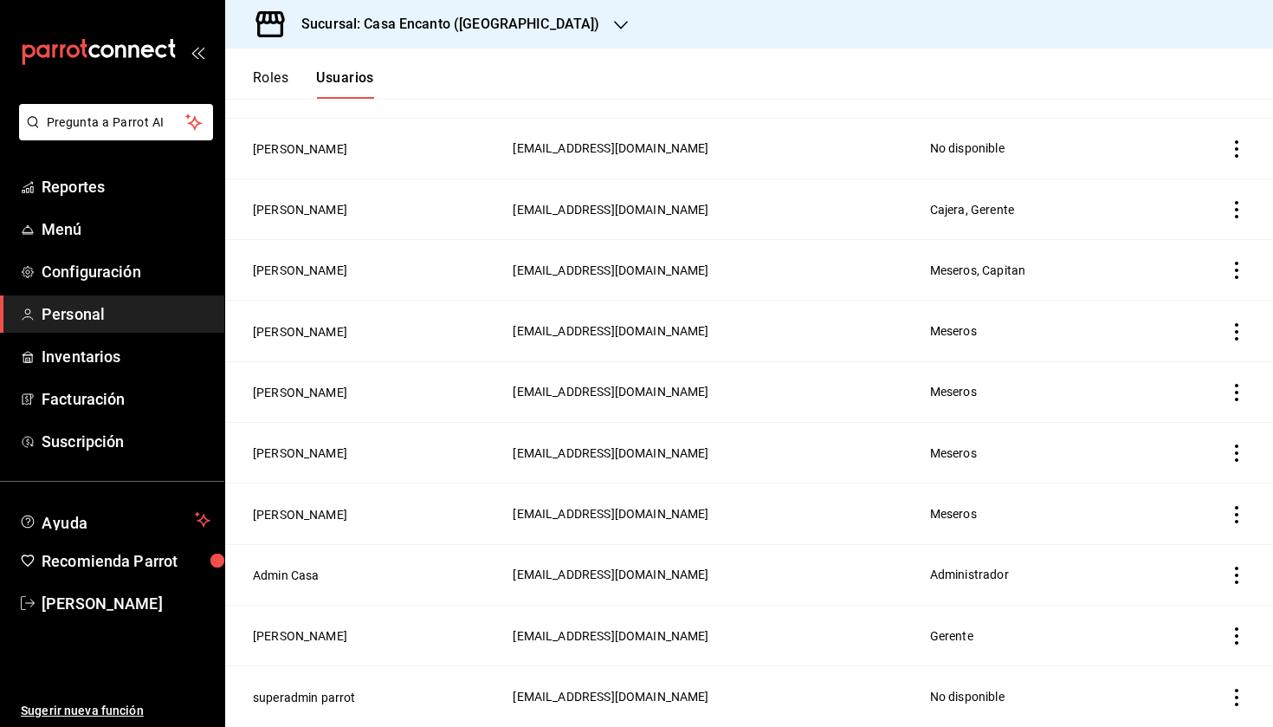
scroll to position [276, 0]
click at [1236, 452] on icon "actions" at bounding box center [1236, 452] width 3 height 17
click at [1185, 481] on span "Eliminar" at bounding box center [1174, 477] width 44 height 14
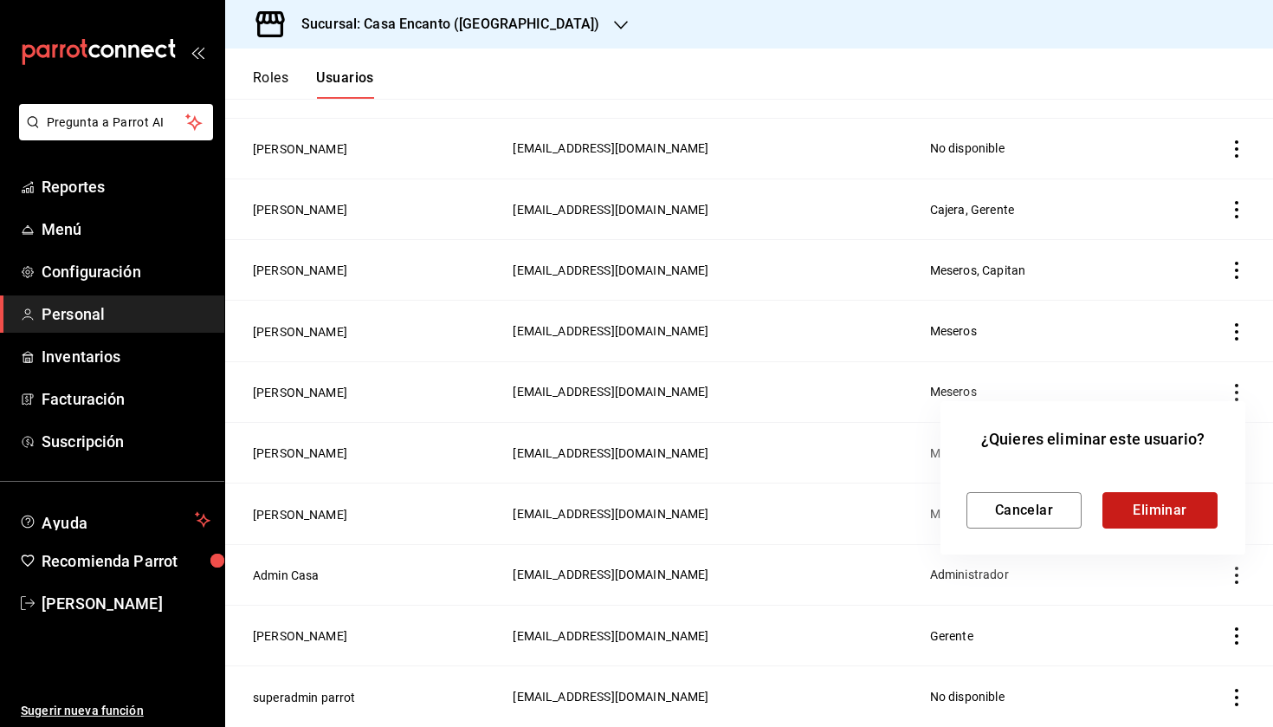
click at [1158, 510] on button "Eliminar" at bounding box center [1160, 510] width 115 height 36
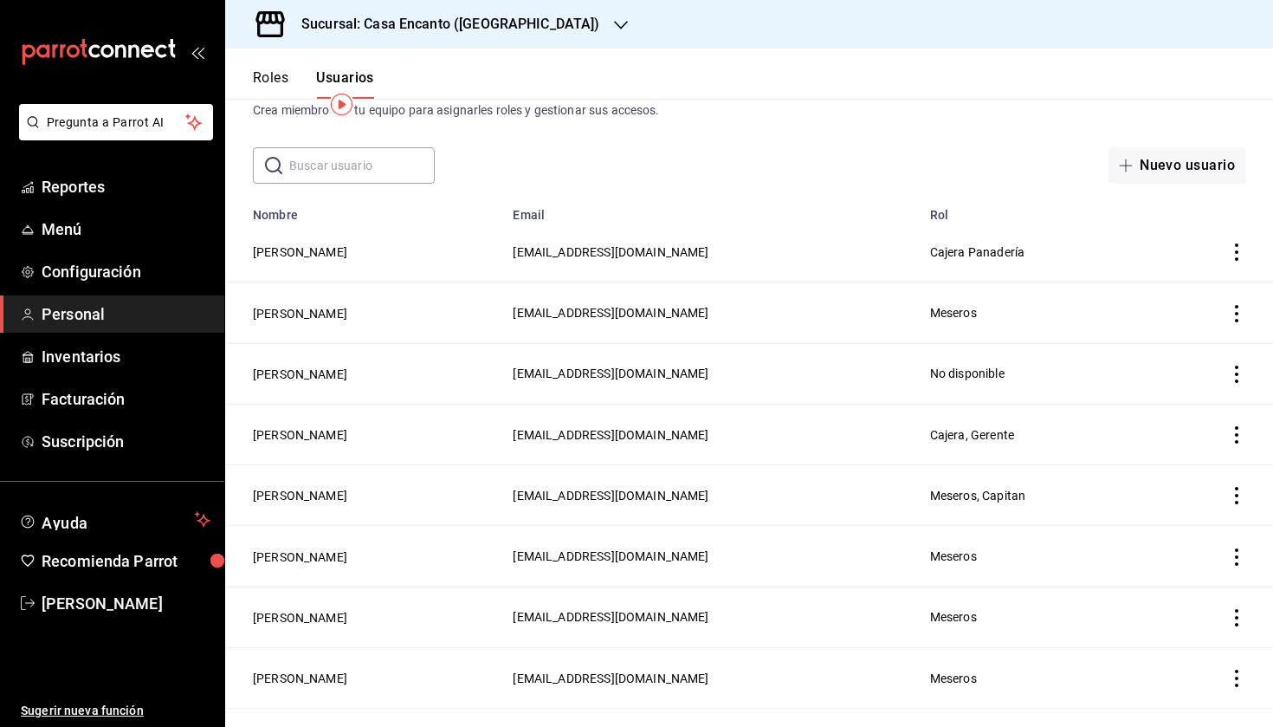
scroll to position [16, 0]
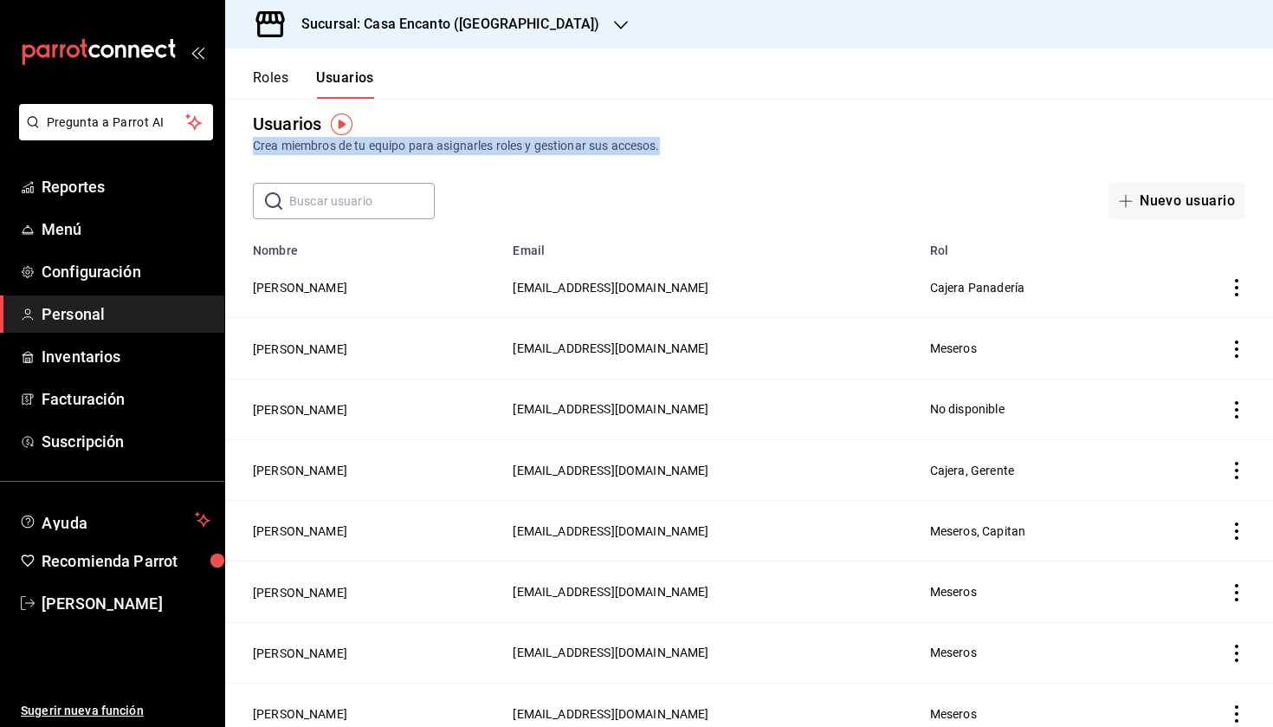
drag, startPoint x: 696, startPoint y: 152, endPoint x: 253, endPoint y: 149, distance: 443.5
click at [253, 149] on div "Crea miembros de tu equipo para asignarles roles y gestionar sus accesos." at bounding box center [749, 146] width 993 height 18
drag, startPoint x: 253, startPoint y: 149, endPoint x: 661, endPoint y: 142, distance: 408.0
click at [661, 142] on div "Crea miembros de tu equipo para asignarles roles y gestionar sus accesos." at bounding box center [749, 146] width 993 height 18
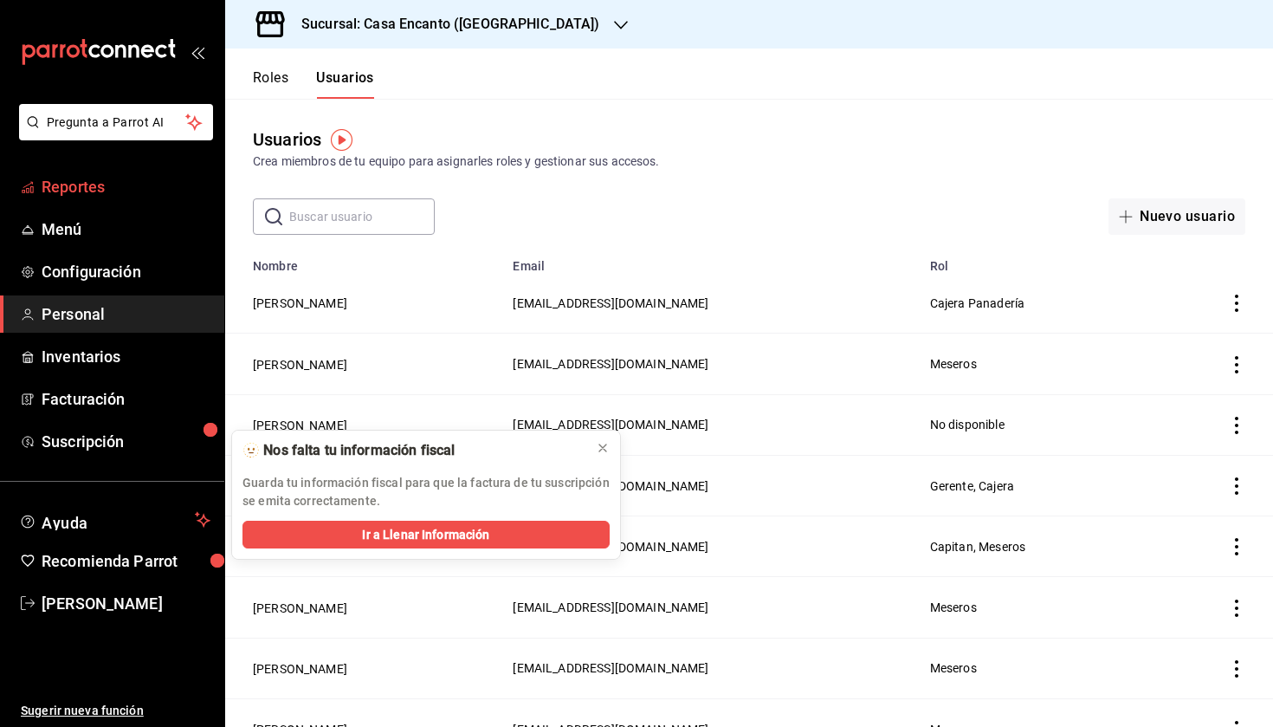
click at [108, 173] on link "Reportes" at bounding box center [112, 186] width 224 height 37
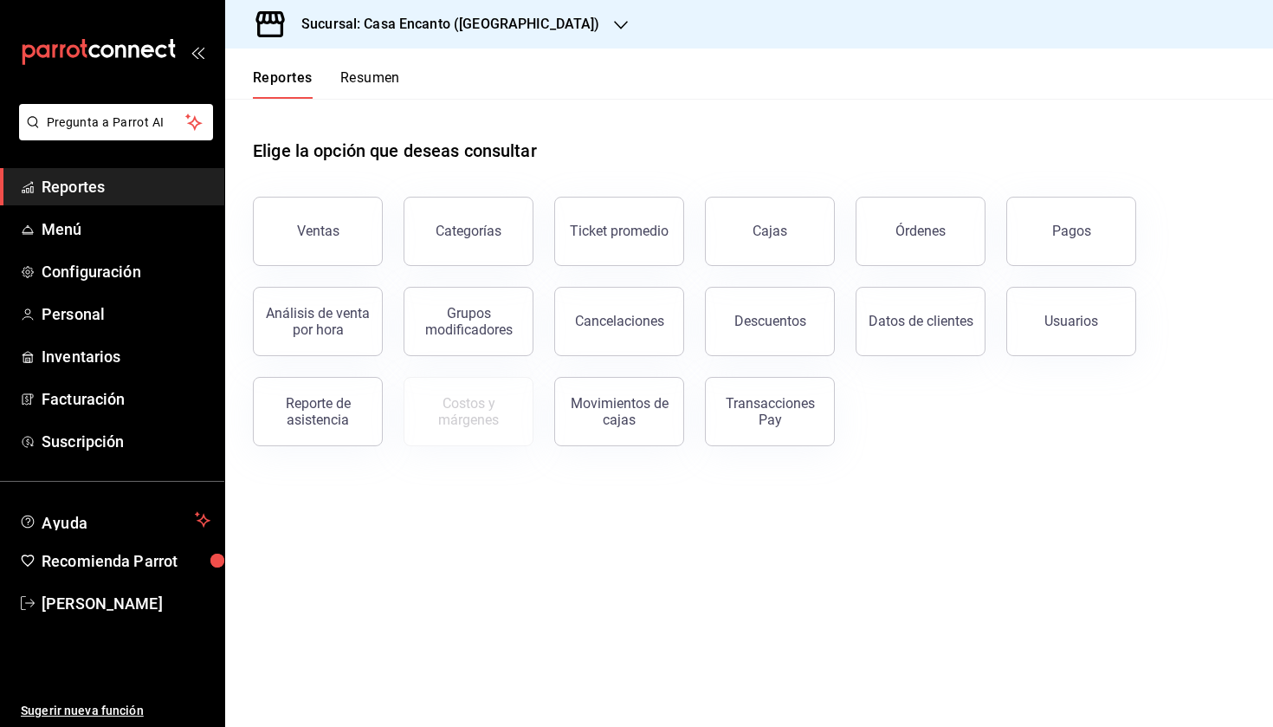
click at [366, 75] on button "Resumen" at bounding box center [370, 83] width 60 height 29
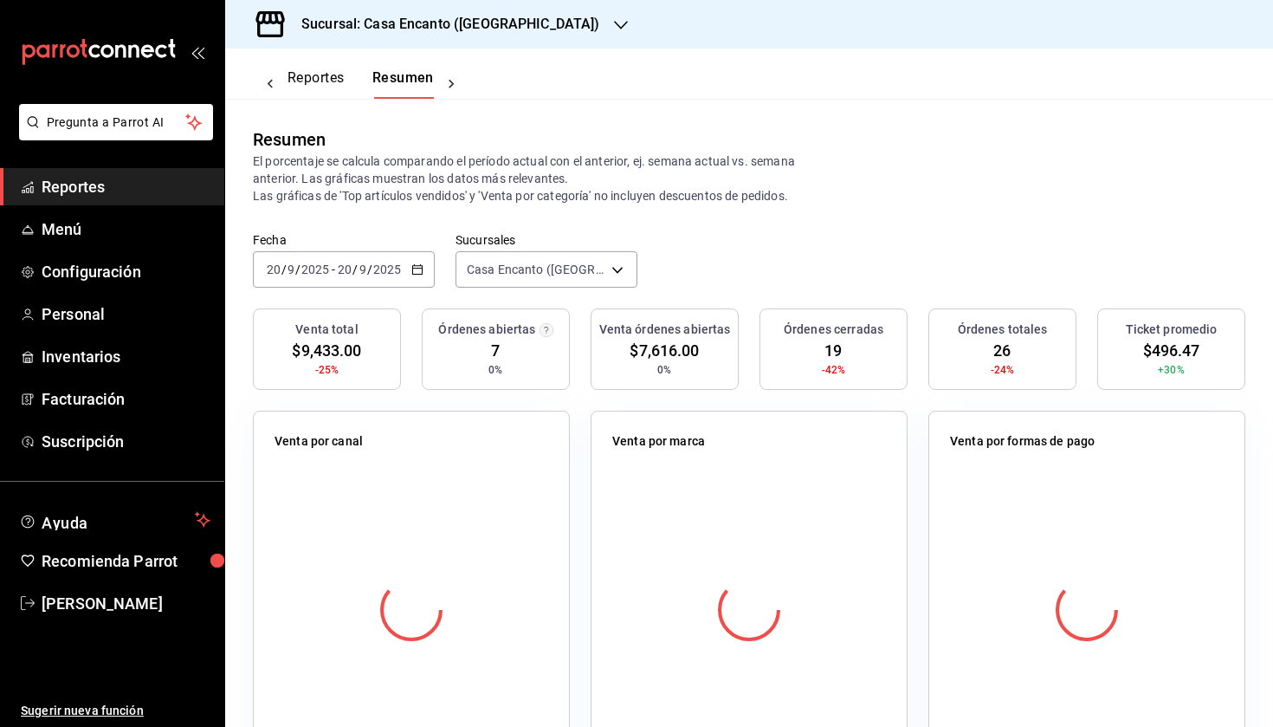
click at [372, 75] on button "Resumen" at bounding box center [402, 83] width 61 height 29
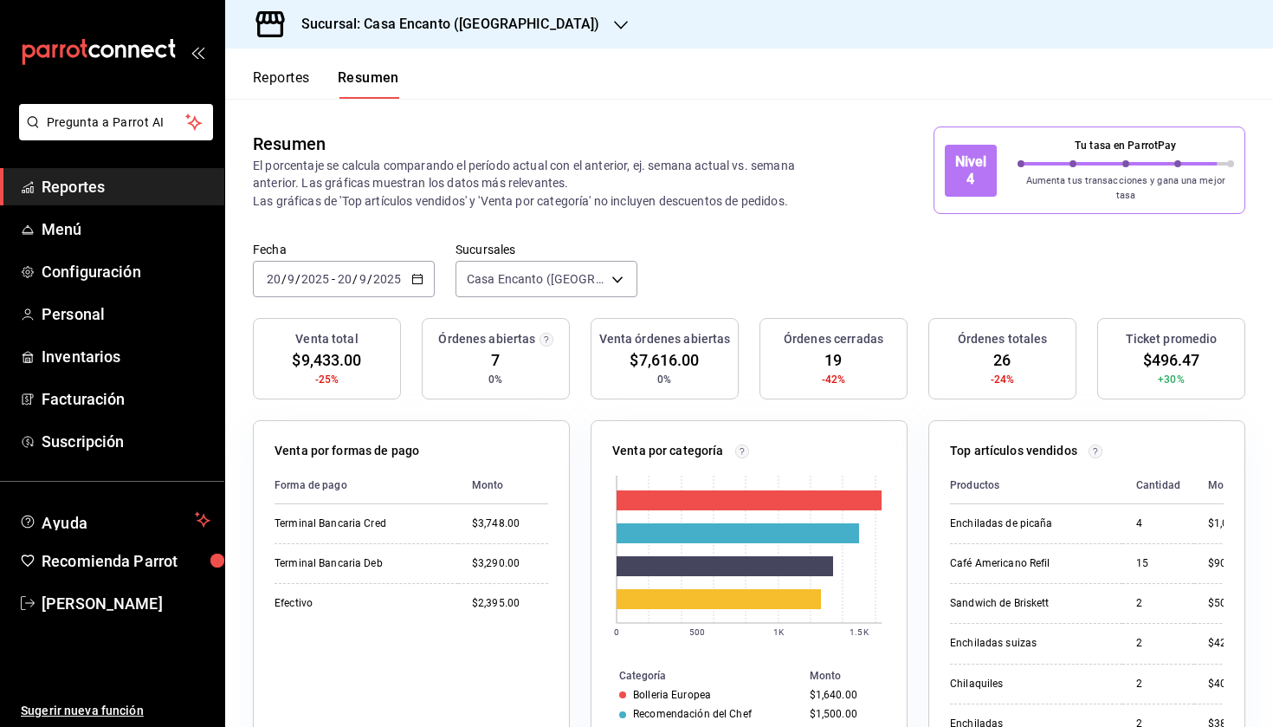
click at [541, 169] on p "El porcentaje se calcula comparando el período actual con el anterior, ej. sema…" at bounding box center [542, 183] width 579 height 52
click at [285, 76] on button "Reportes" at bounding box center [281, 83] width 57 height 29
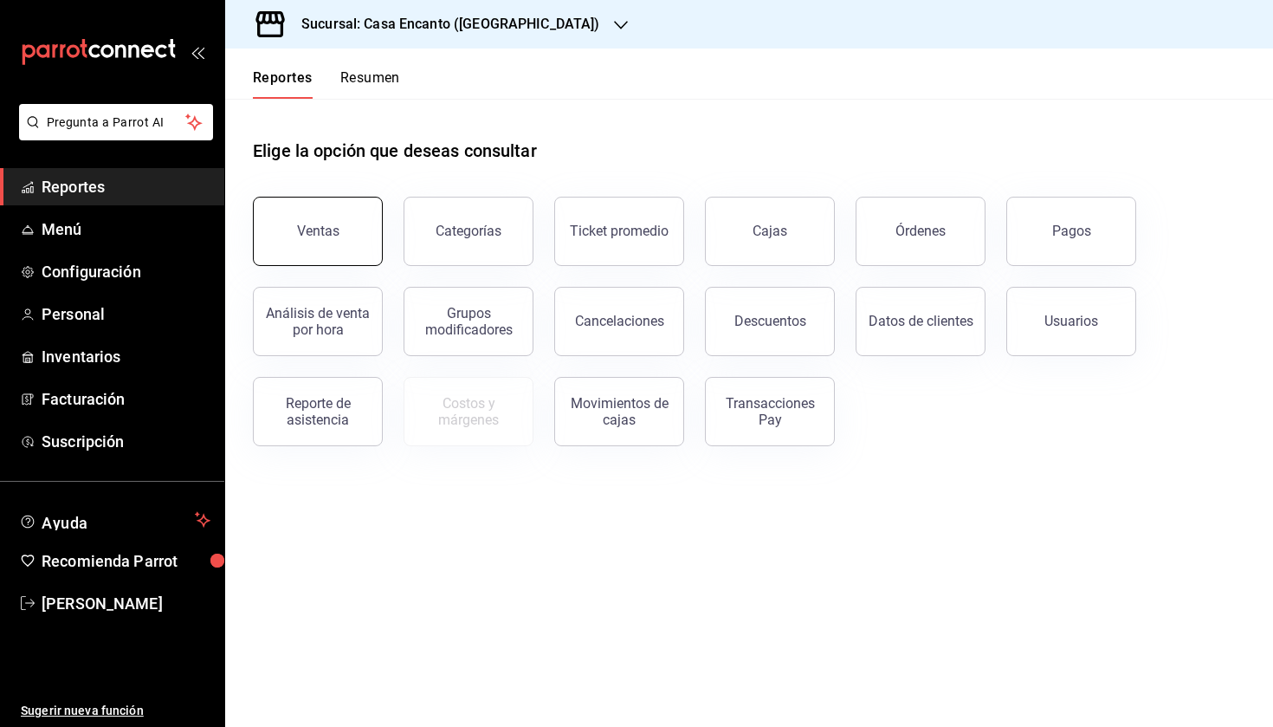
click at [343, 228] on button "Ventas" at bounding box center [318, 231] width 130 height 69
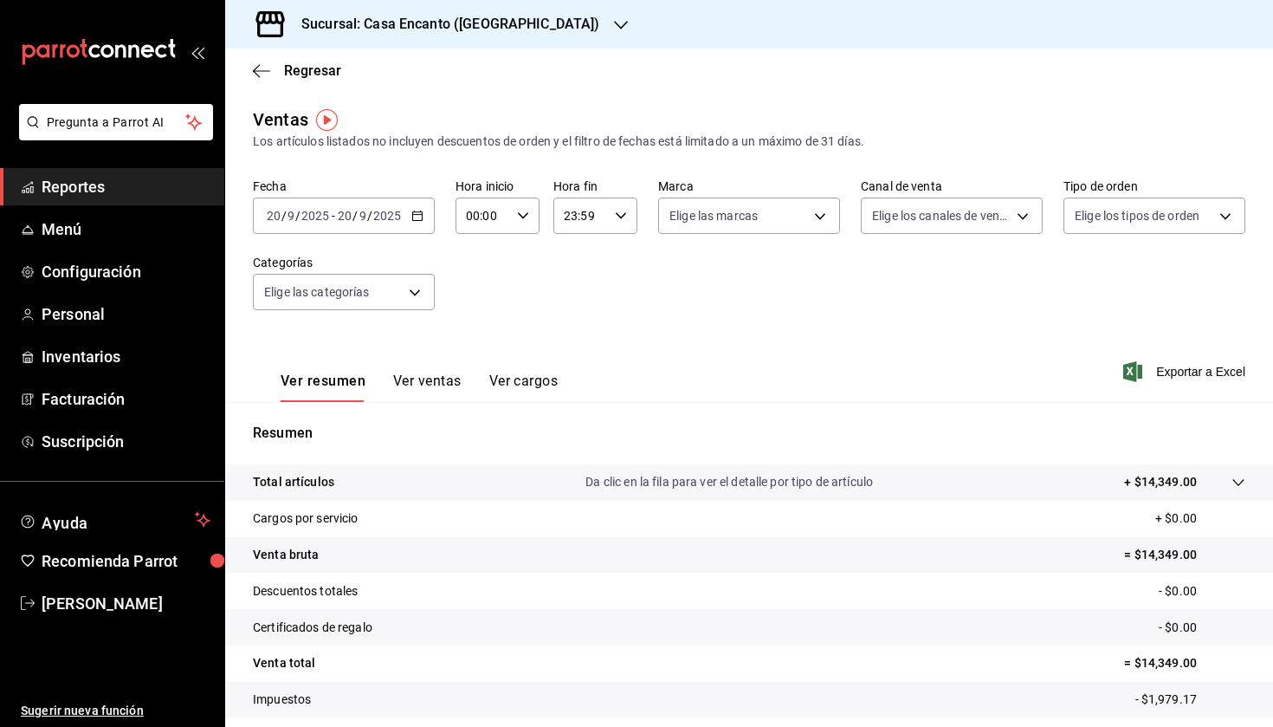
click at [432, 381] on button "Ver ventas" at bounding box center [427, 386] width 68 height 29
